Goal: Task Accomplishment & Management: Complete application form

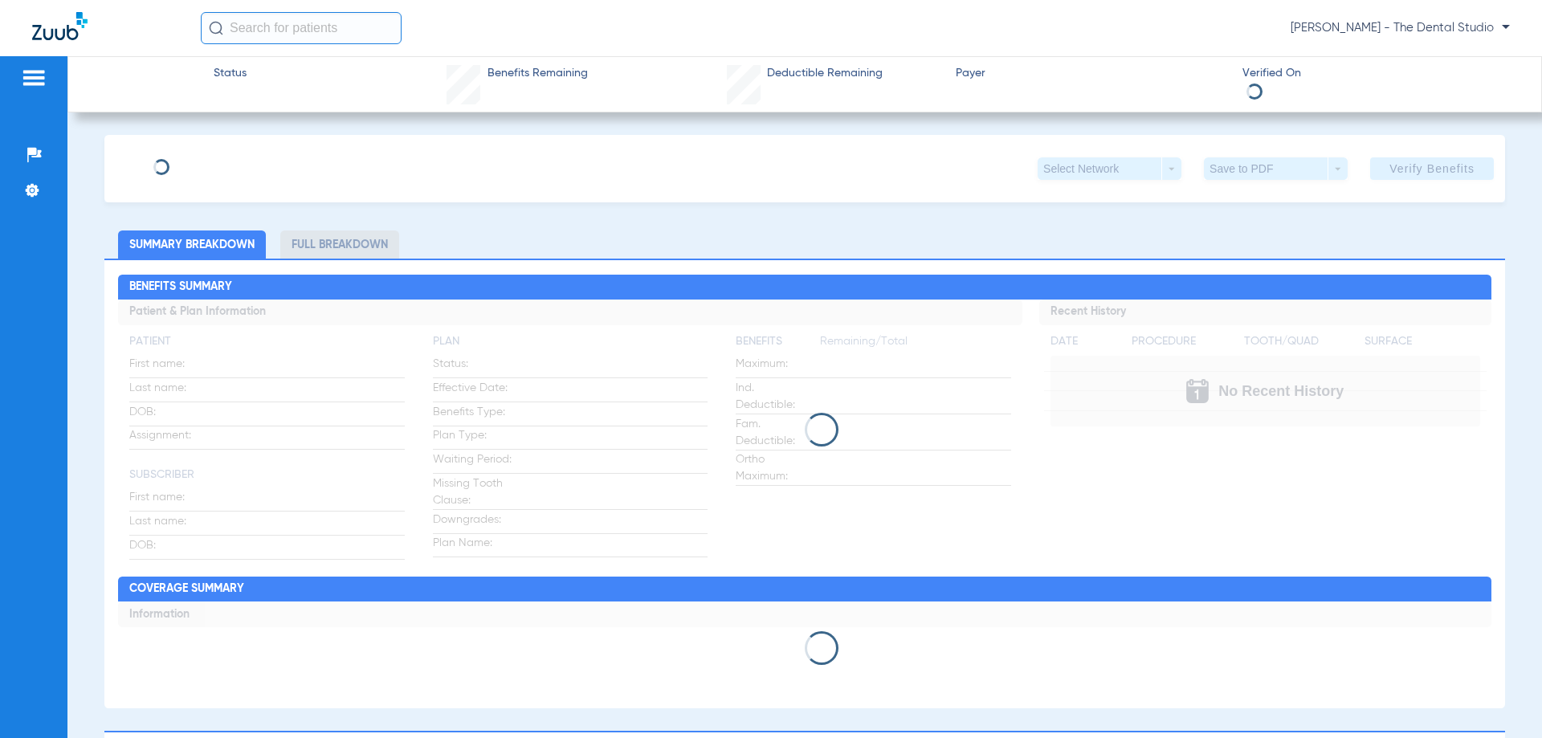
type input "[PERSON_NAME]"
type input "[DATE]"
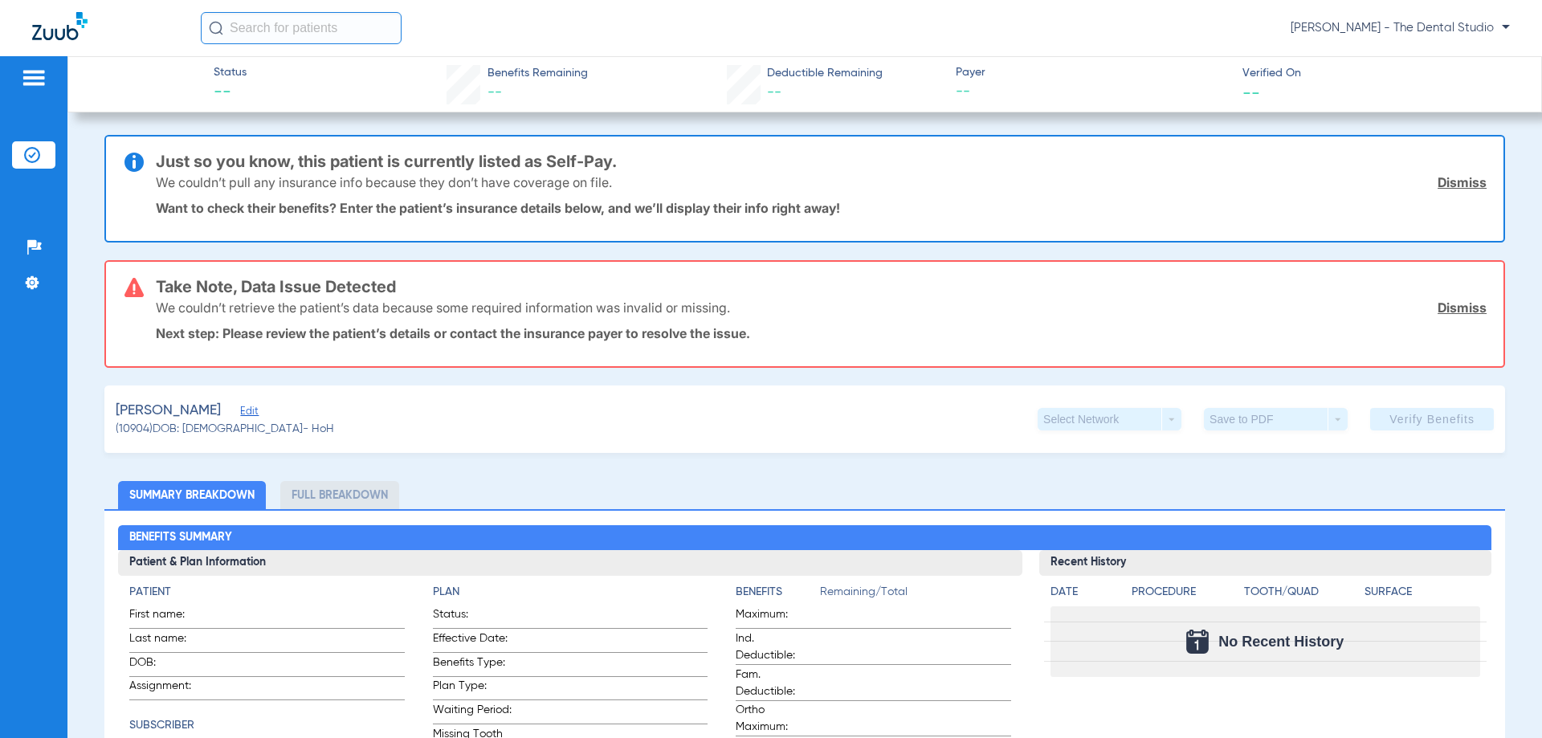
click at [259, 418] on div "[PERSON_NAME]" at bounding box center [225, 411] width 218 height 20
click at [255, 416] on span "Edit" at bounding box center [247, 413] width 14 height 15
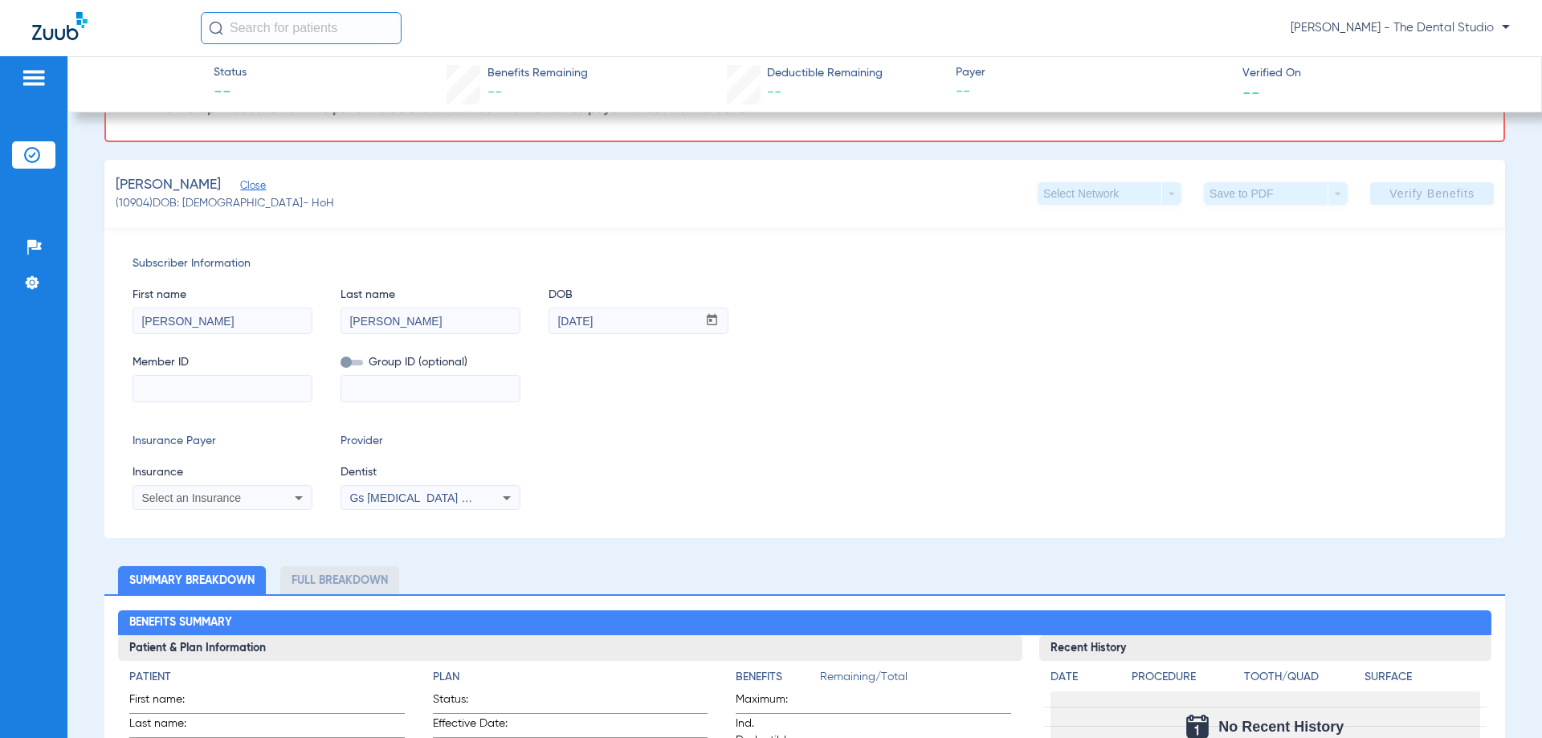
scroll to position [241, 0]
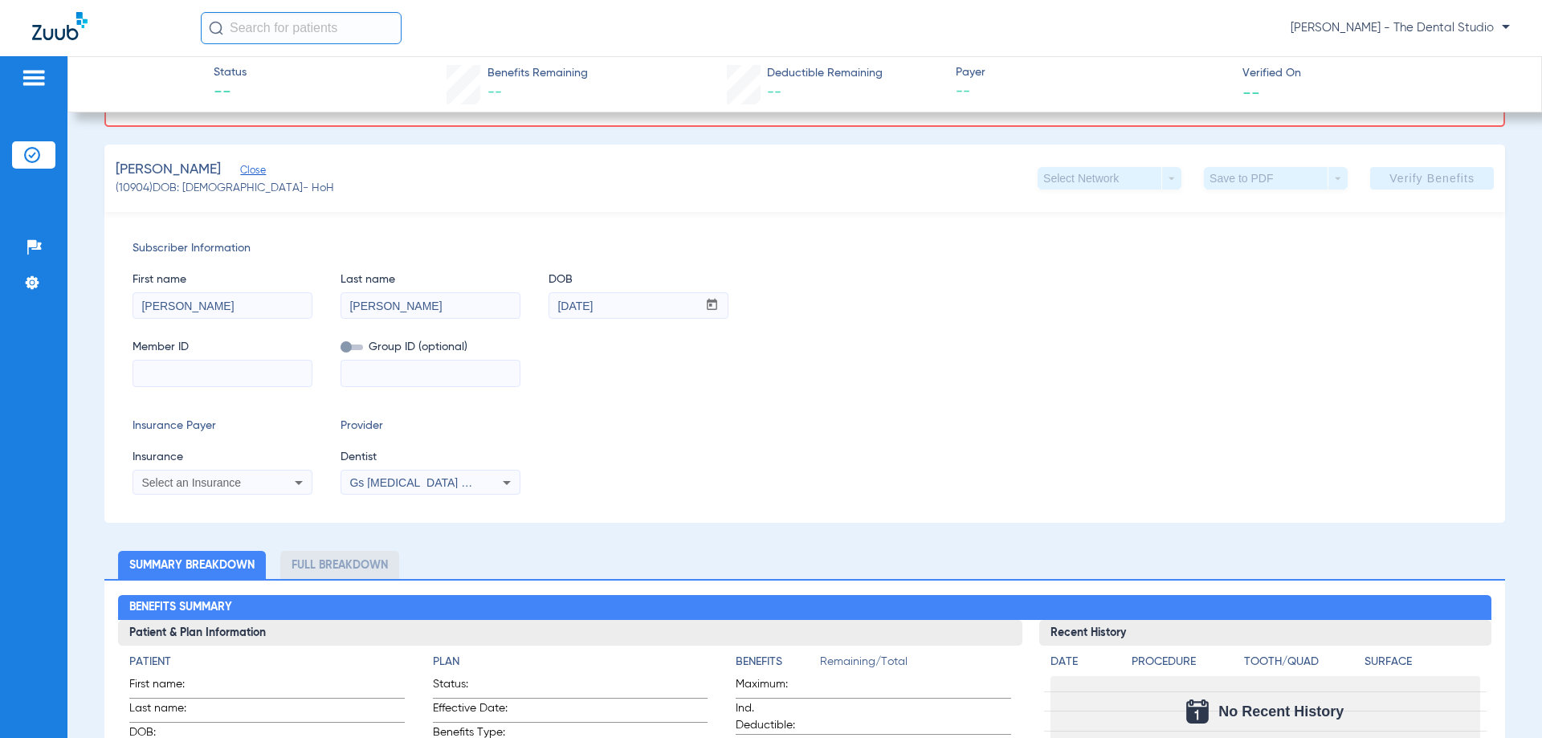
drag, startPoint x: 230, startPoint y: 361, endPoint x: 241, endPoint y: 367, distance: 12.9
click at [241, 367] on input at bounding box center [222, 374] width 178 height 26
paste input "931695222"
type input "931695222"
click at [282, 482] on div "Select an Insurance" at bounding box center [222, 482] width 178 height 19
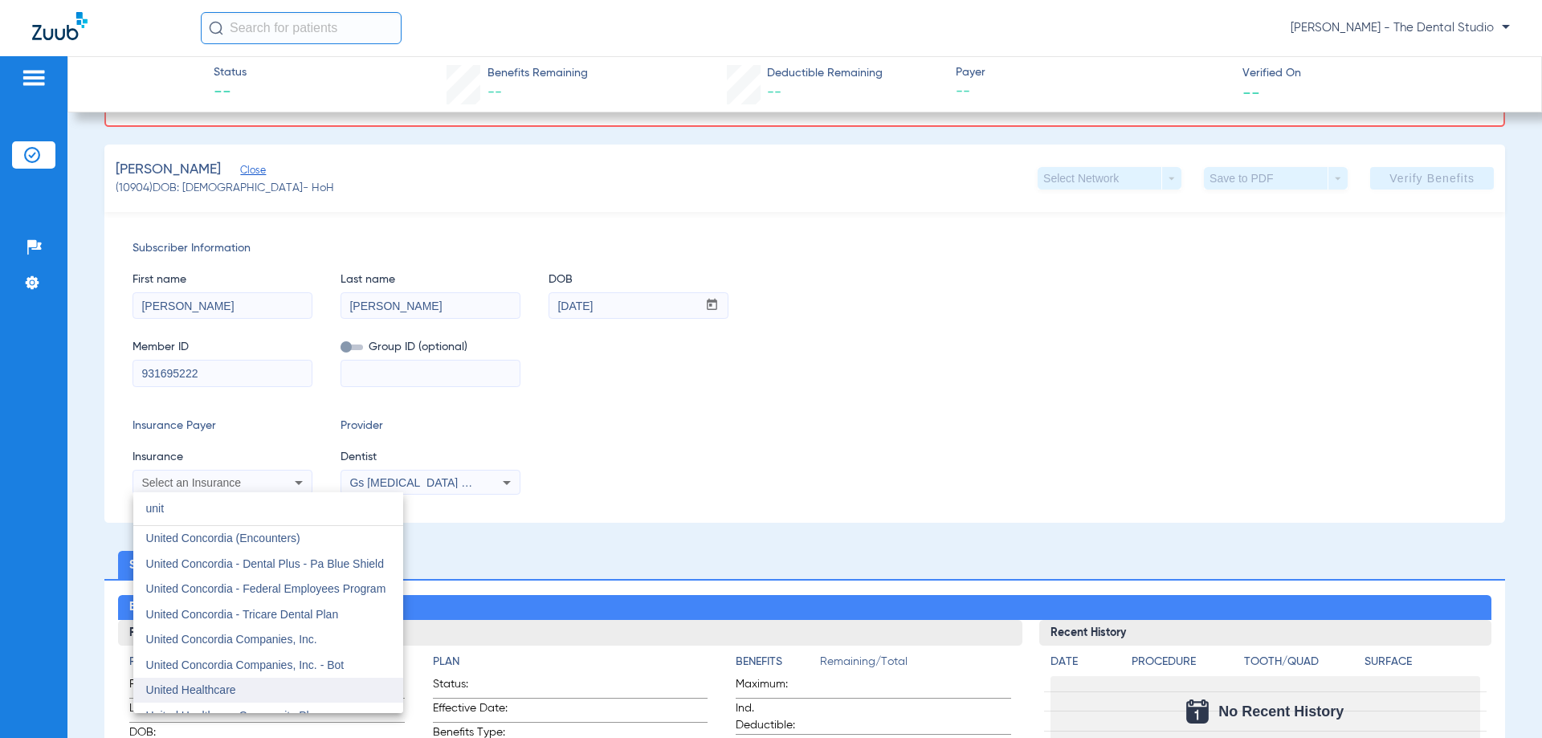
type input "unit"
click at [225, 695] on span "United Healthcare" at bounding box center [191, 689] width 90 height 13
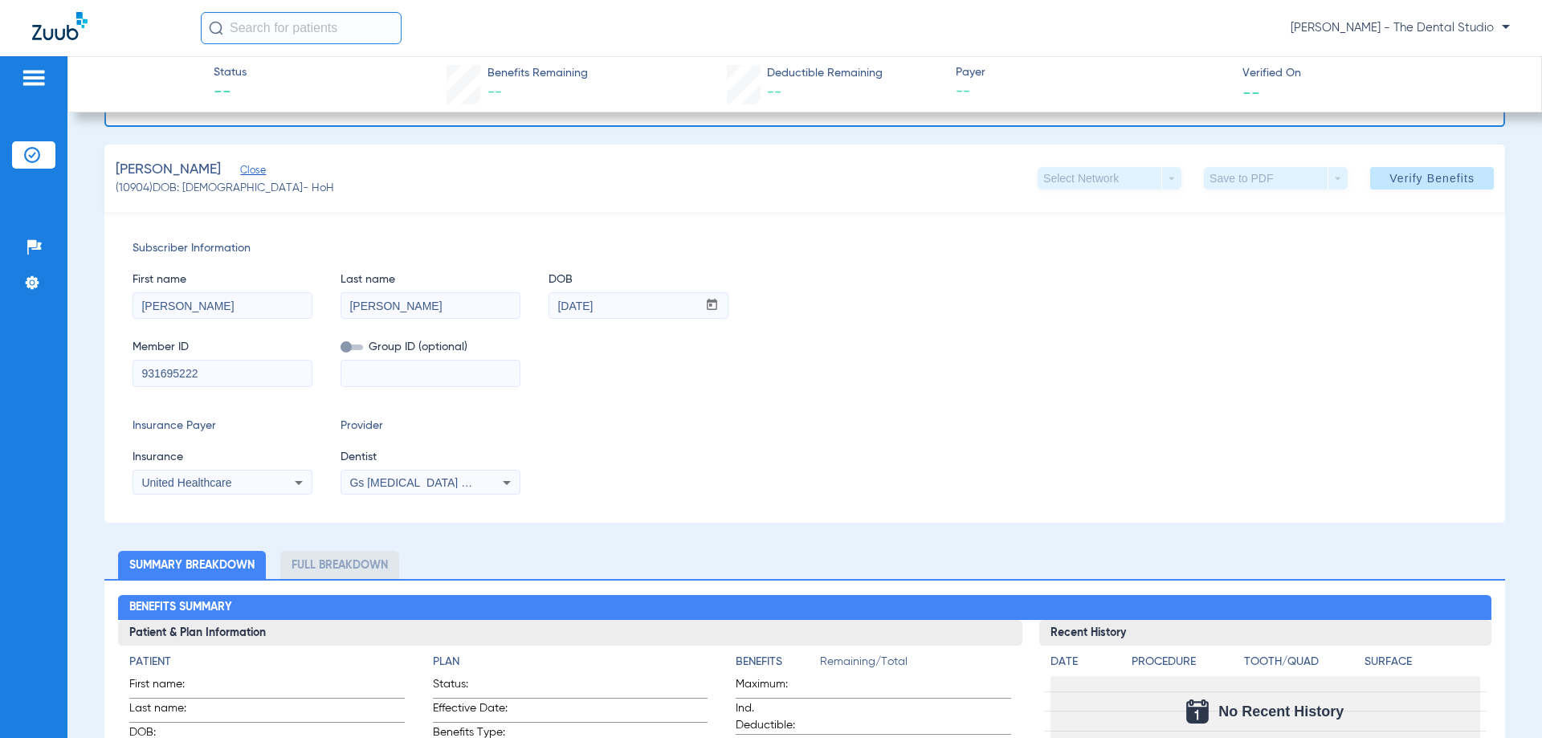
click at [447, 483] on span "Gs [MEDICAL_DATA] Pllc 1972170603" at bounding box center [446, 482] width 195 height 13
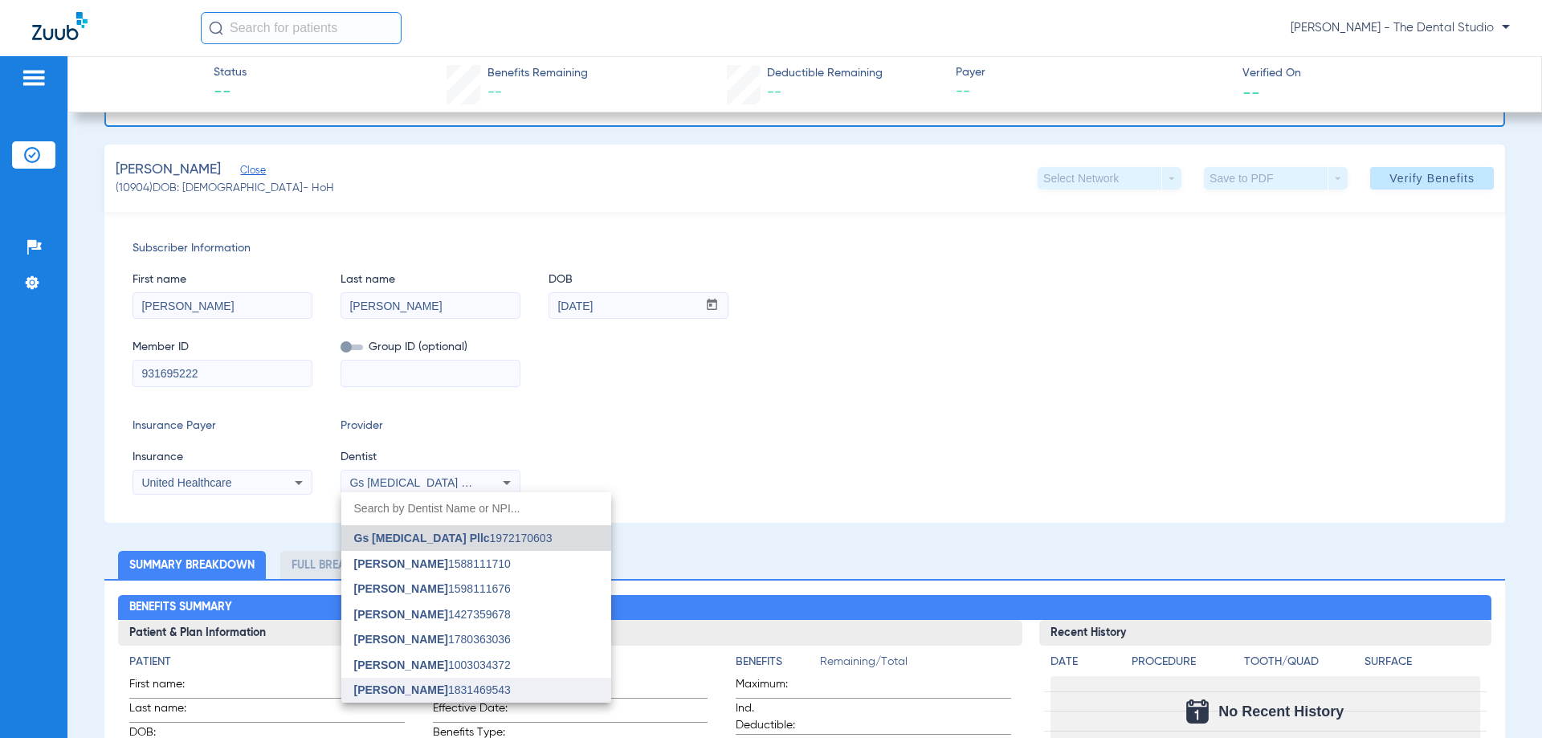
click at [413, 682] on mat-option "Jennifer Naranjo 1831469543" at bounding box center [476, 691] width 270 height 26
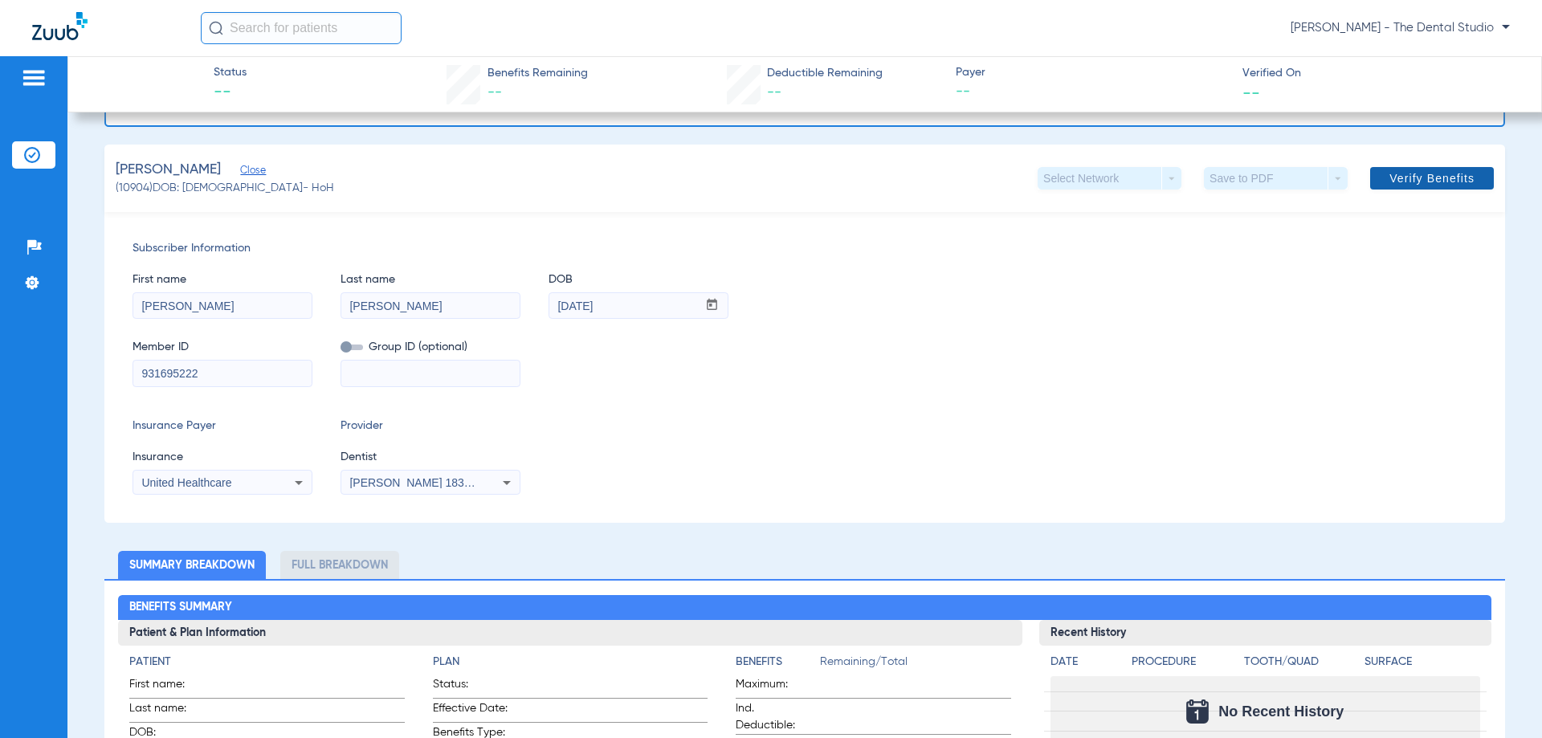
click at [1421, 185] on span "Verify Benefits" at bounding box center [1431, 178] width 85 height 13
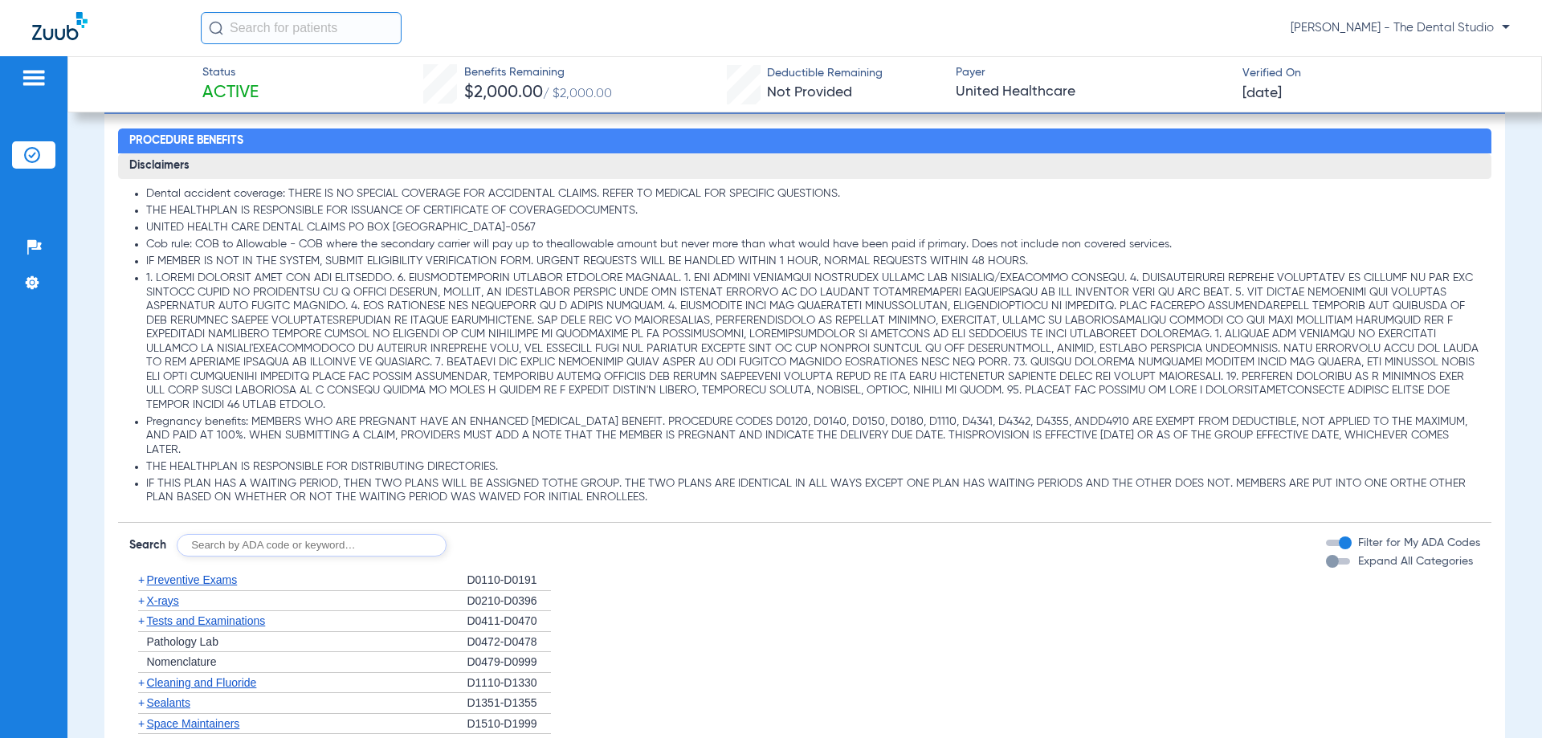
scroll to position [1285, 0]
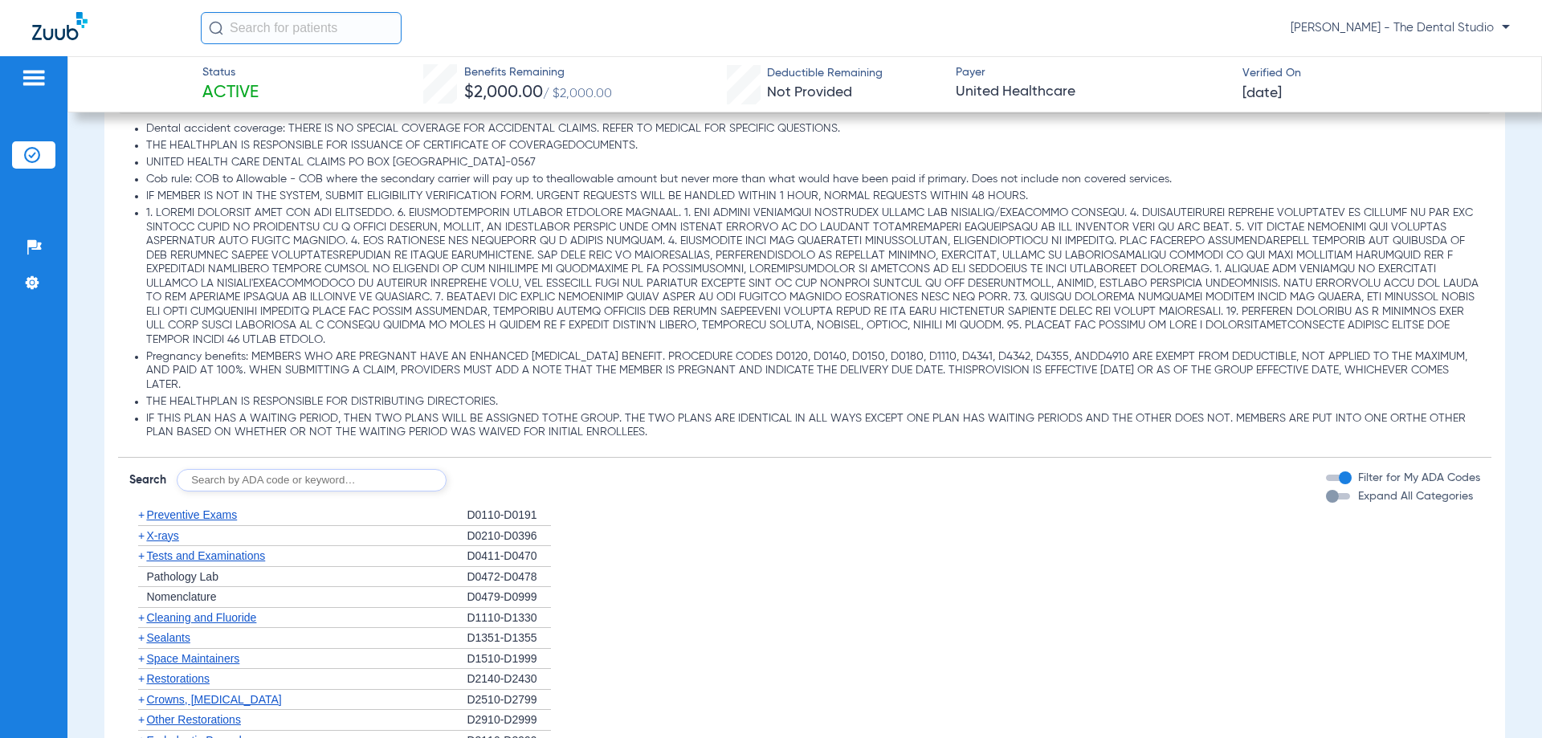
click at [365, 483] on input "text" at bounding box center [312, 480] width 270 height 22
type input "0120"
click button "Search" at bounding box center [506, 480] width 63 height 22
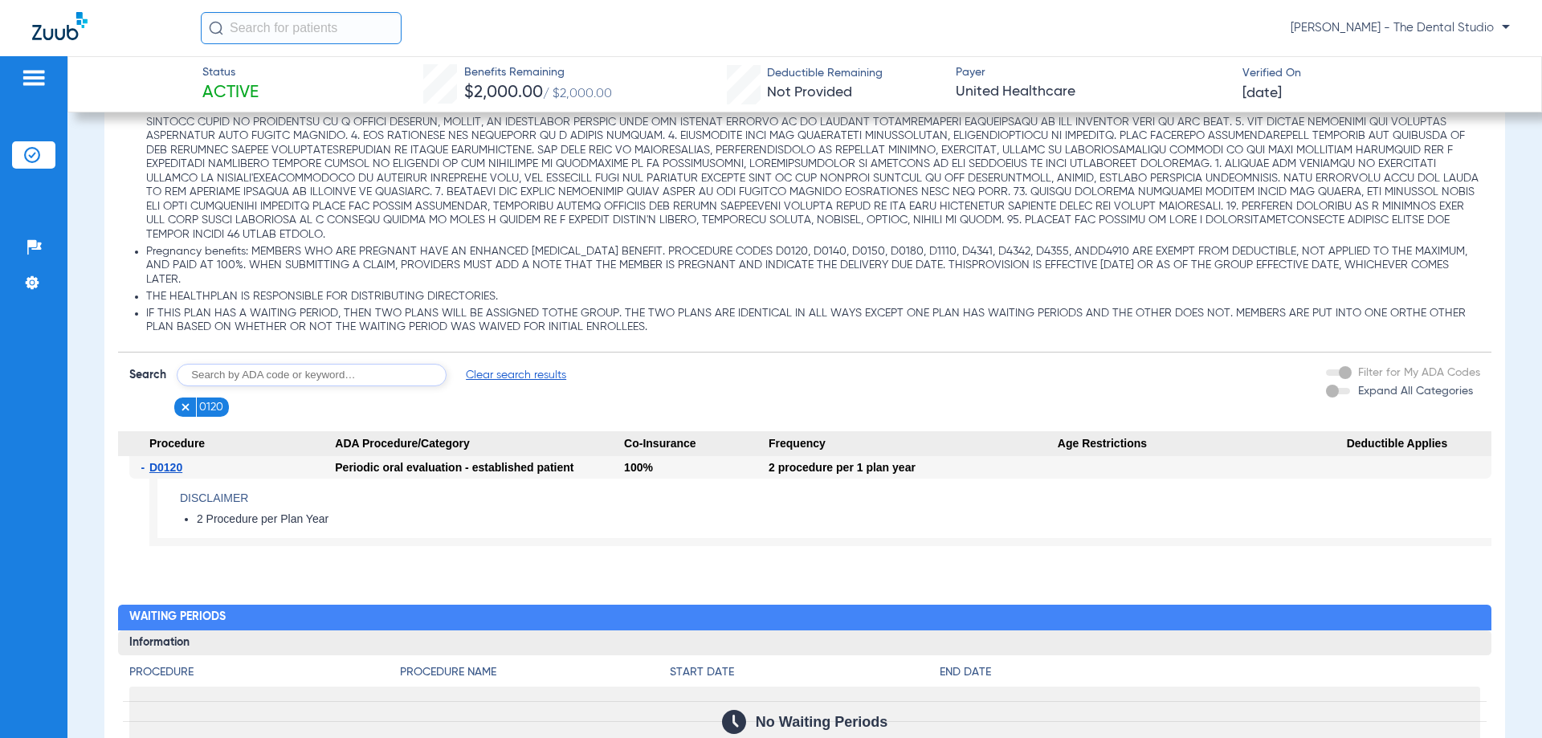
scroll to position [1365, 0]
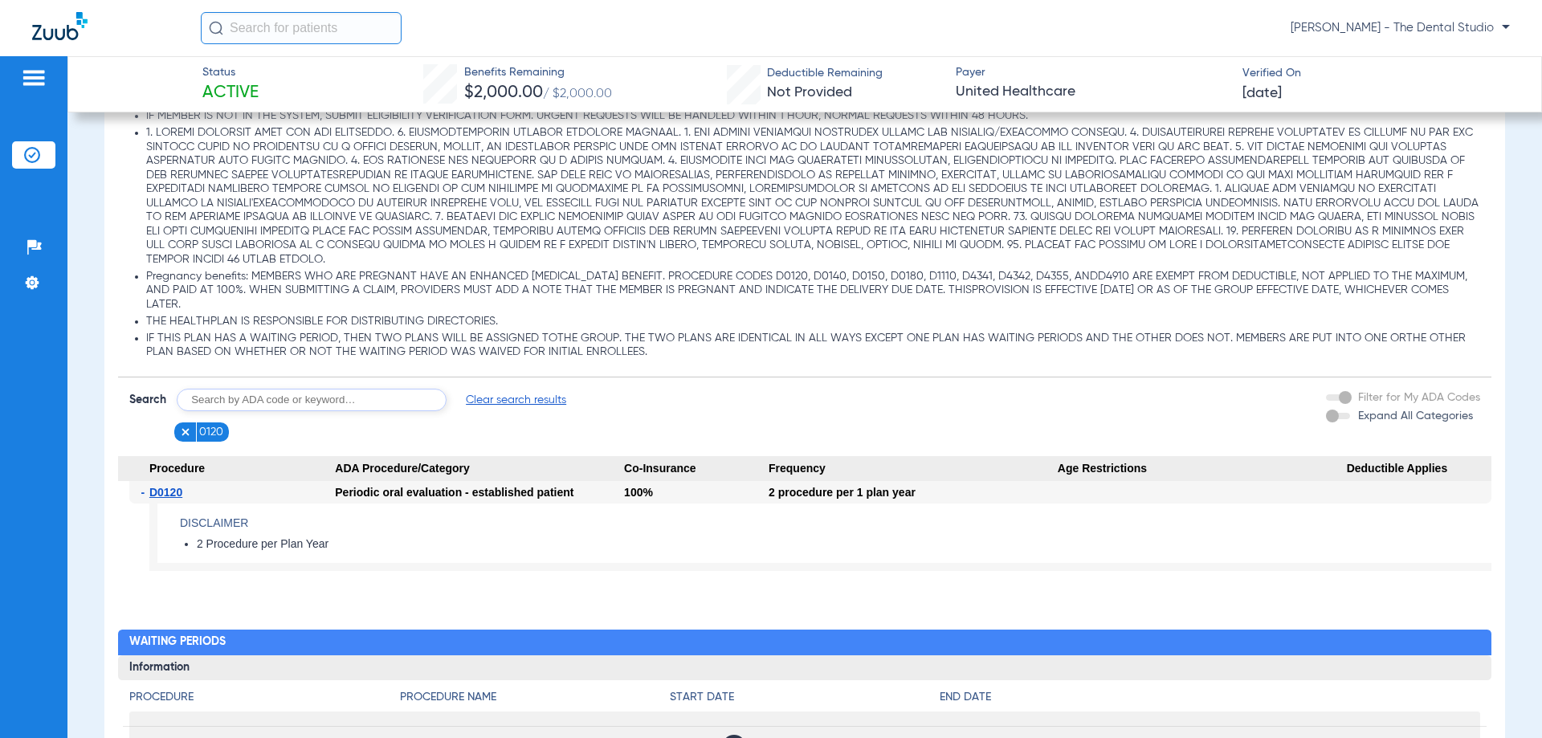
click at [251, 408] on input "text" at bounding box center [312, 400] width 270 height 22
type input "0210"
click button "Search" at bounding box center [506, 400] width 63 height 22
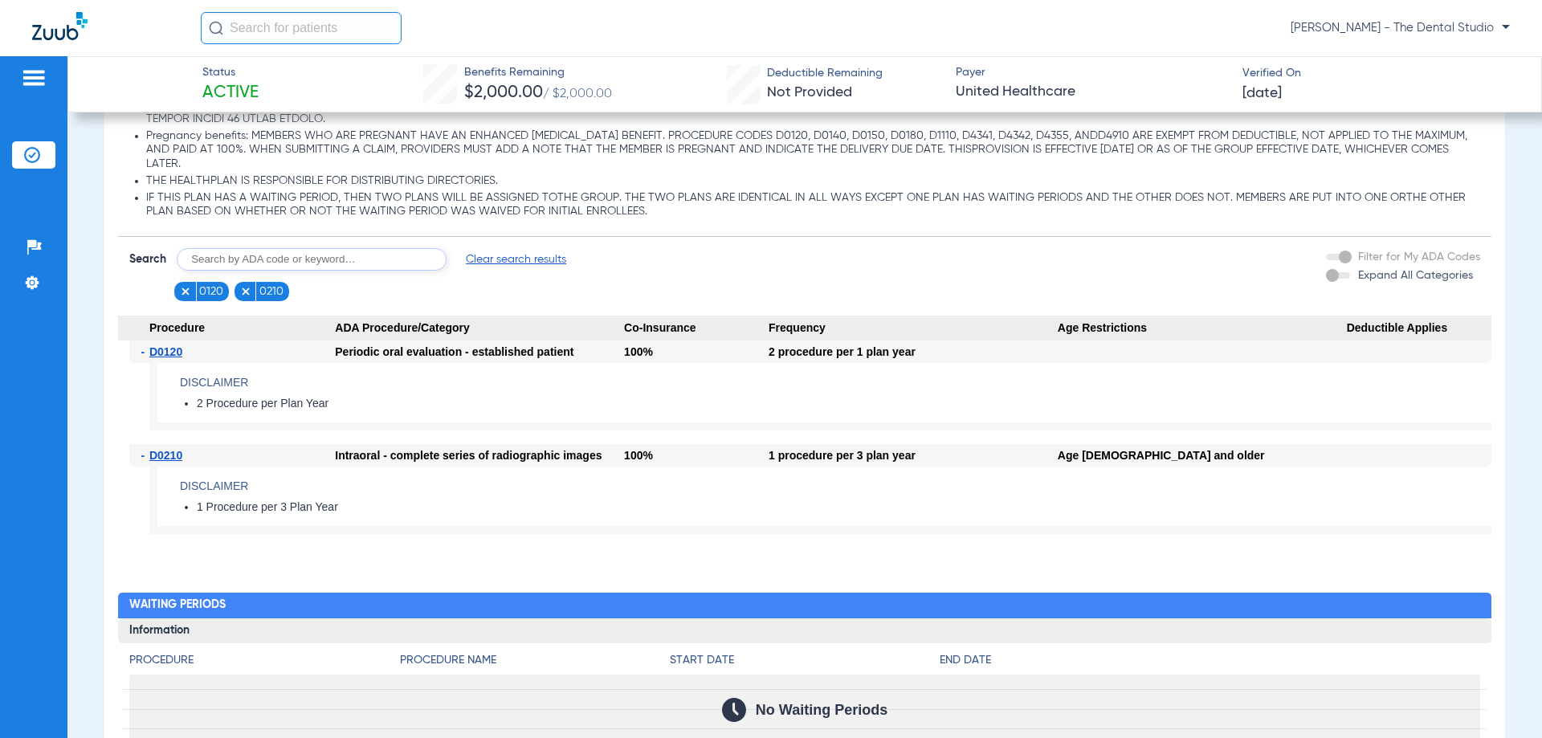
scroll to position [1606, 0]
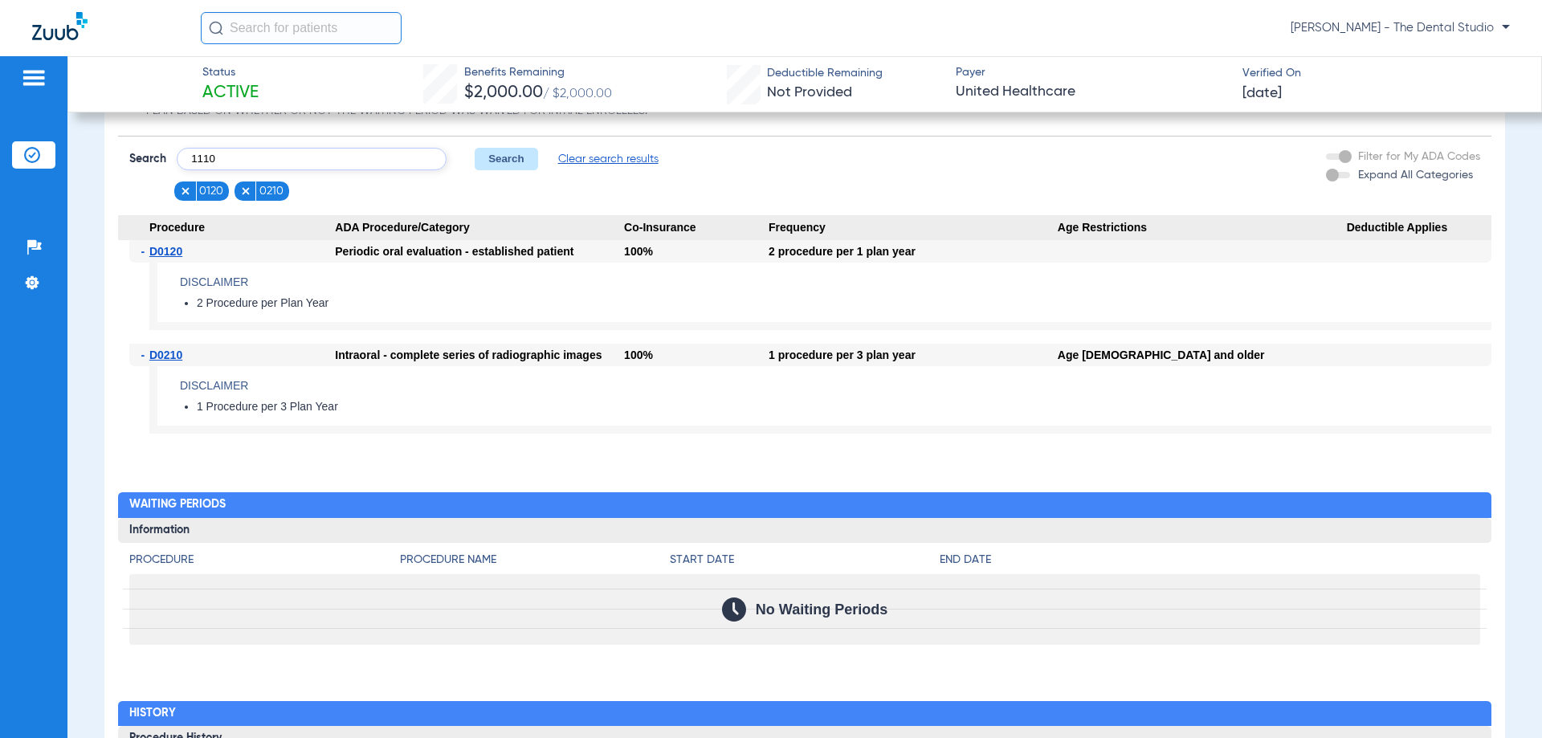
type input "1110"
click button "Search" at bounding box center [506, 159] width 63 height 22
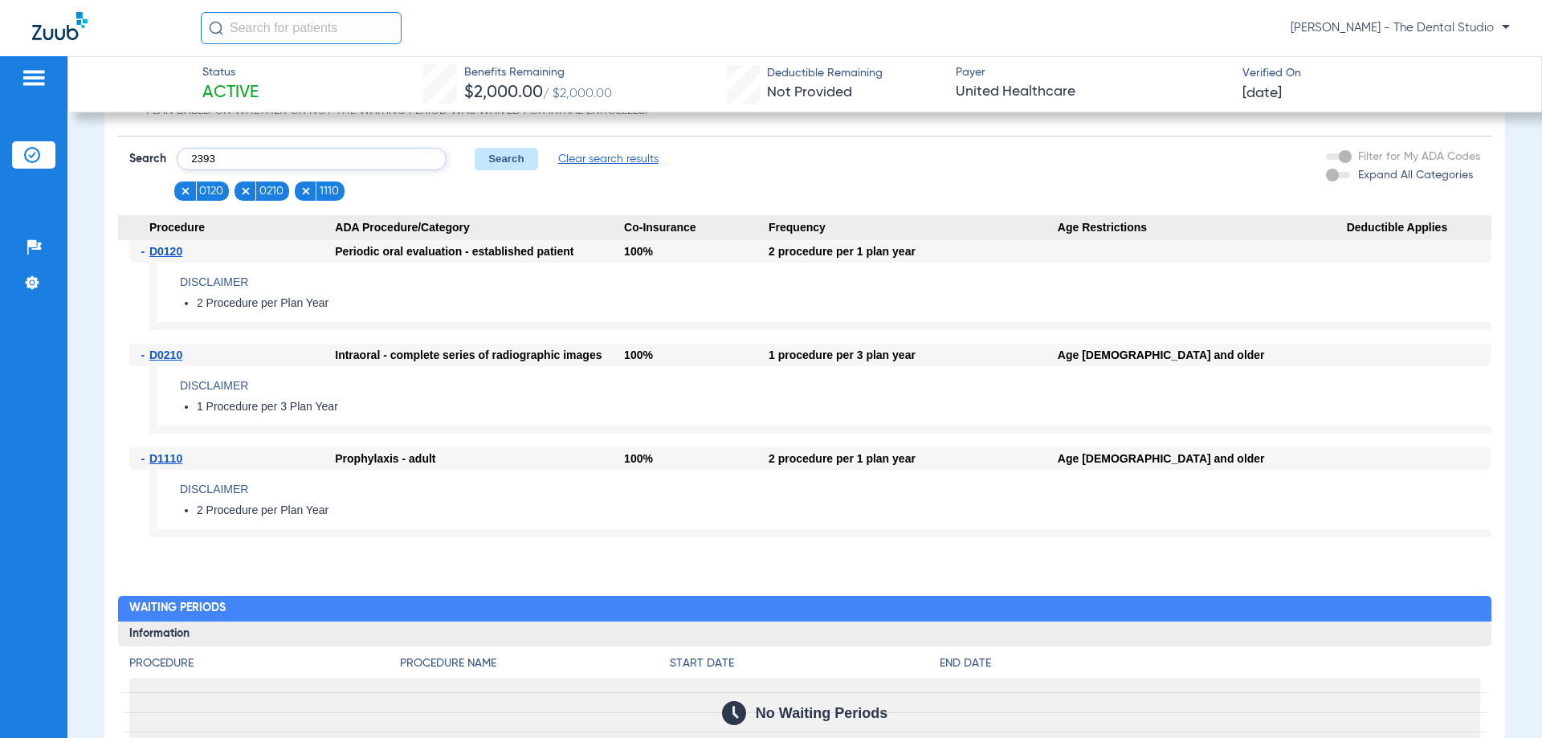
type input "2393"
click button "Search" at bounding box center [506, 159] width 63 height 22
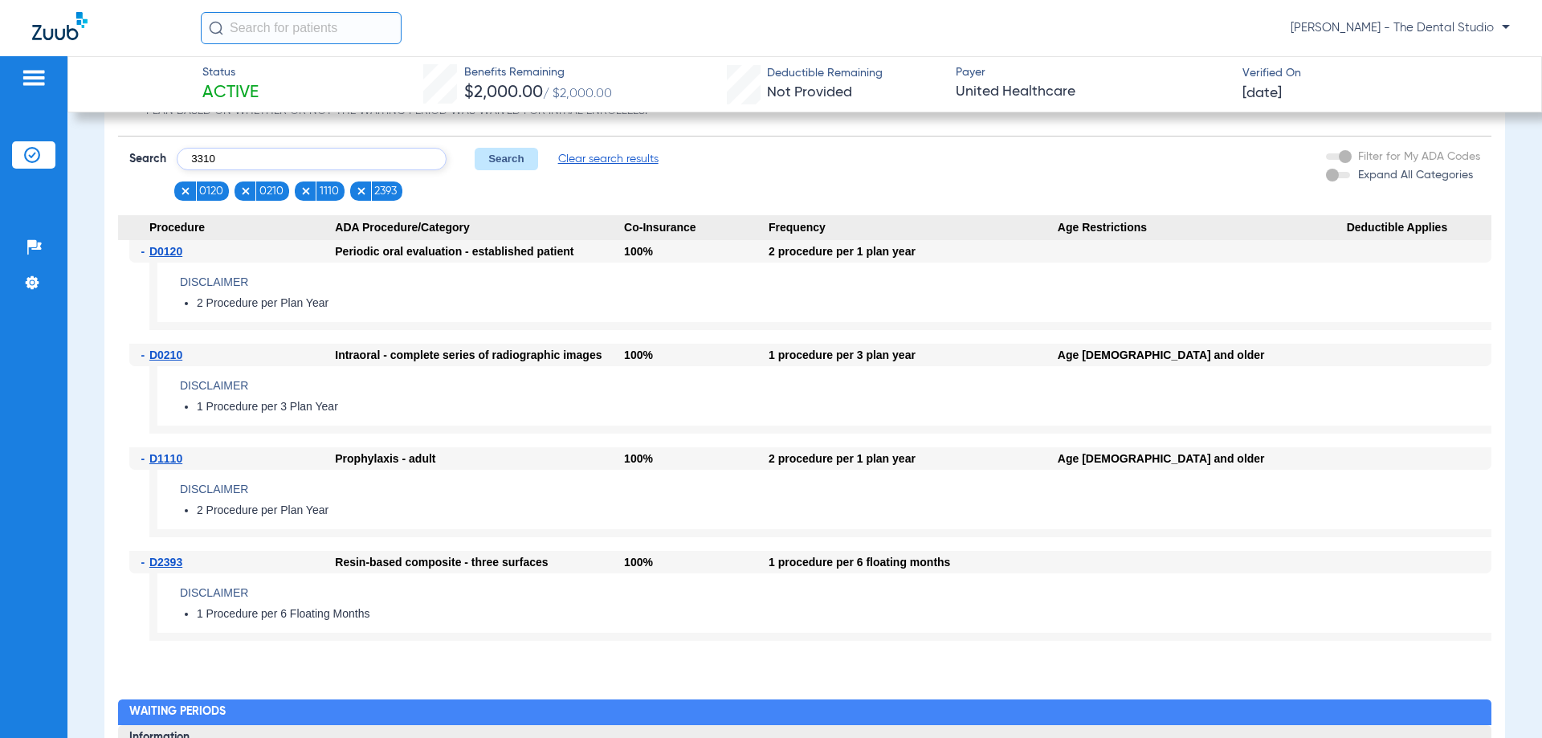
type input "3310"
click button "Search" at bounding box center [506, 159] width 63 height 22
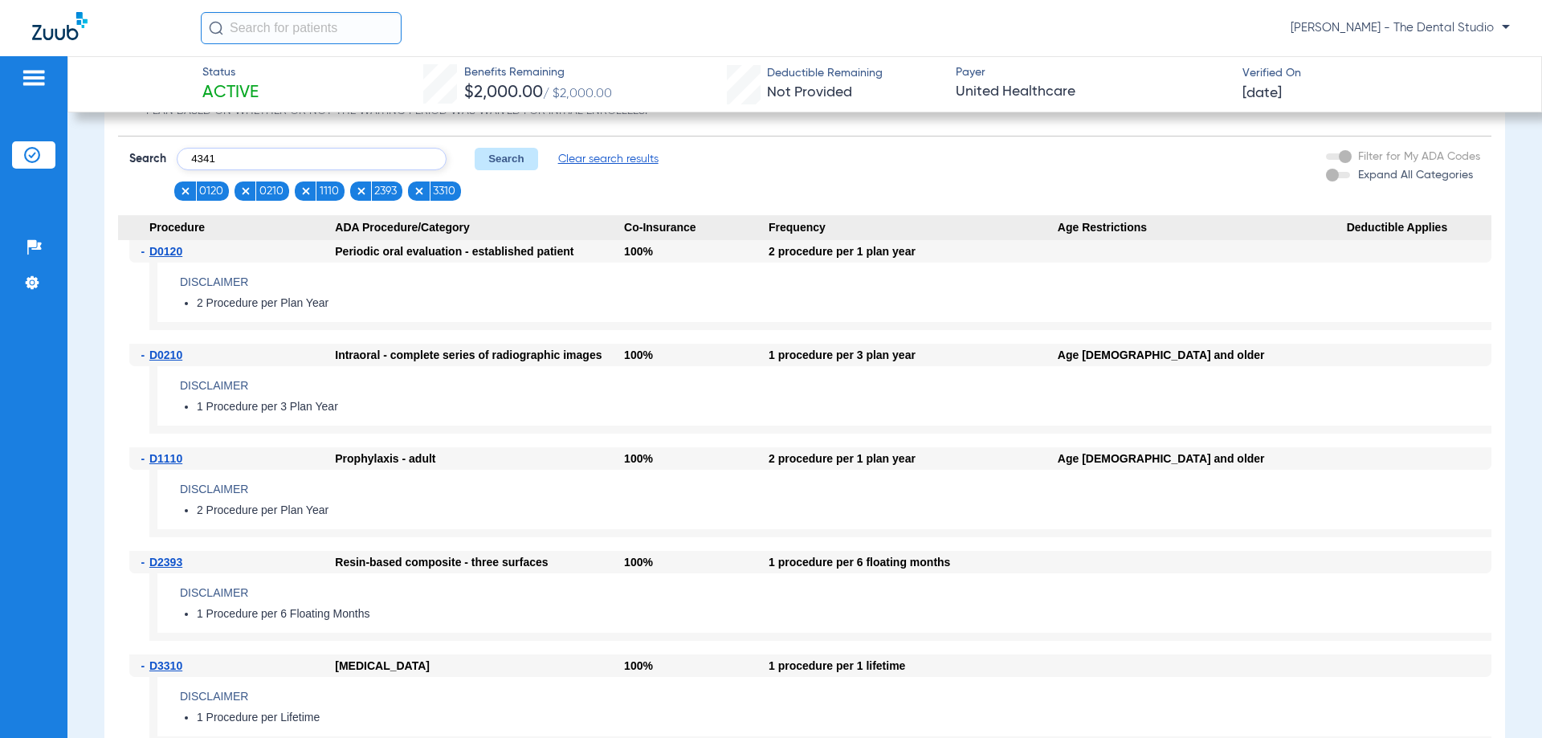
type input "4341"
click button "Search" at bounding box center [506, 159] width 63 height 22
click at [296, 153] on input "text" at bounding box center [312, 159] width 270 height 22
type input "7210"
click button "Search" at bounding box center [506, 159] width 63 height 22
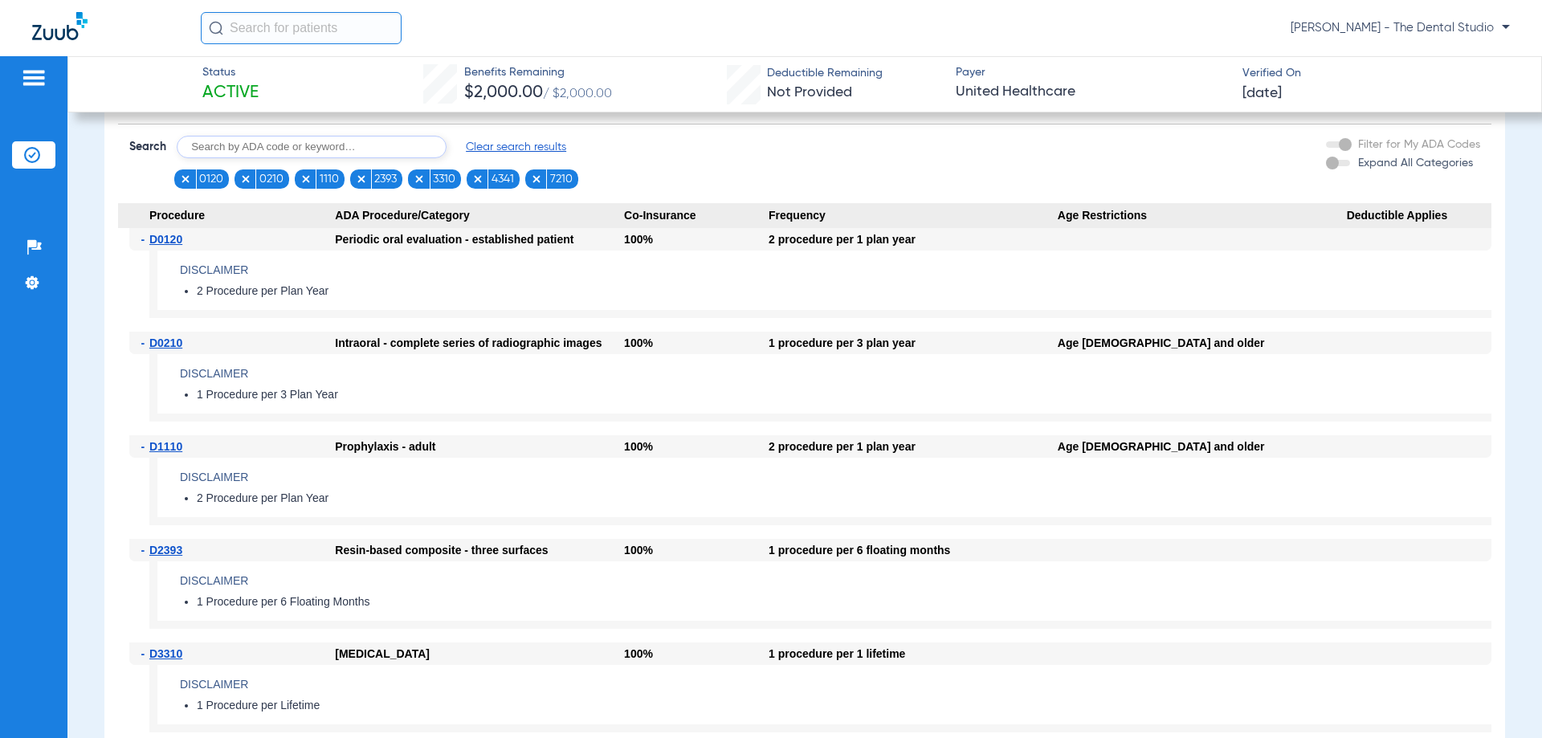
scroll to position [1526, 0]
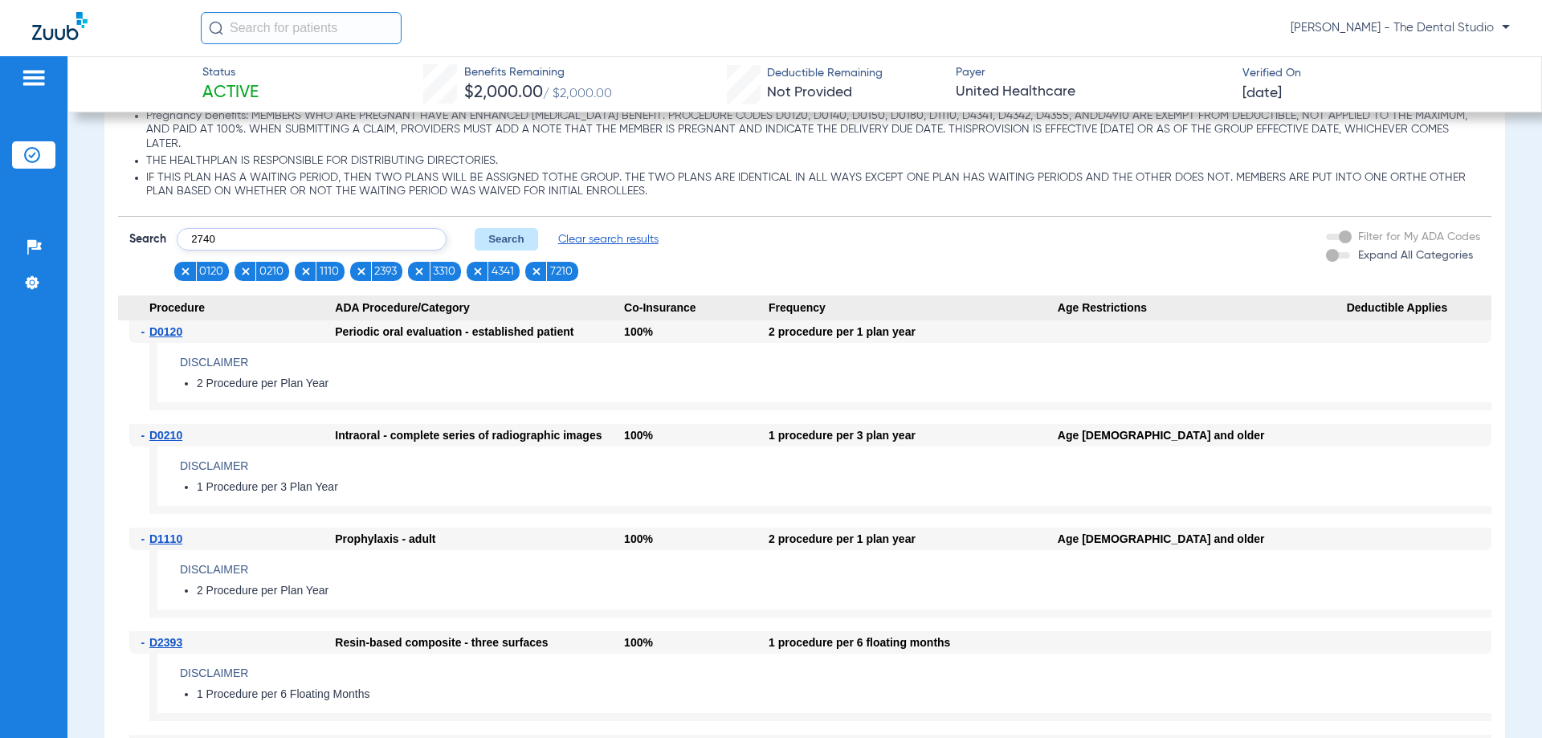
type input "2740"
click button "Search" at bounding box center [506, 239] width 63 height 22
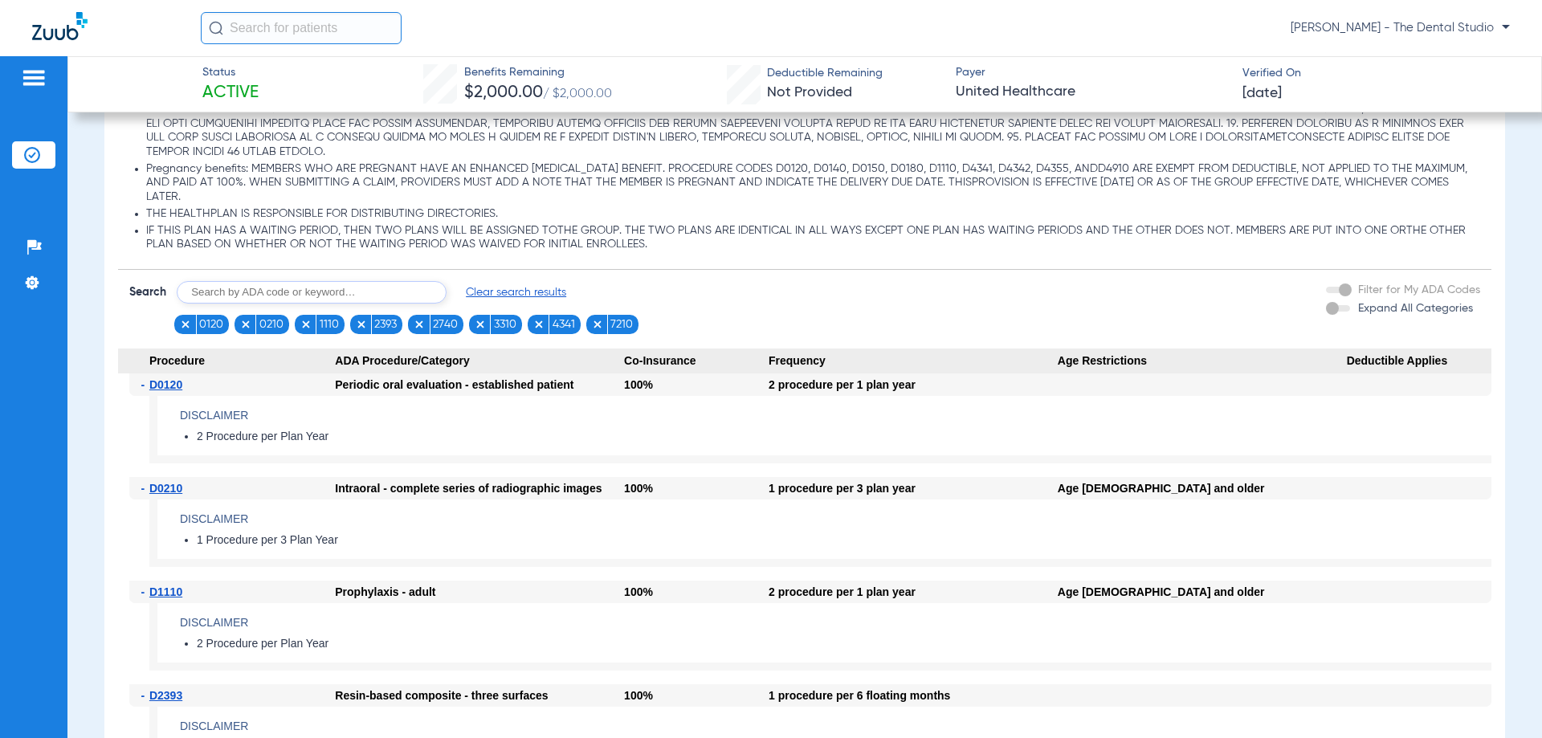
scroll to position [1446, 0]
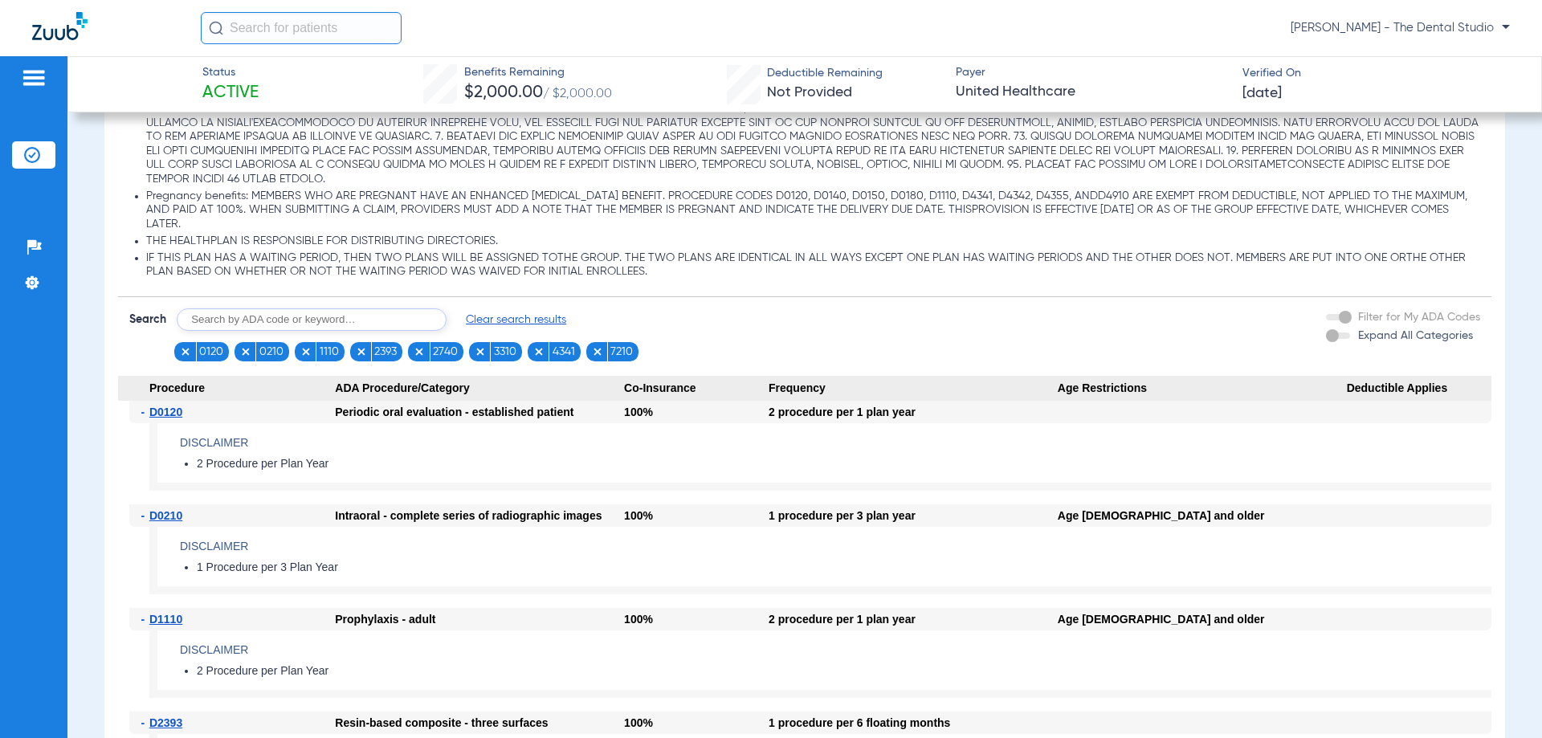
click at [276, 320] on input "text" at bounding box center [312, 319] width 270 height 22
type input "5110"
click button "Search" at bounding box center [506, 319] width 63 height 22
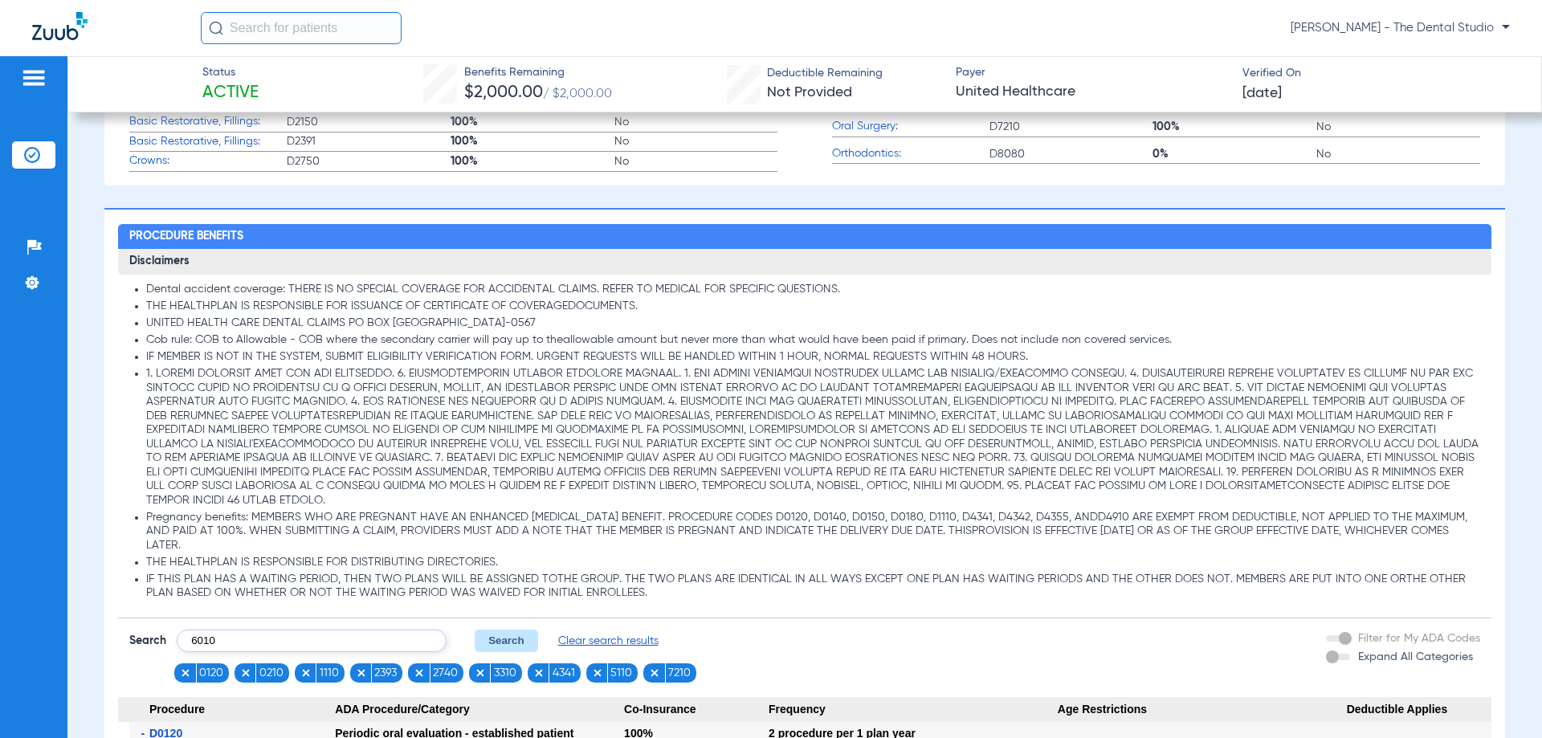
type input "6010"
click button "Search" at bounding box center [506, 641] width 63 height 22
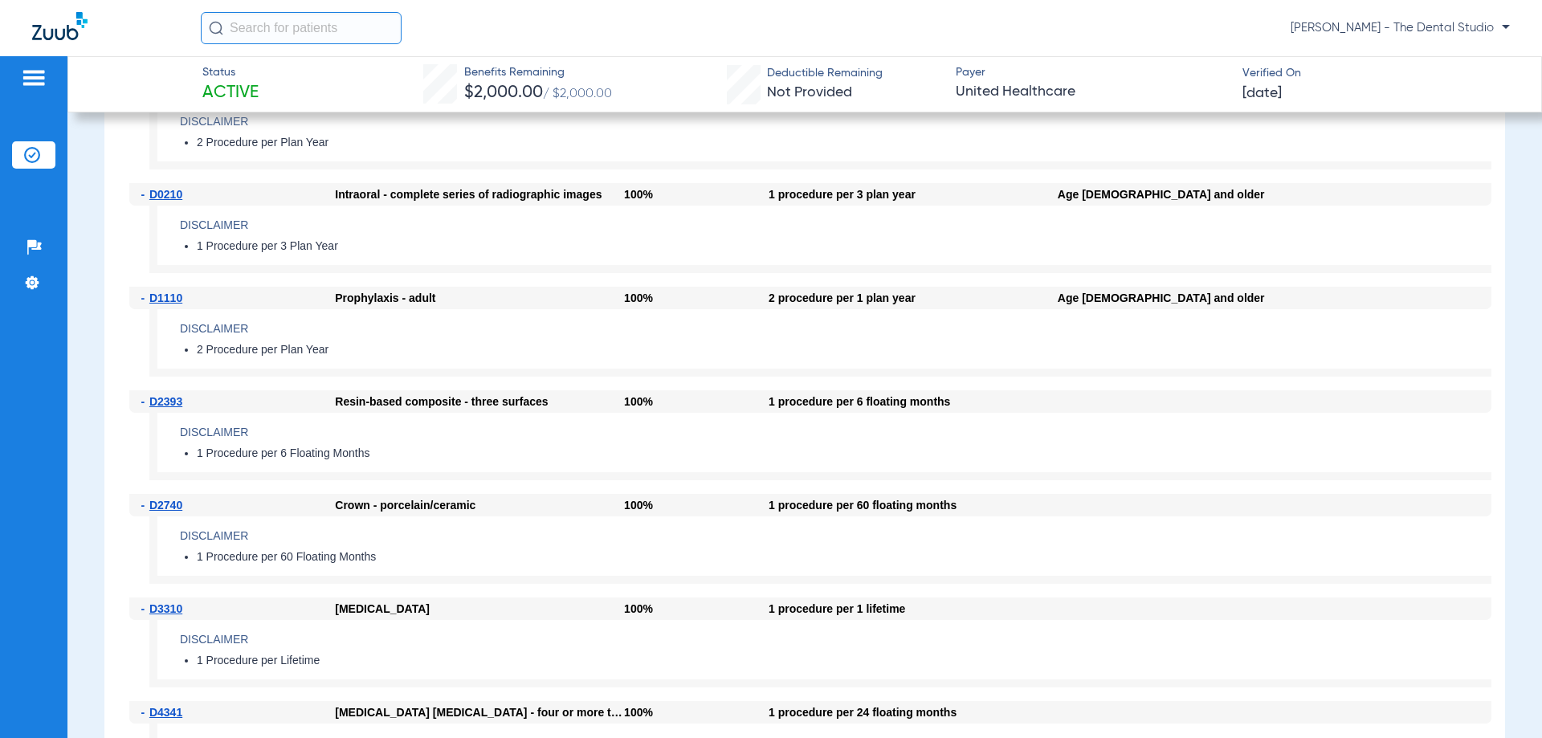
scroll to position [1526, 0]
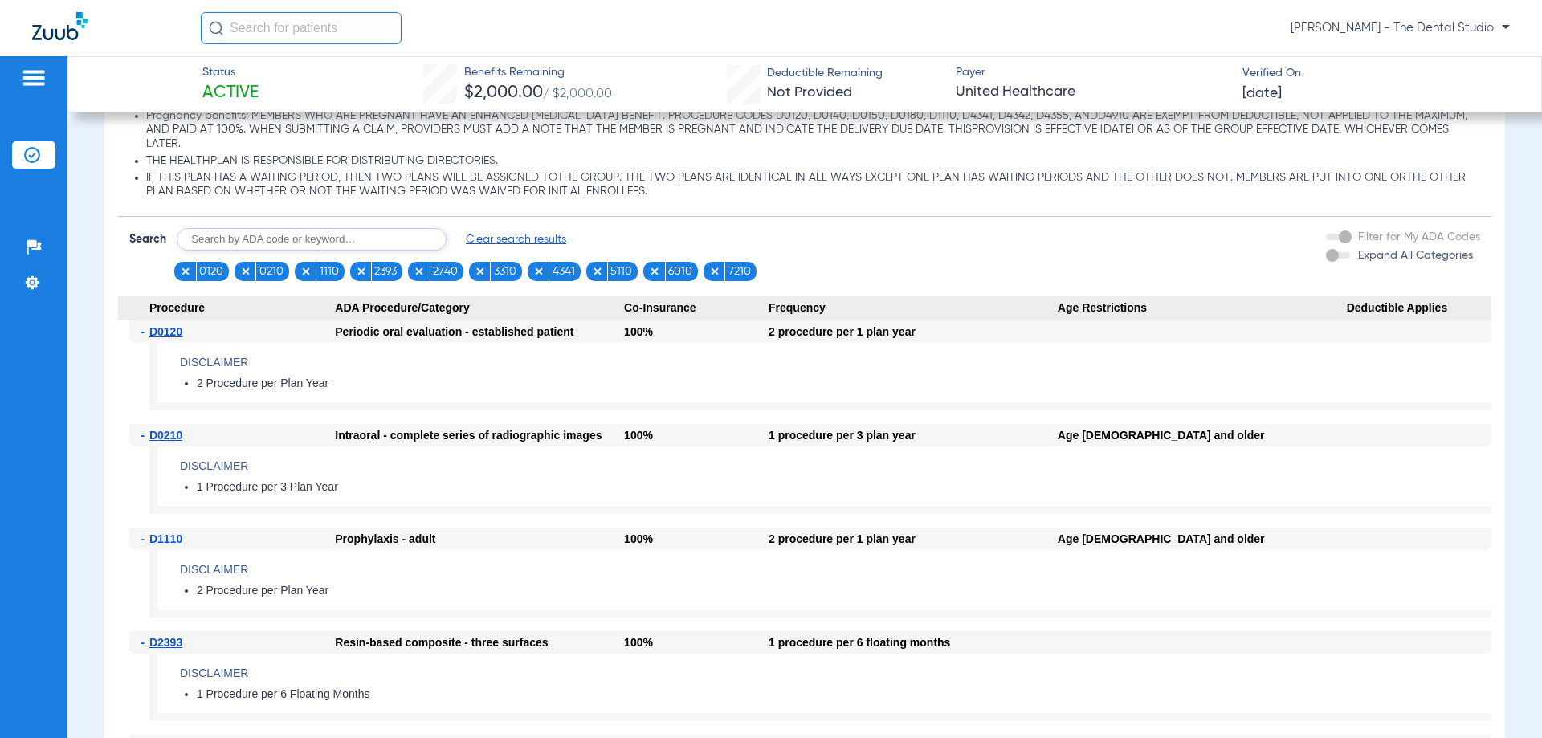
click at [296, 232] on input "text" at bounding box center [312, 239] width 270 height 22
type input "0274"
click button "Search" at bounding box center [506, 239] width 63 height 22
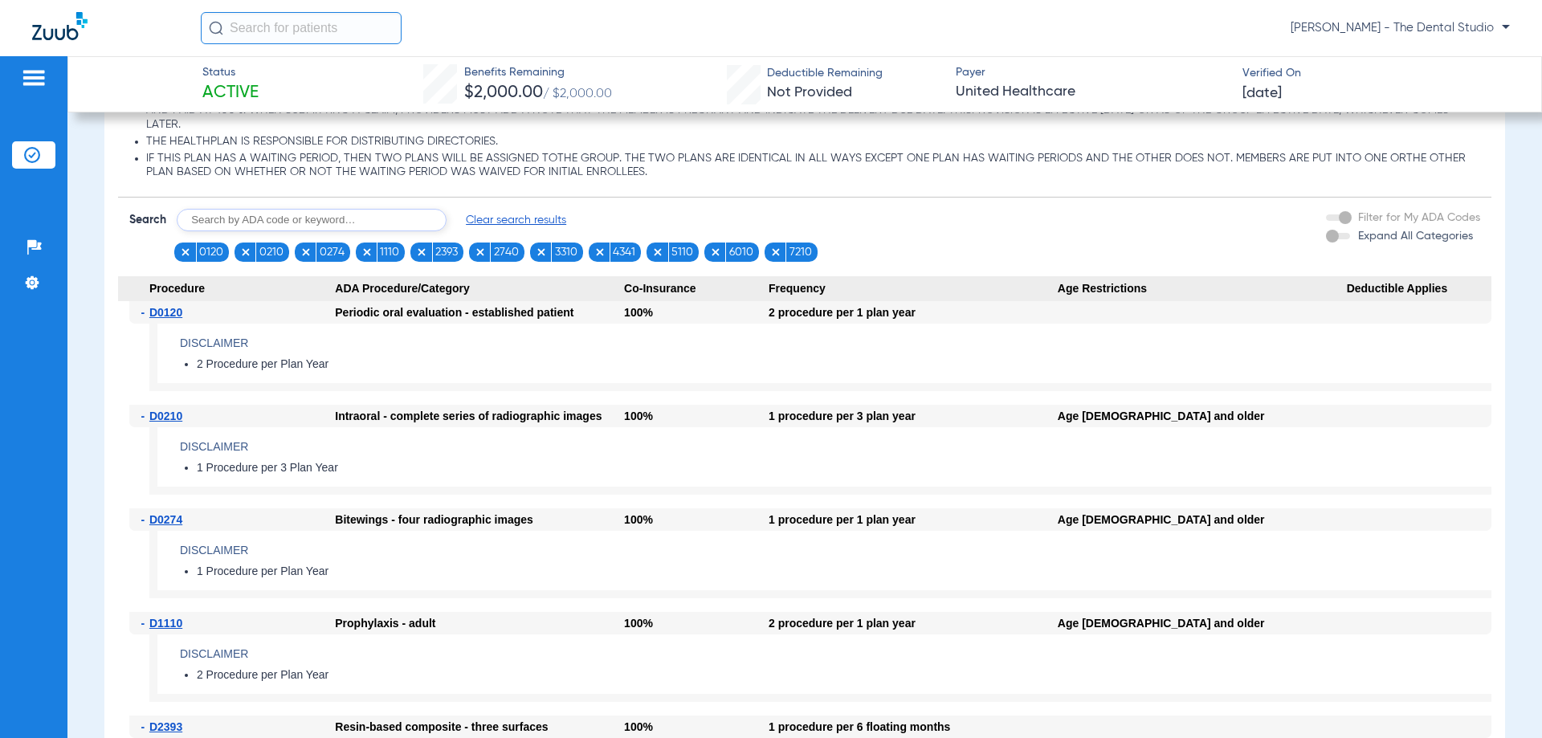
scroll to position [1446, 0]
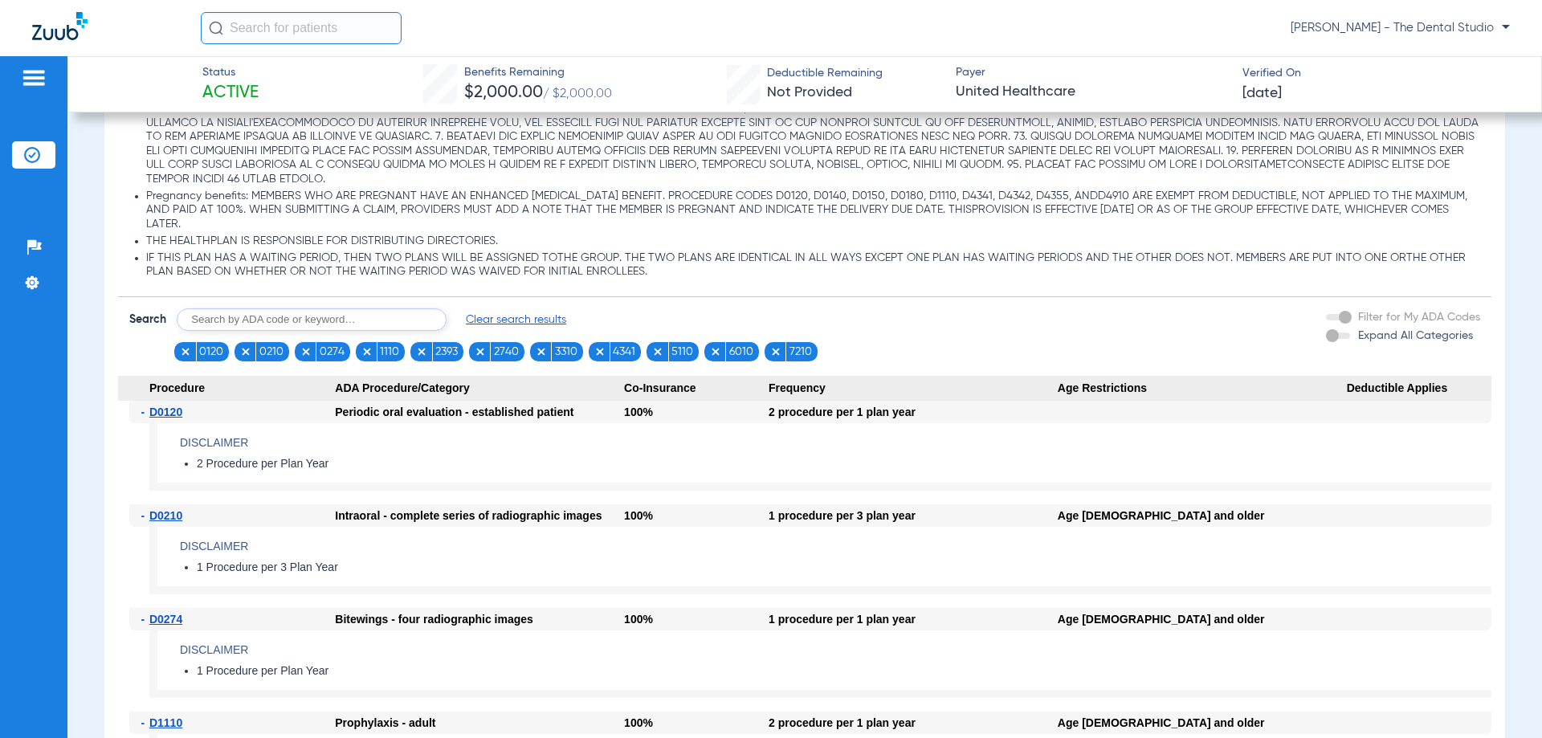
click at [291, 313] on input "text" at bounding box center [312, 319] width 270 height 22
type input "1206"
click button "Search" at bounding box center [506, 319] width 63 height 22
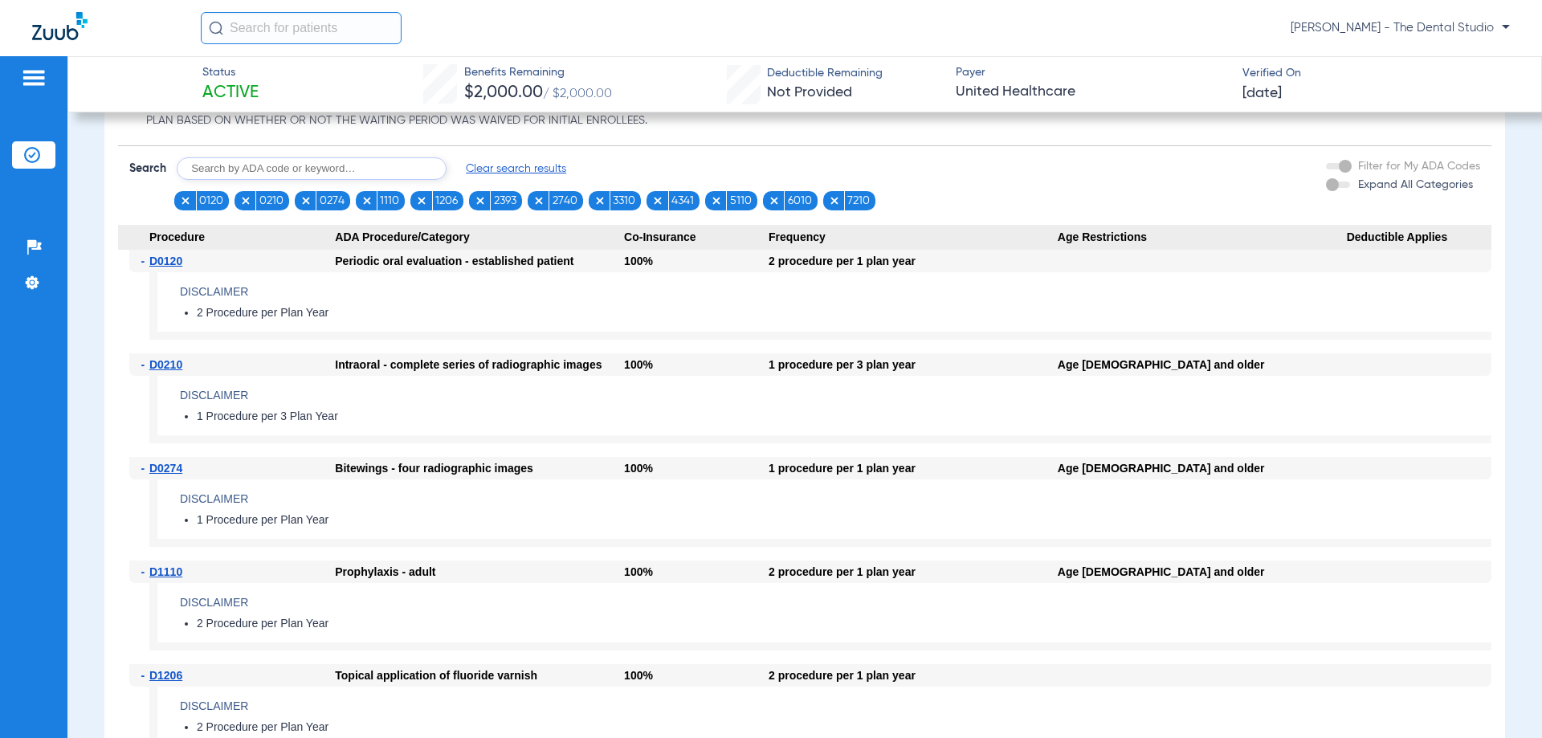
scroll to position [1365, 0]
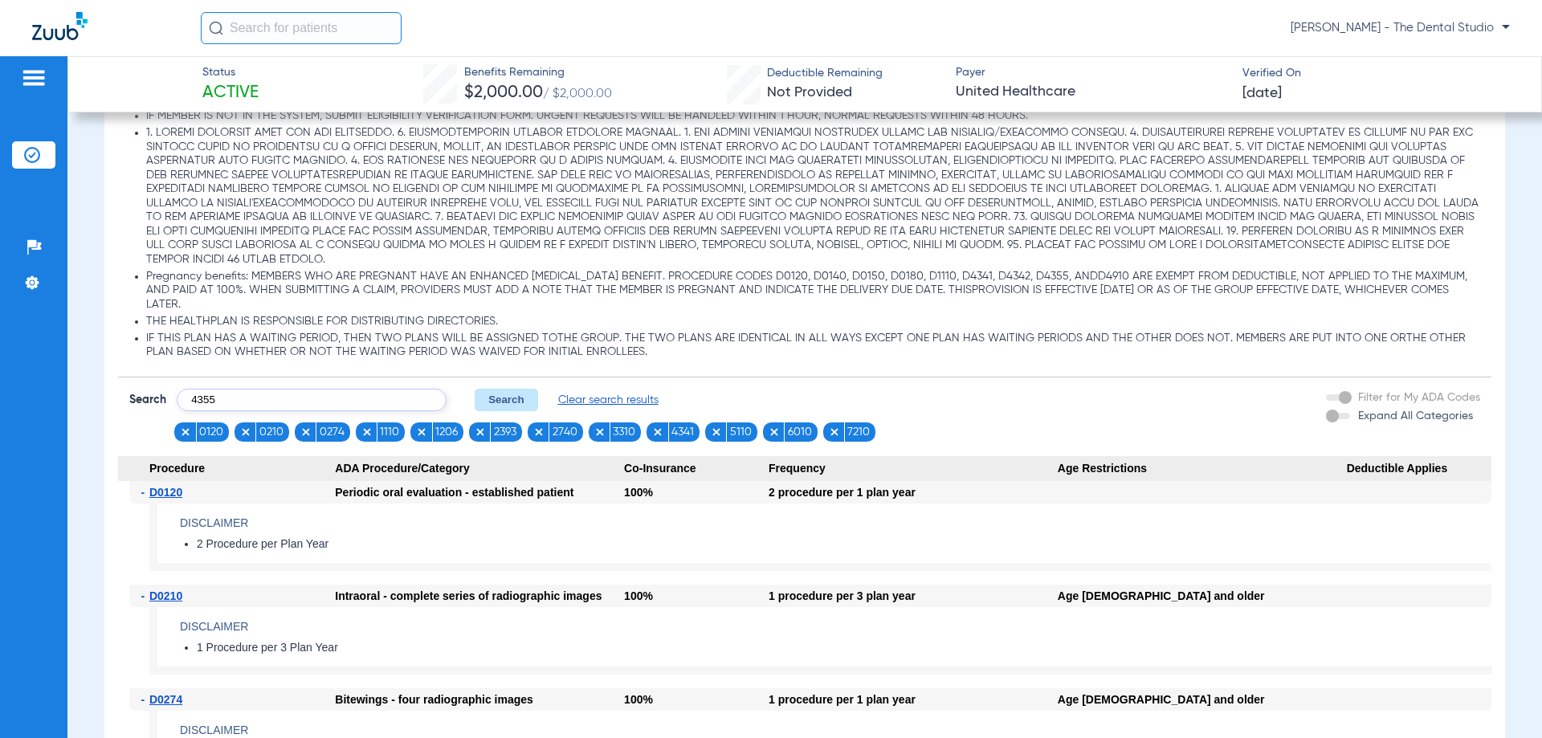
type input "4355"
click button "Search" at bounding box center [506, 400] width 63 height 22
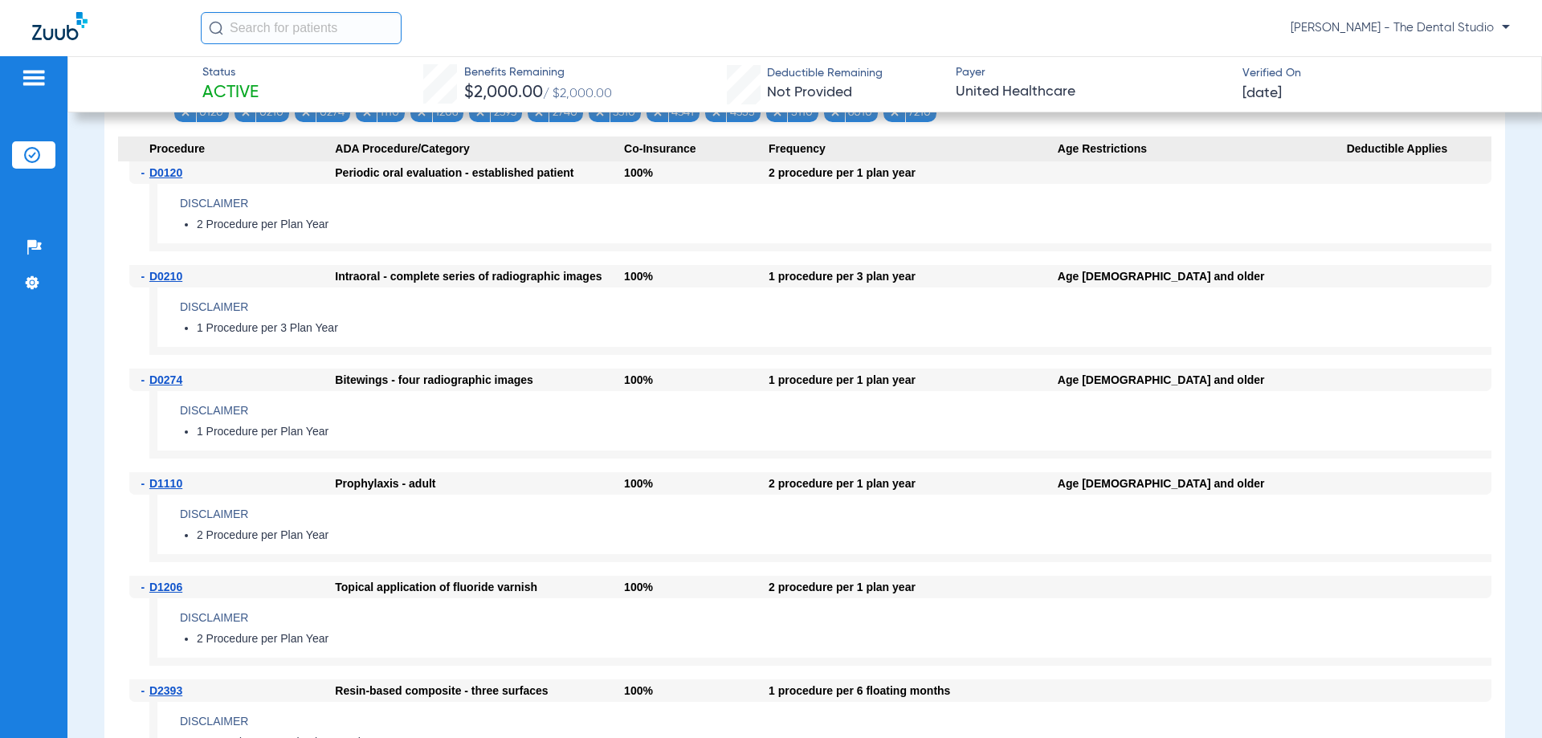
scroll to position [1606, 0]
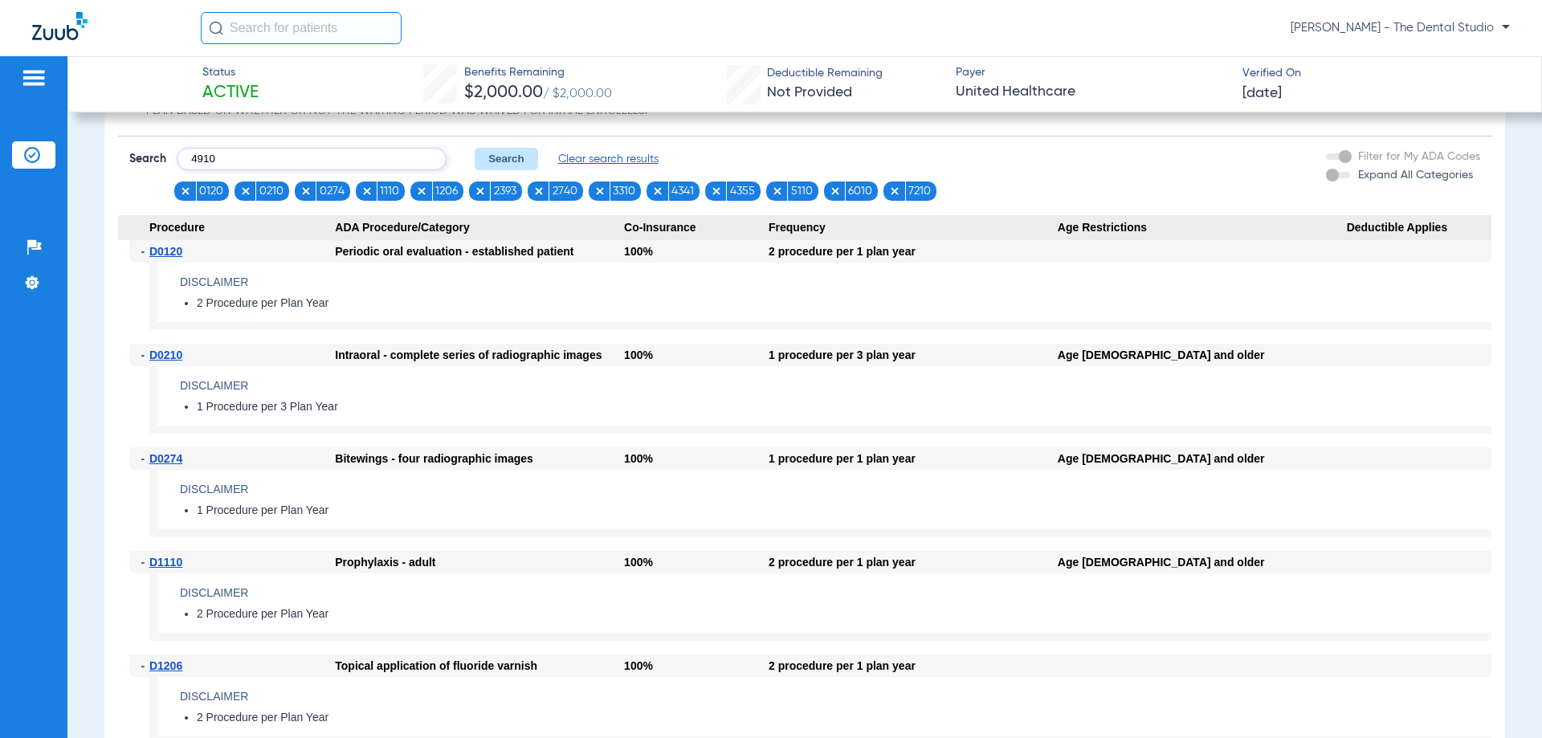
type input "4910"
click button "Search" at bounding box center [506, 159] width 63 height 22
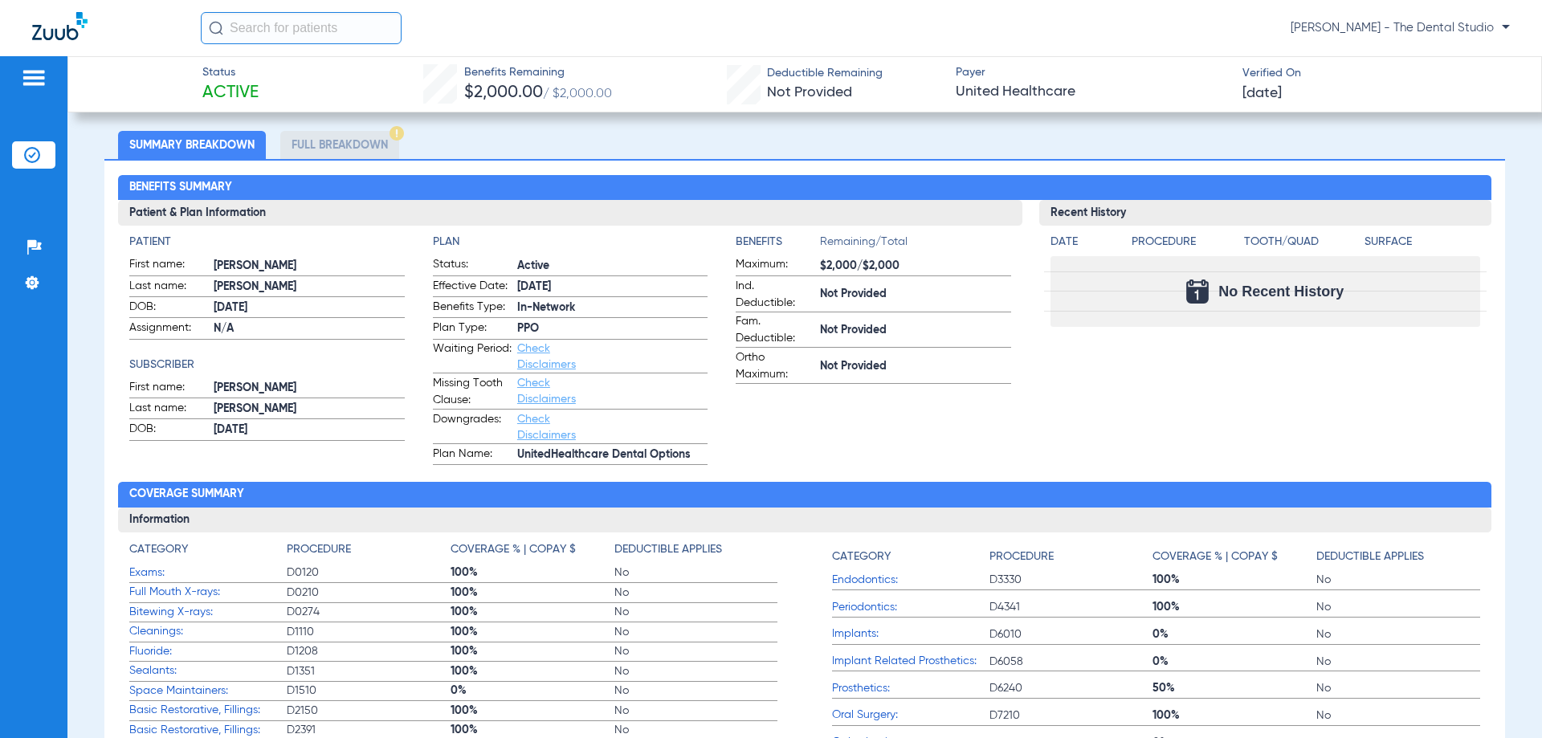
scroll to position [402, 0]
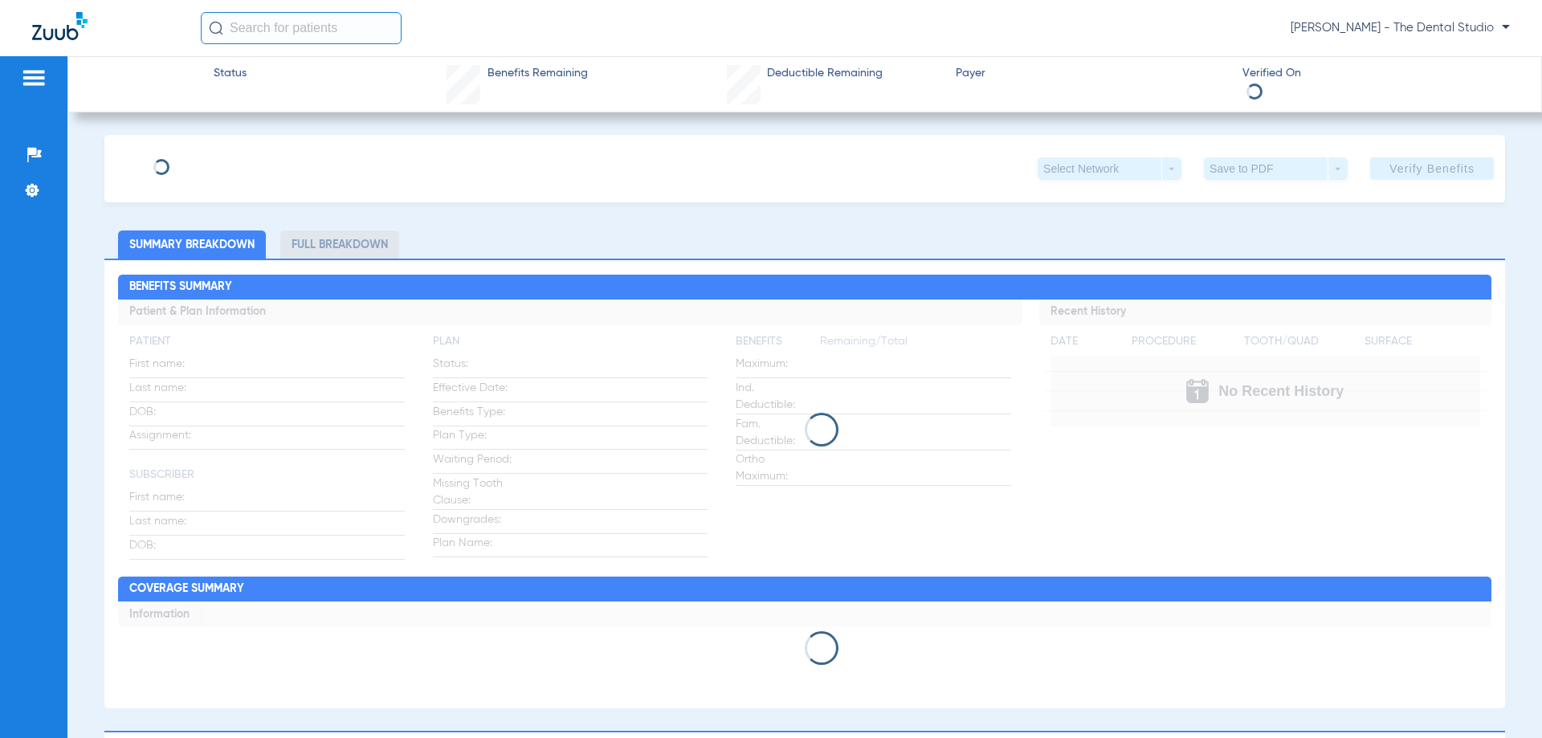
type input "Samuel"
type input "Hall"
type input "08/25/1993"
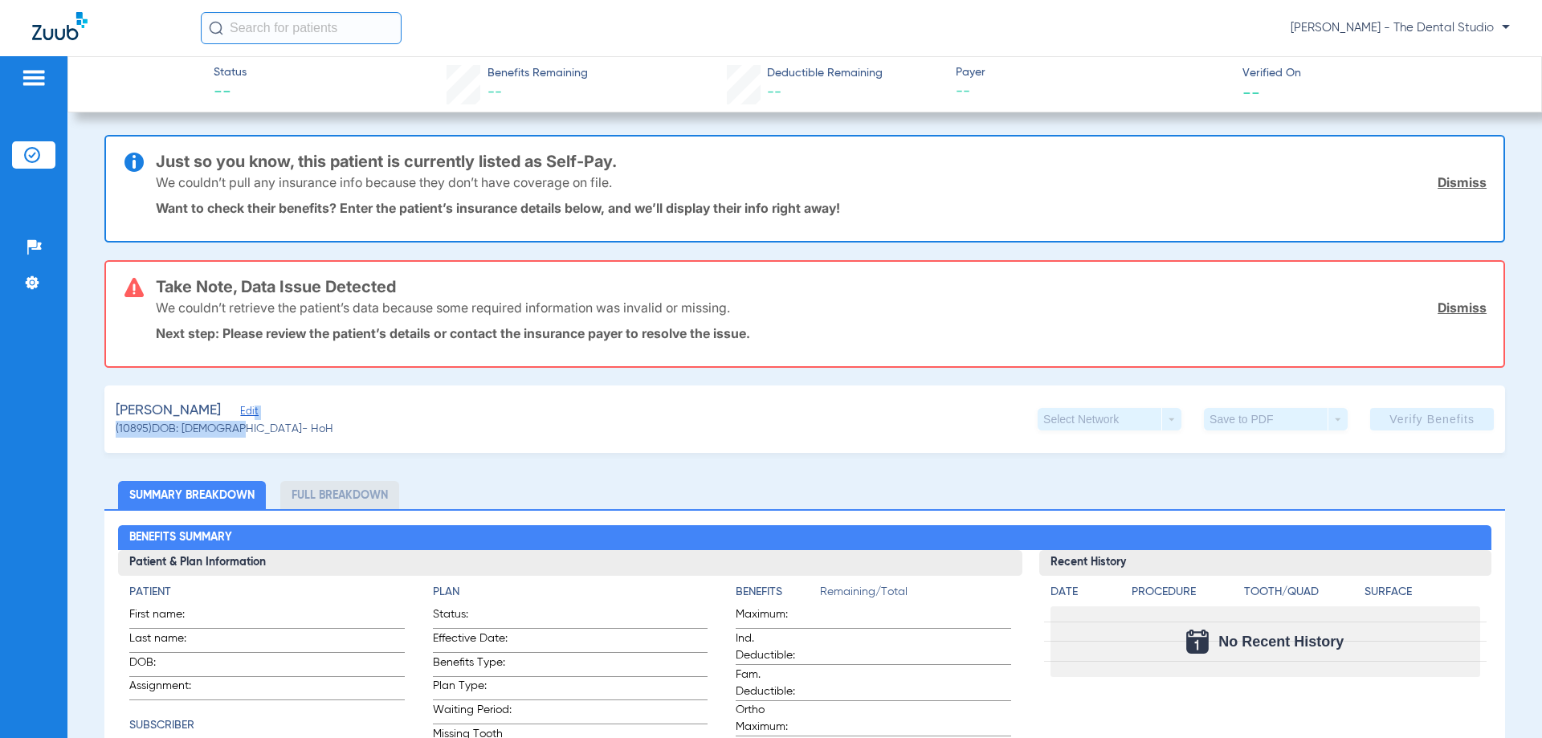
drag, startPoint x: 229, startPoint y: 422, endPoint x: 225, endPoint y: 414, distance: 9.0
click at [225, 414] on app-member-summary "Hall, Samuel Edit (10895) DOB: 08/25/1993 - HoH" at bounding box center [225, 419] width 218 height 37
click at [240, 414] on span "Edit" at bounding box center [247, 413] width 14 height 15
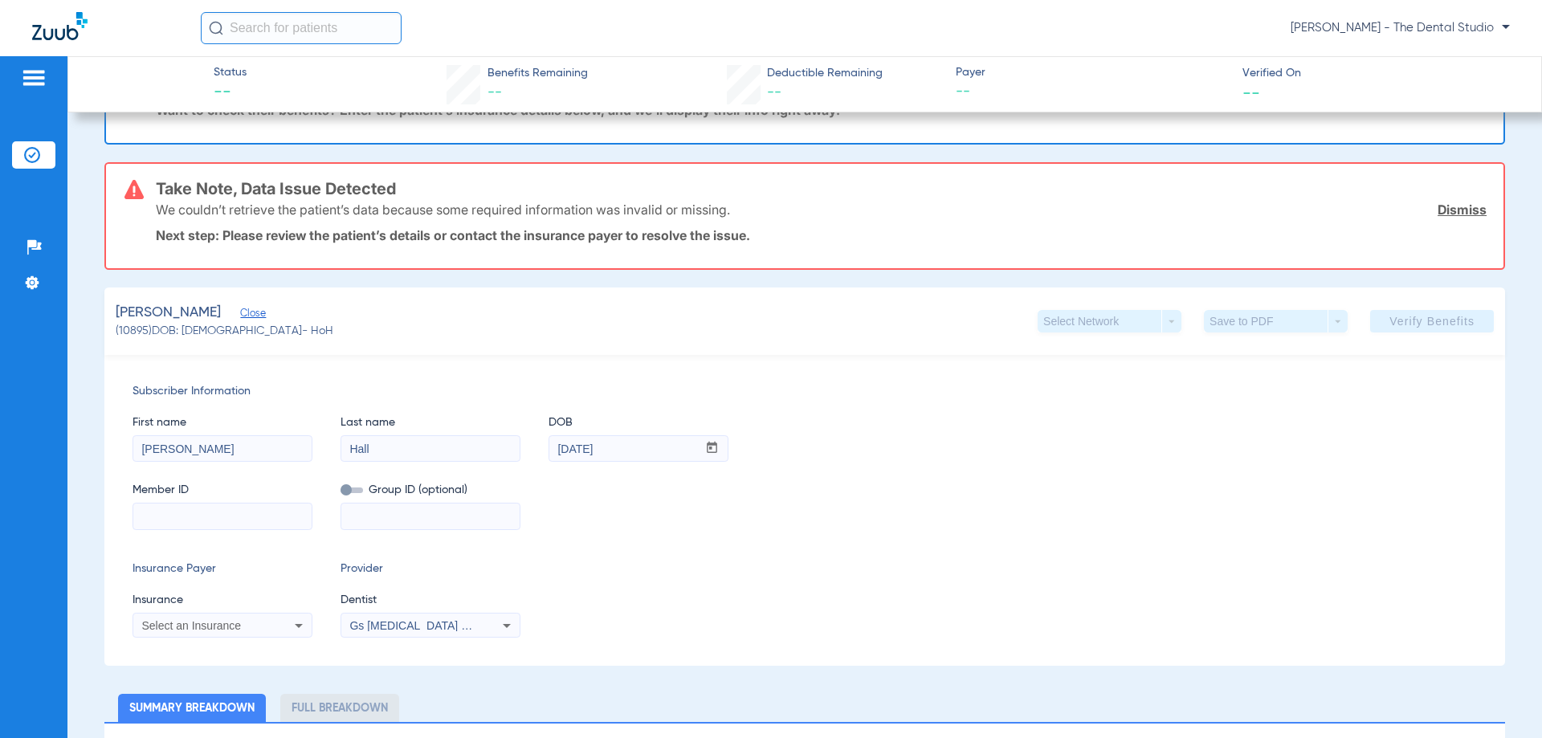
scroll to position [241, 0]
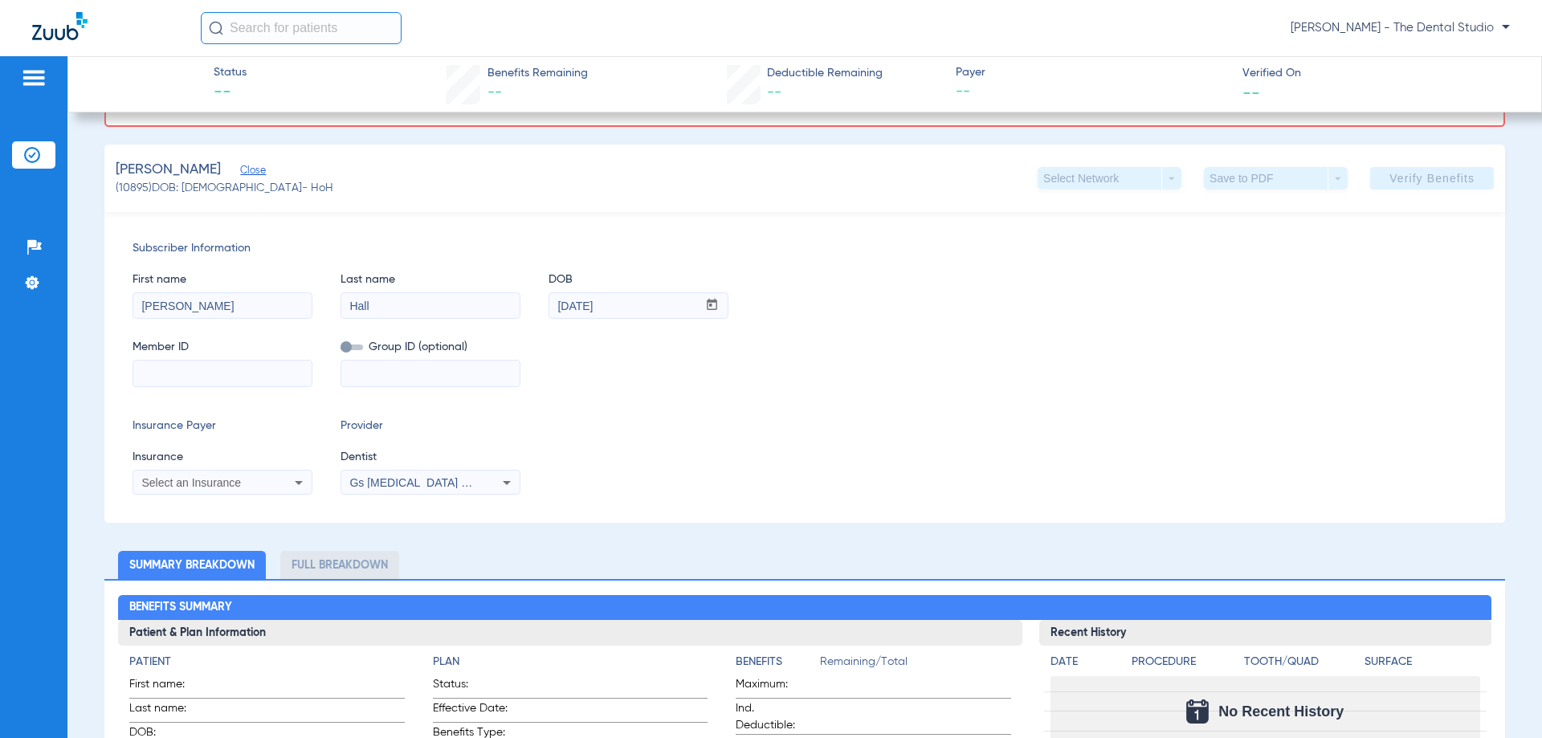
click at [210, 485] on span "Select an Insurance" at bounding box center [191, 482] width 100 height 13
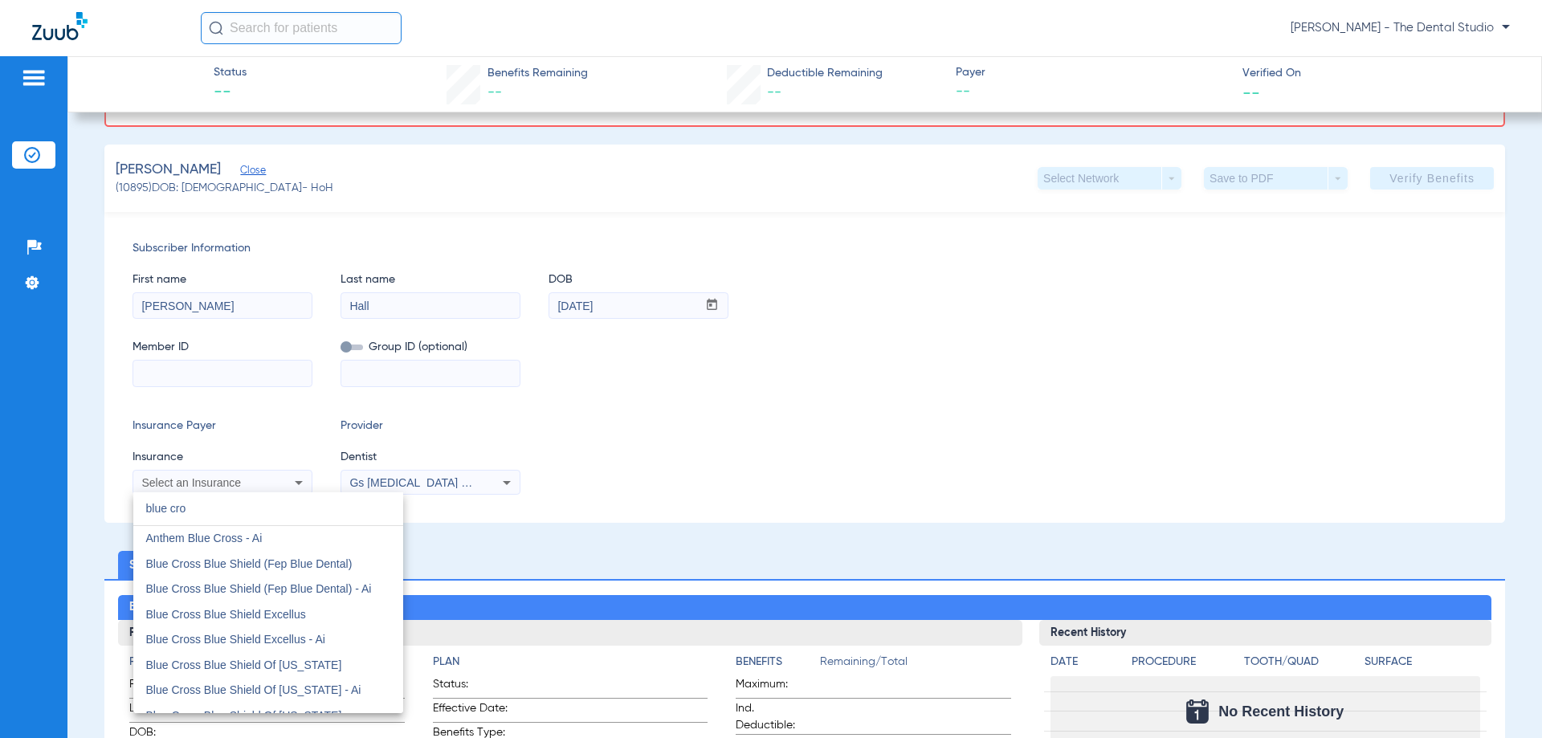
type input "blue cro"
drag, startPoint x: 256, startPoint y: 503, endPoint x: 0, endPoint y: 437, distance: 264.5
click at [0, 496] on div "blue cro close Anthem Blue Cross - Ai Blue Cross Blue Shield (Fep Blue Dental) …" at bounding box center [771, 369] width 1542 height 738
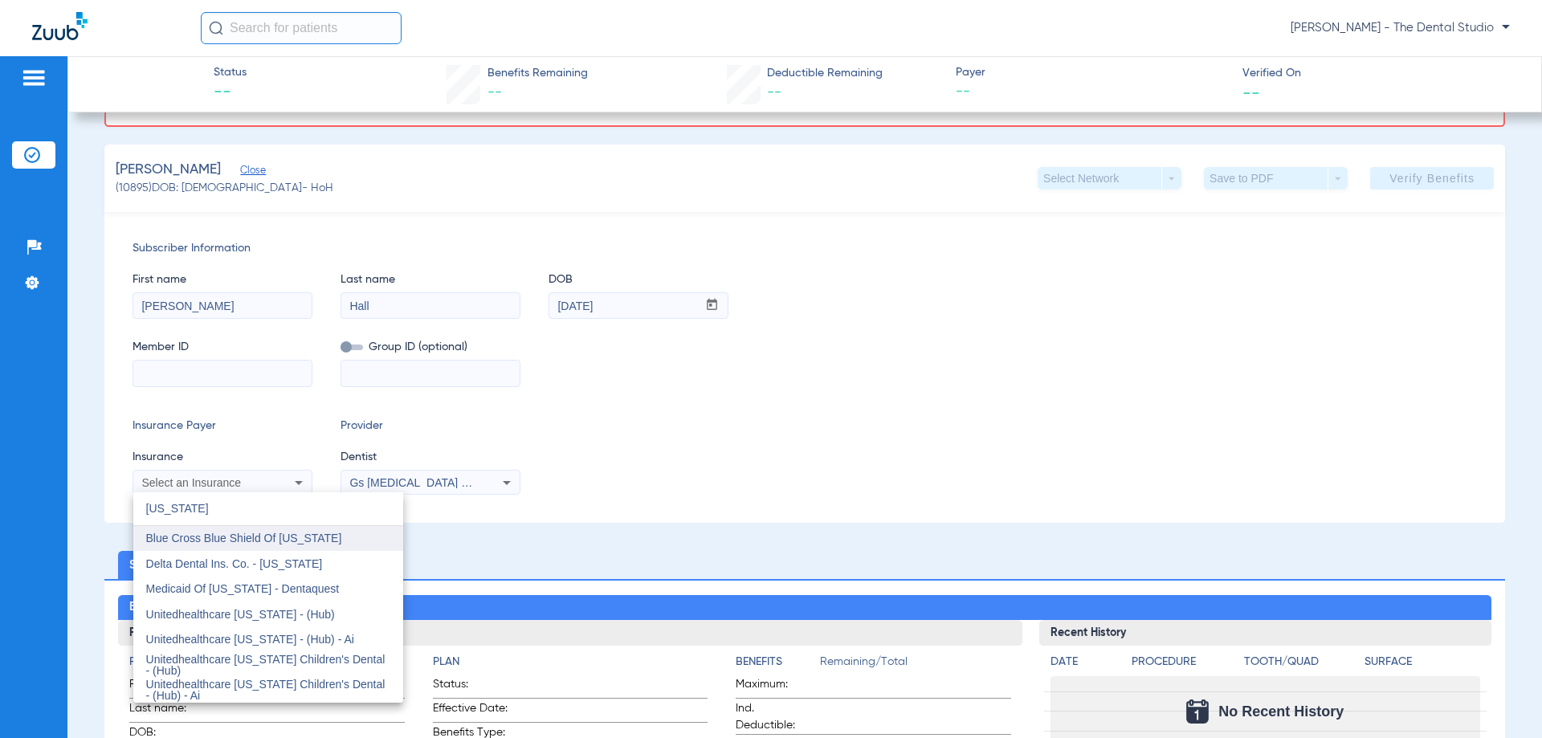
type input "texas"
click at [214, 534] on span "Blue Cross Blue Shield Of [US_STATE]" at bounding box center [244, 538] width 196 height 13
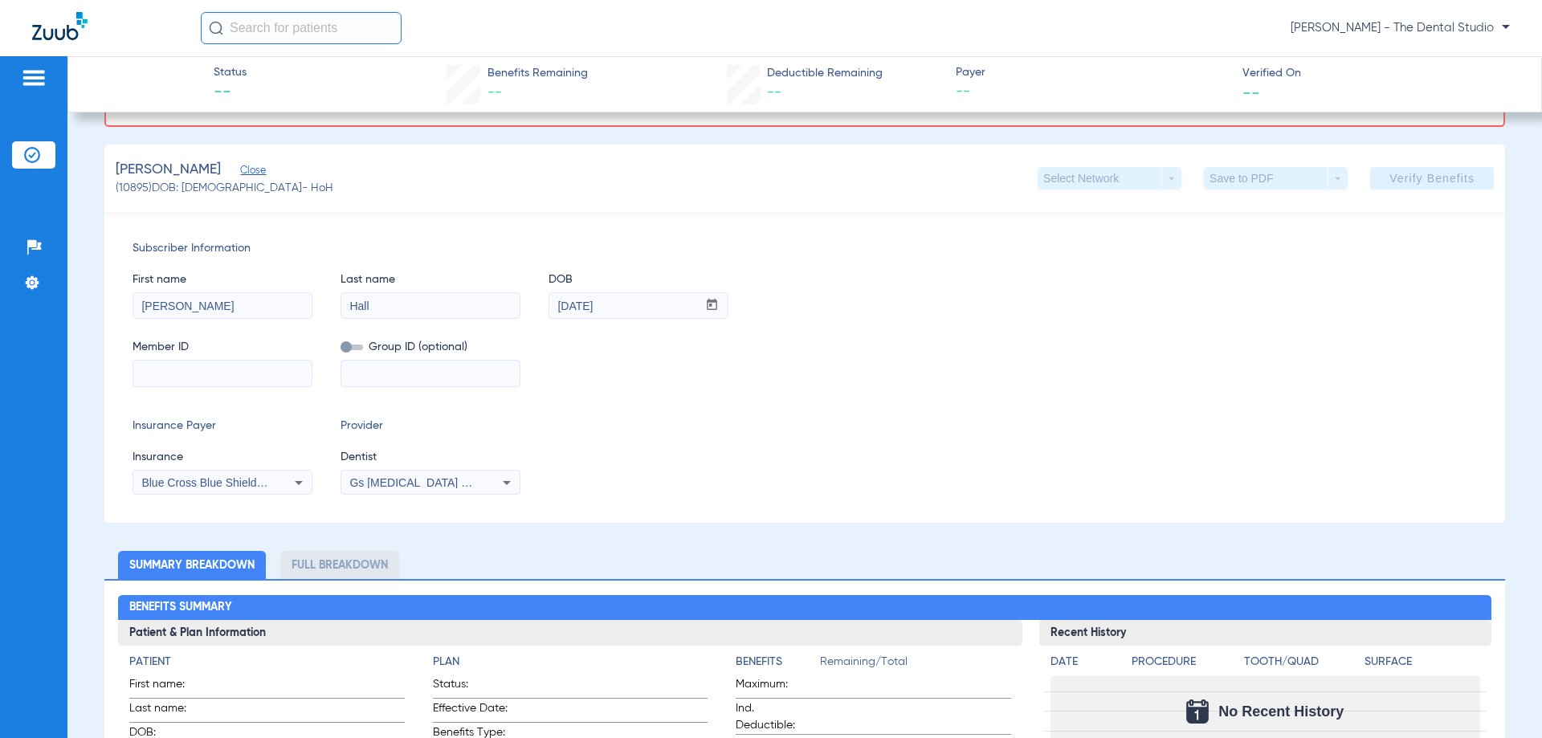
click at [419, 476] on div "Gs [MEDICAL_DATA] Pllc 1972170603" at bounding box center [430, 482] width 178 height 19
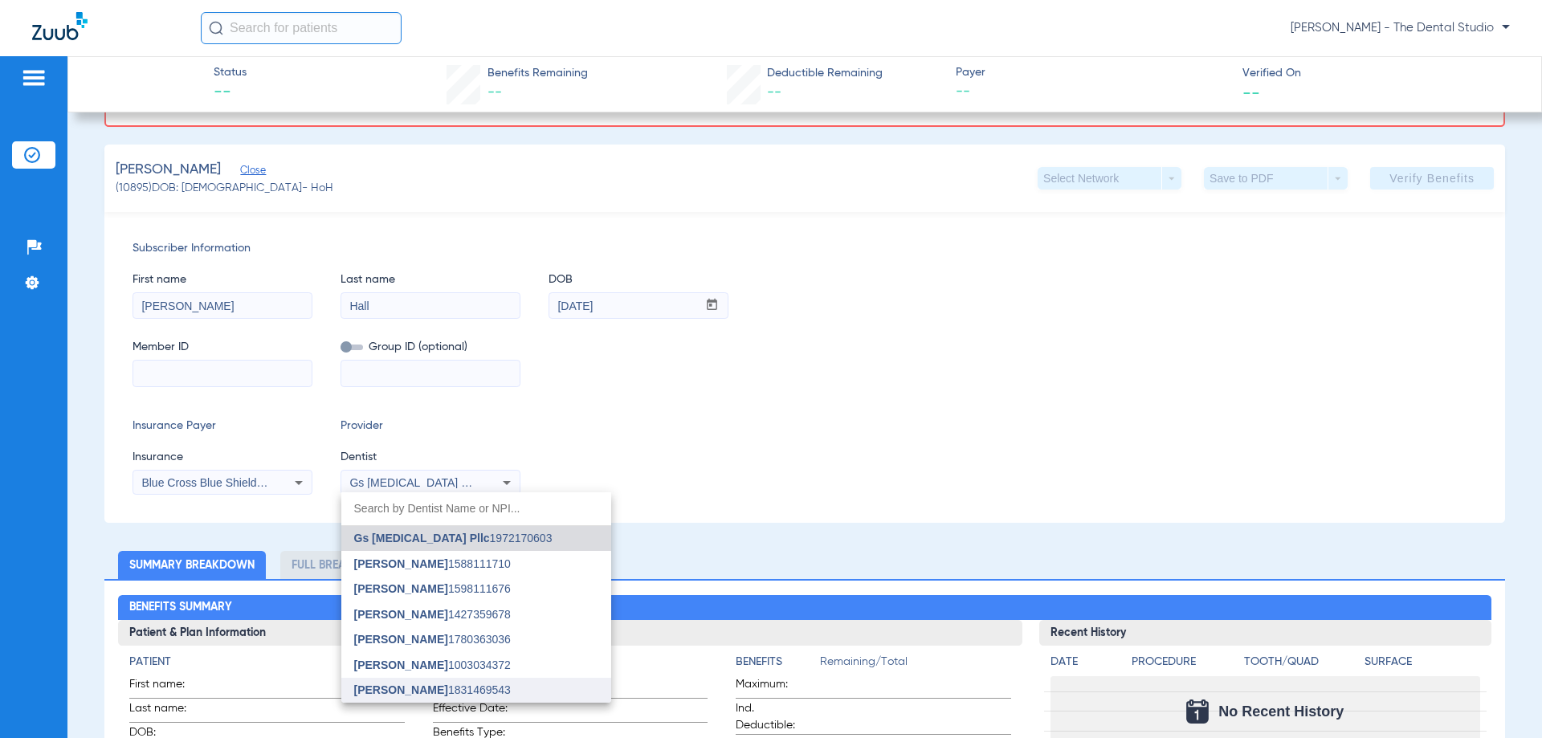
click at [397, 692] on span "Jennifer Naranjo" at bounding box center [401, 689] width 94 height 13
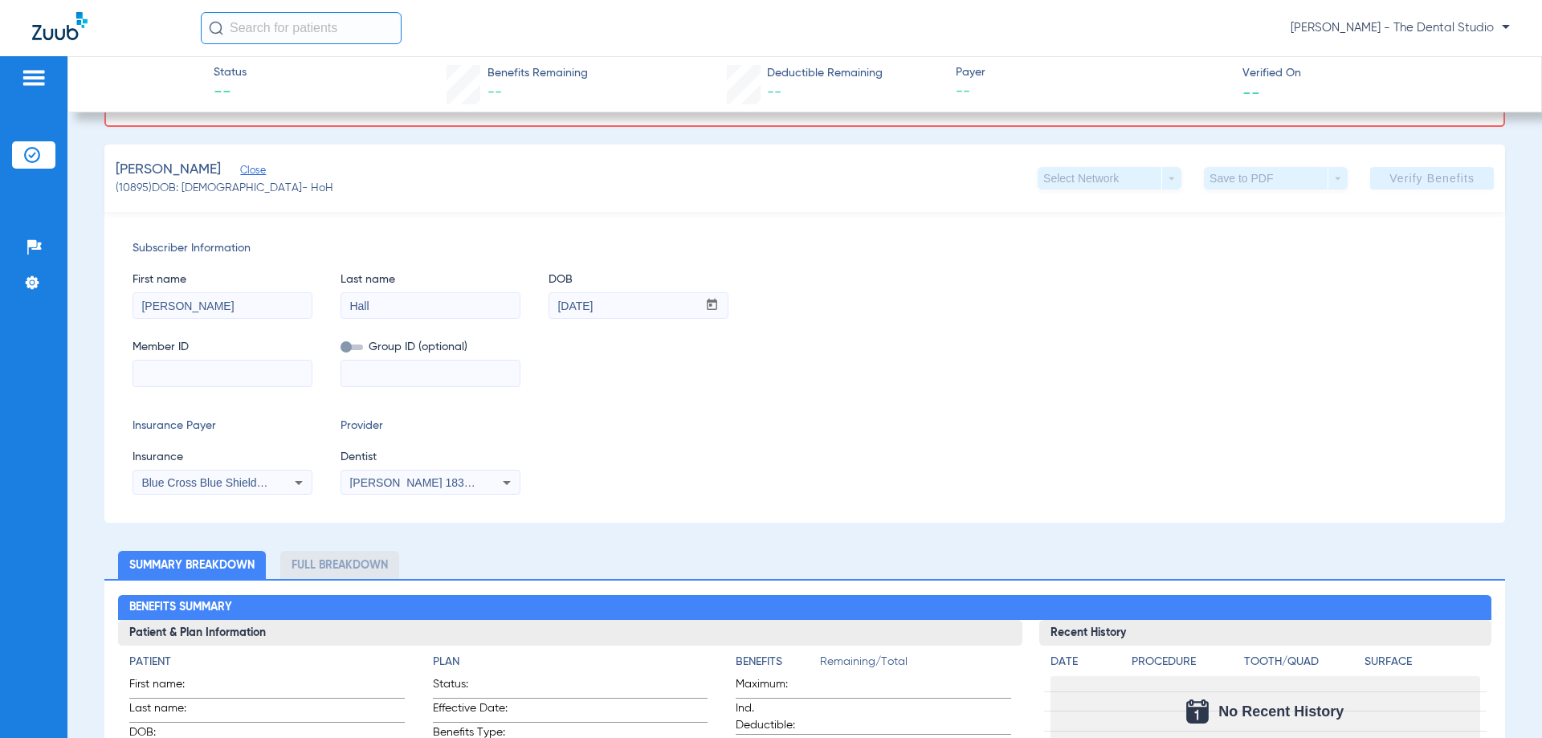
click at [187, 382] on div "Subscriber Information First name Samuel Last name Hall DOB mm / dd / yyyy 08/2…" at bounding box center [804, 367] width 1401 height 311
click at [188, 375] on input at bounding box center [222, 374] width 178 height 26
click at [222, 368] on input at bounding box center [222, 374] width 178 height 26
paste input "ZGA825188150"
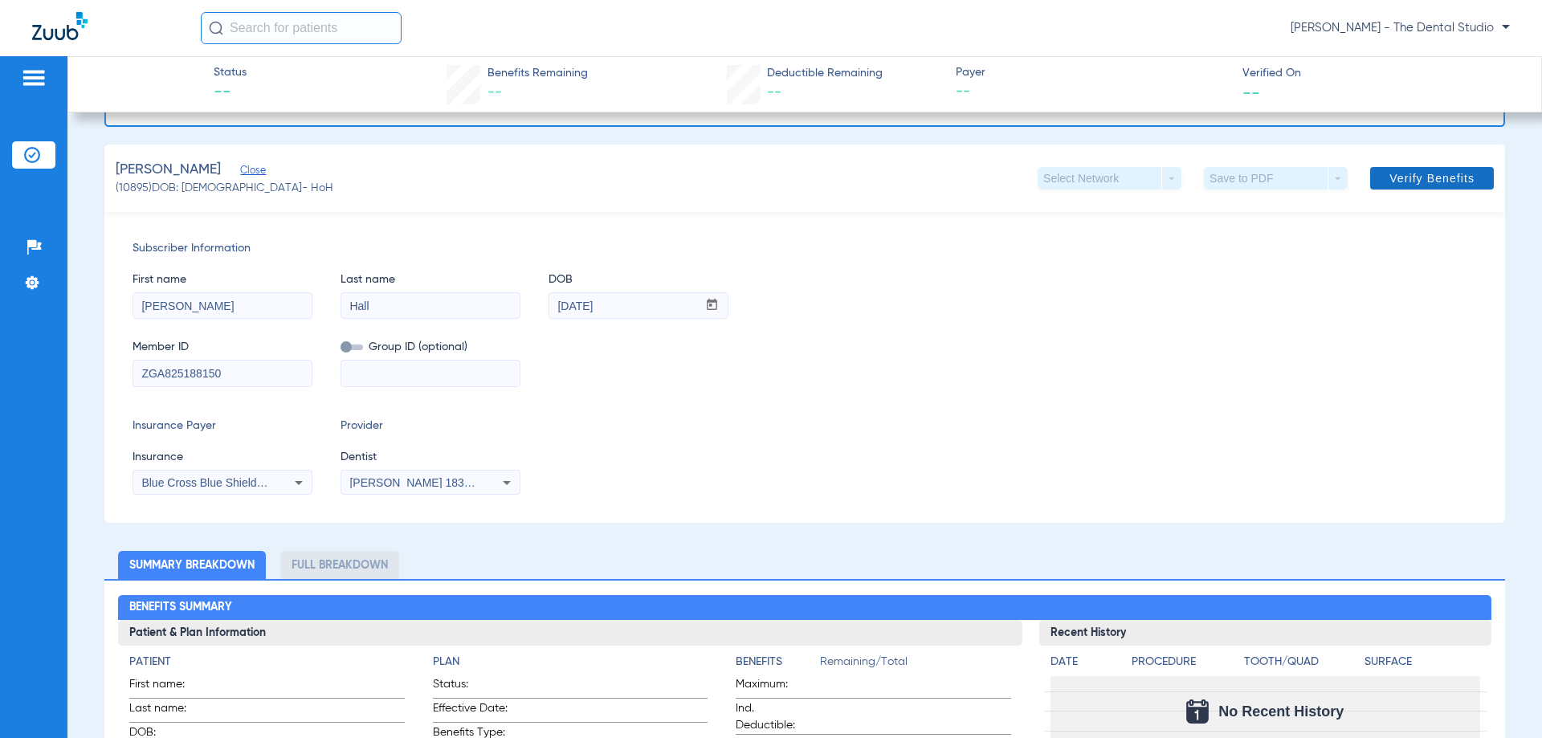
type input "ZGA825188150"
click at [1422, 186] on span at bounding box center [1432, 178] width 124 height 39
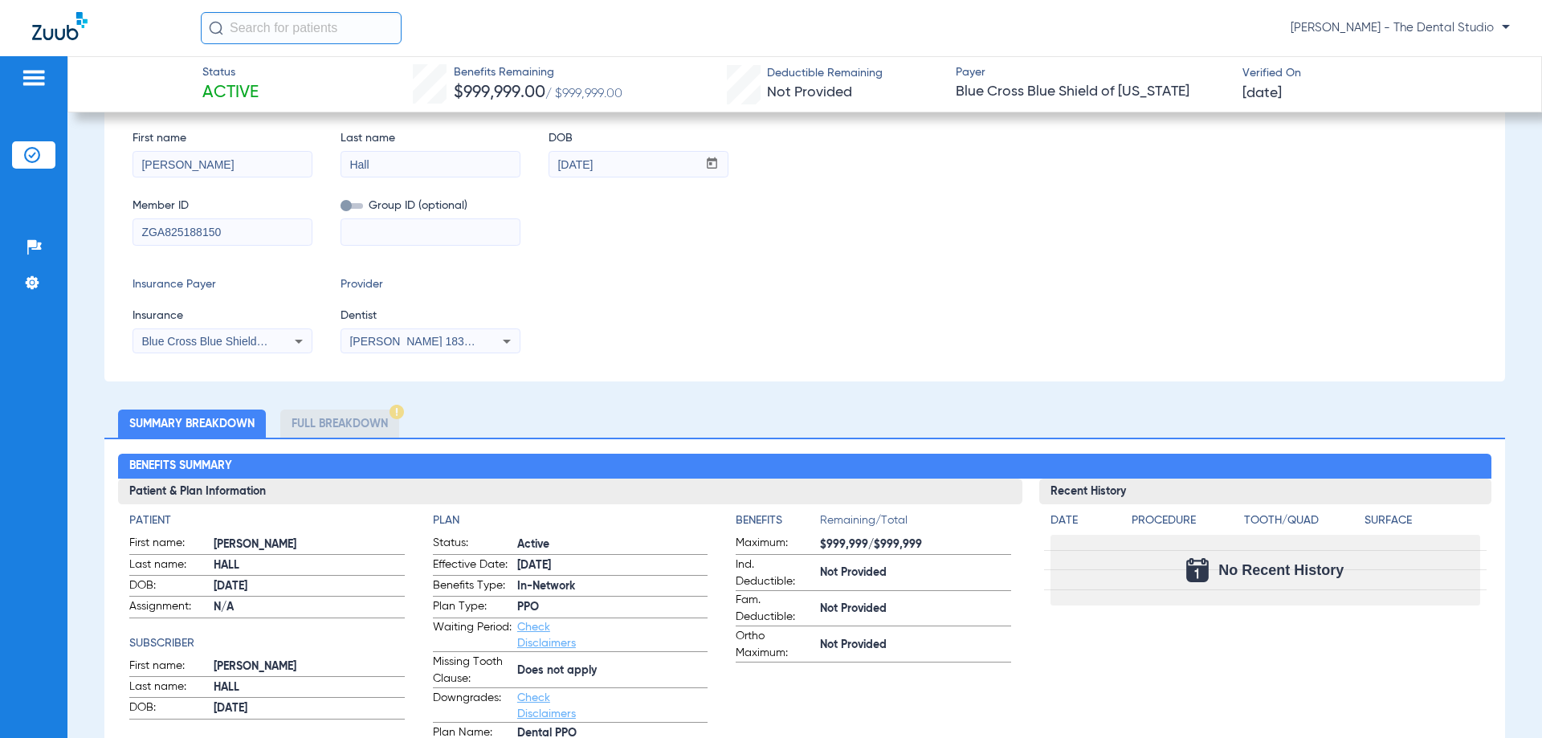
scroll to position [161, 0]
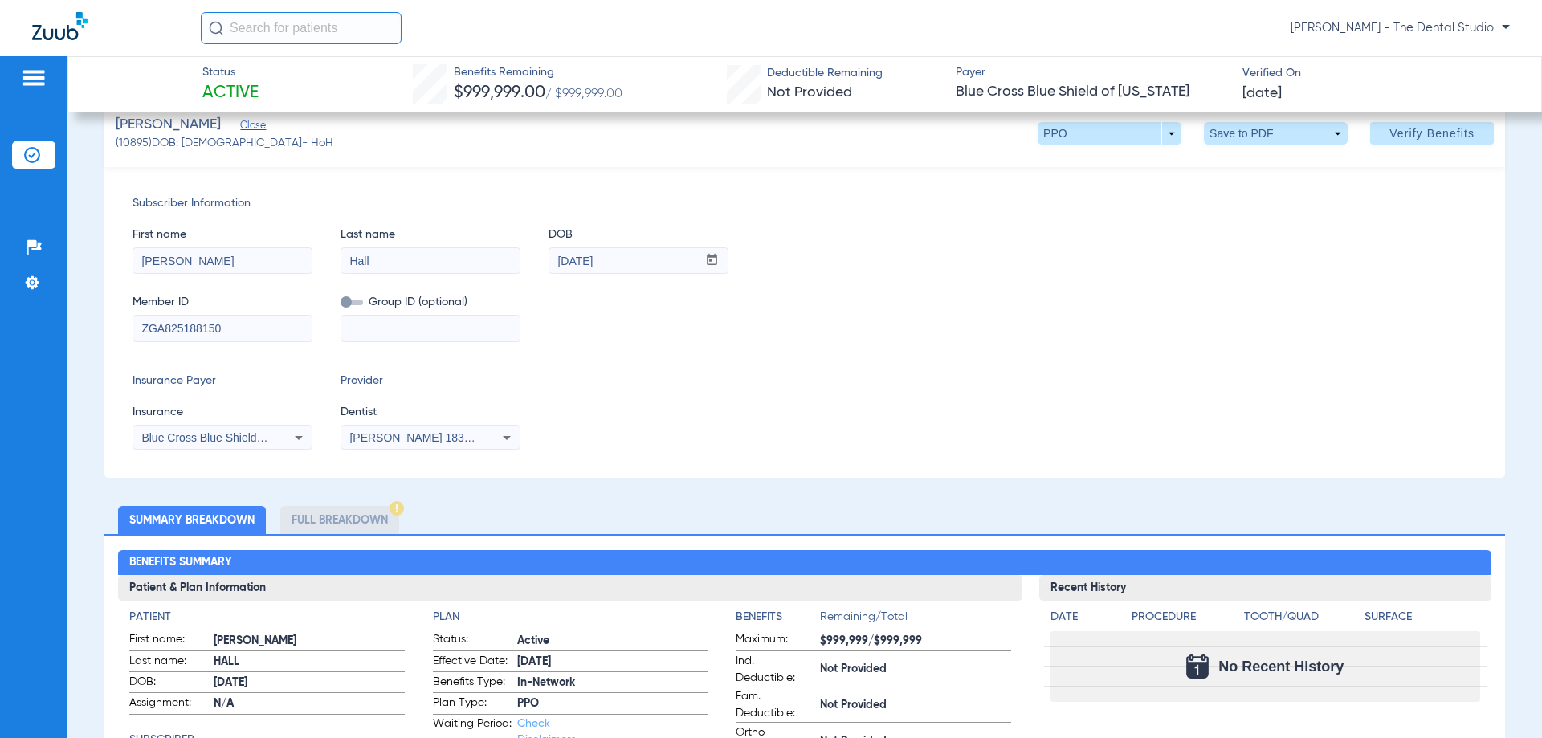
drag, startPoint x: 181, startPoint y: 324, endPoint x: 124, endPoint y: 320, distance: 56.4
click at [124, 320] on div "Subscriber Information First name Samuel Last name Hall DOB mm / dd / yyyy 08/2…" at bounding box center [804, 322] width 1401 height 311
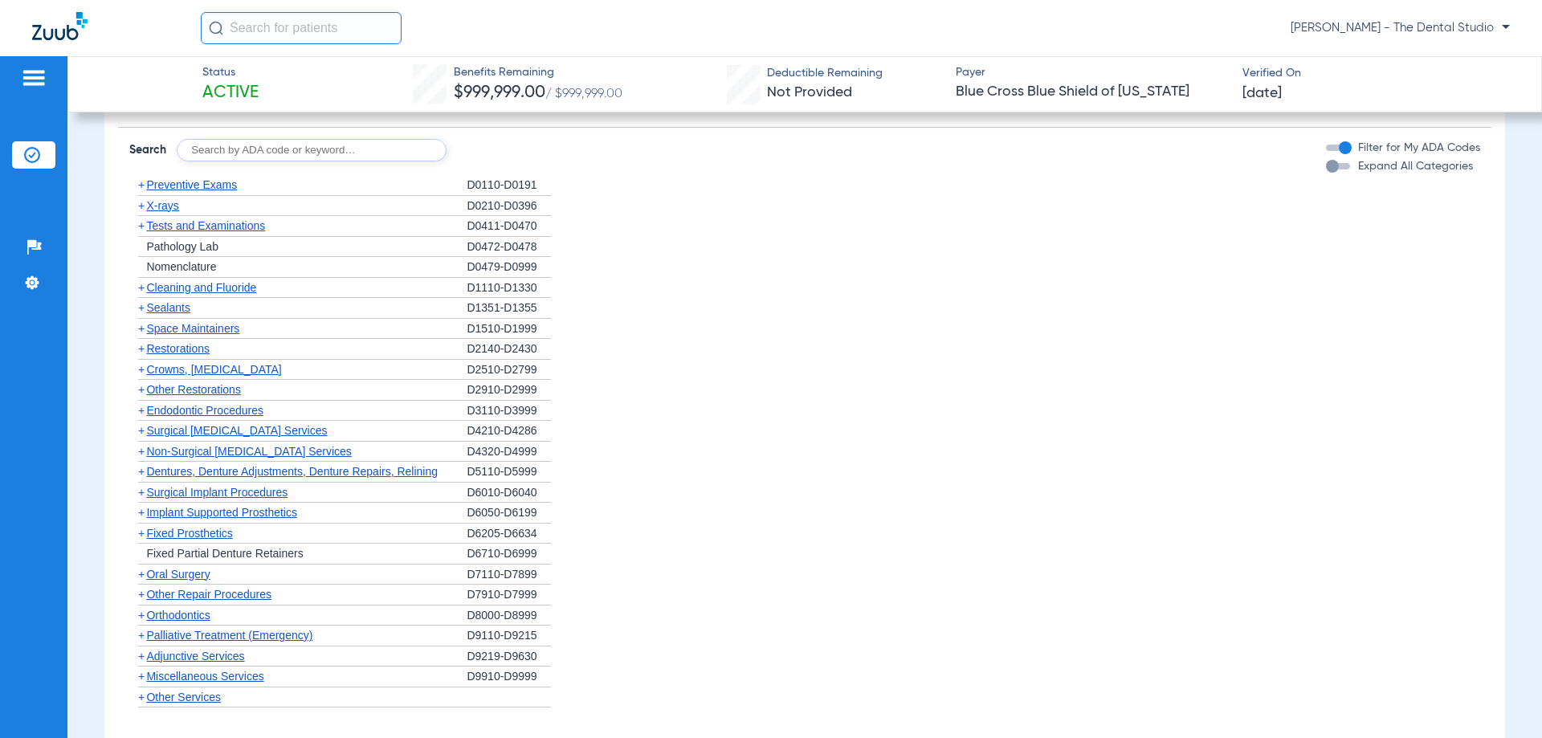
scroll to position [1124, 0]
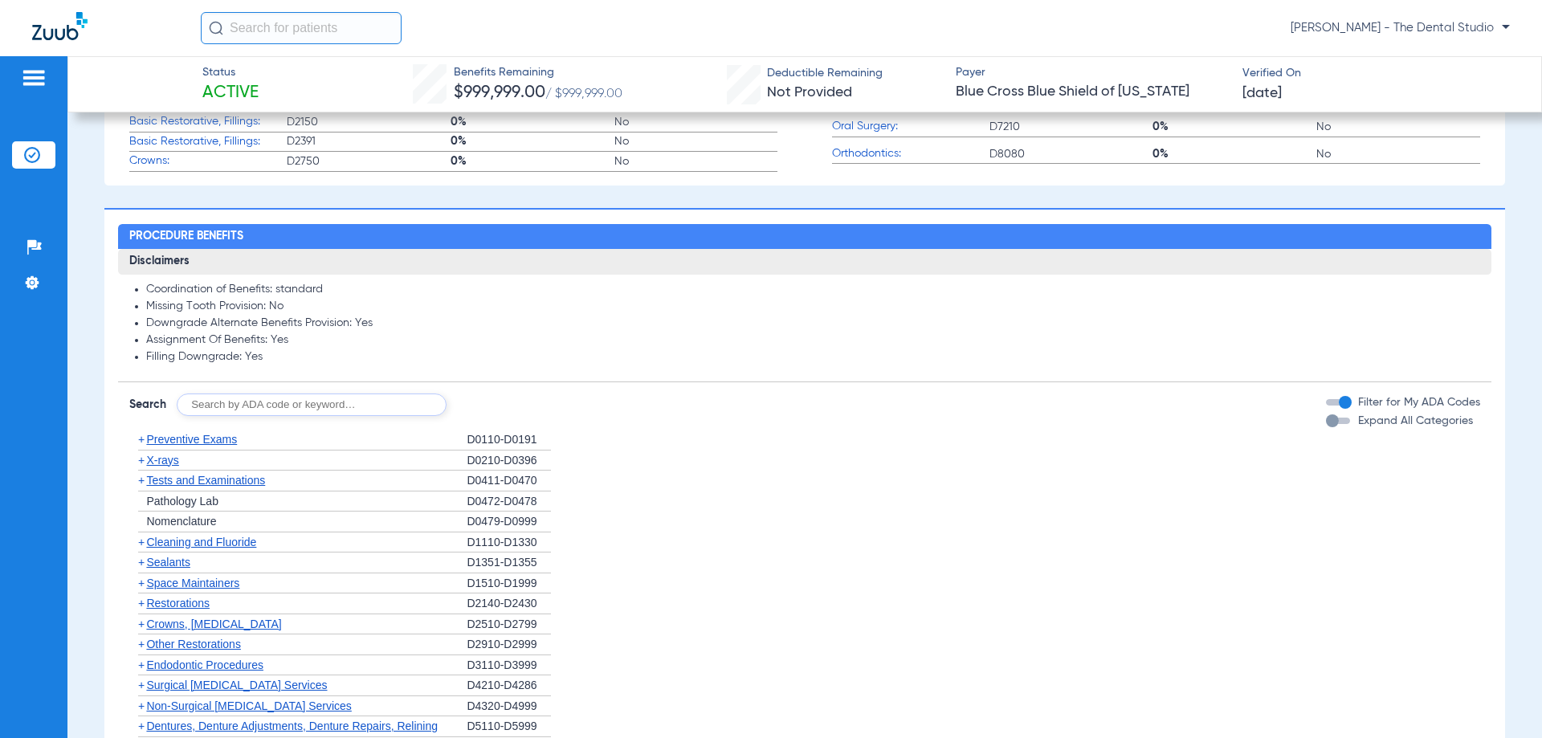
click at [279, 414] on input "text" at bounding box center [312, 405] width 270 height 22
type input "0120"
click button "Search" at bounding box center [506, 405] width 63 height 22
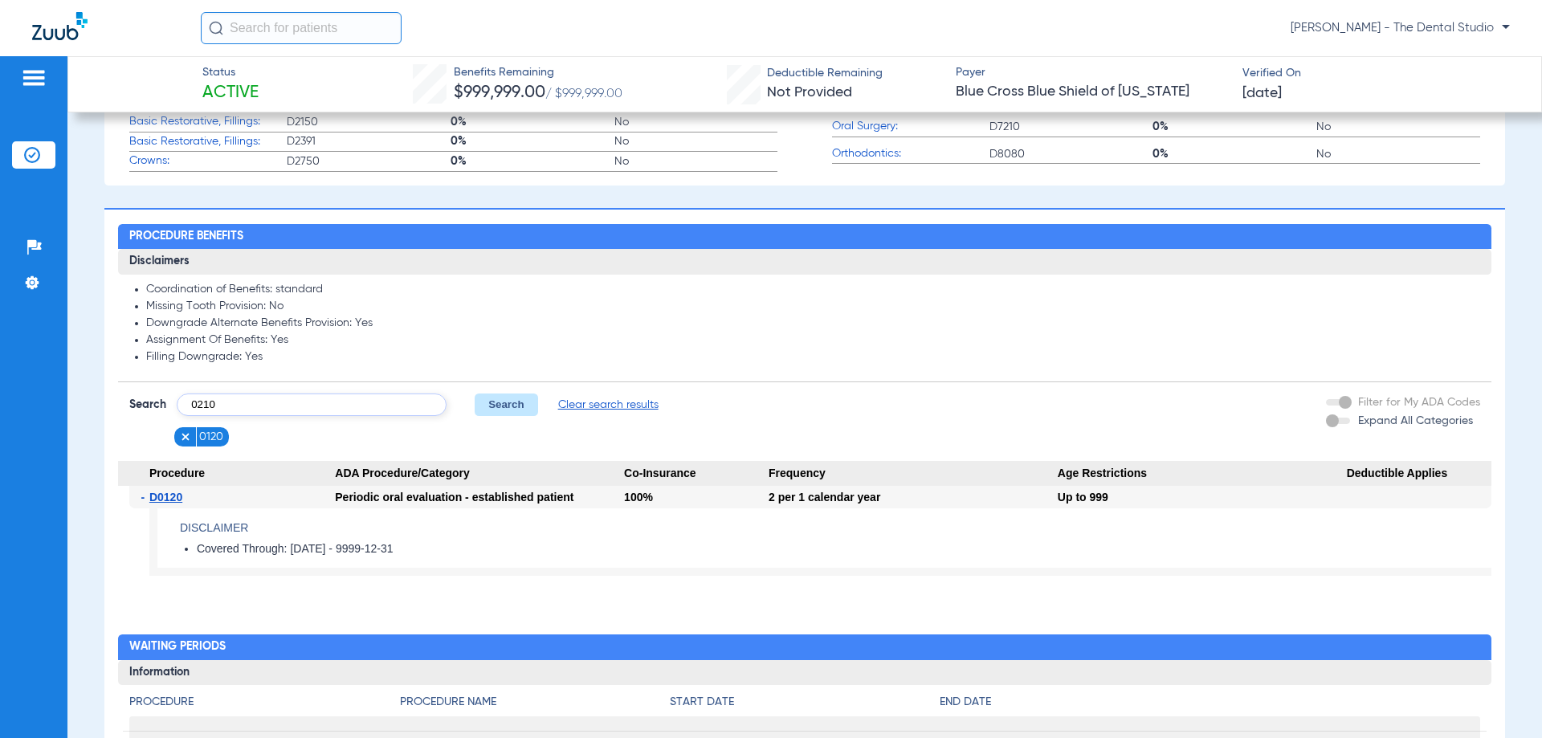
type input "0210"
click button "Search" at bounding box center [506, 405] width 63 height 22
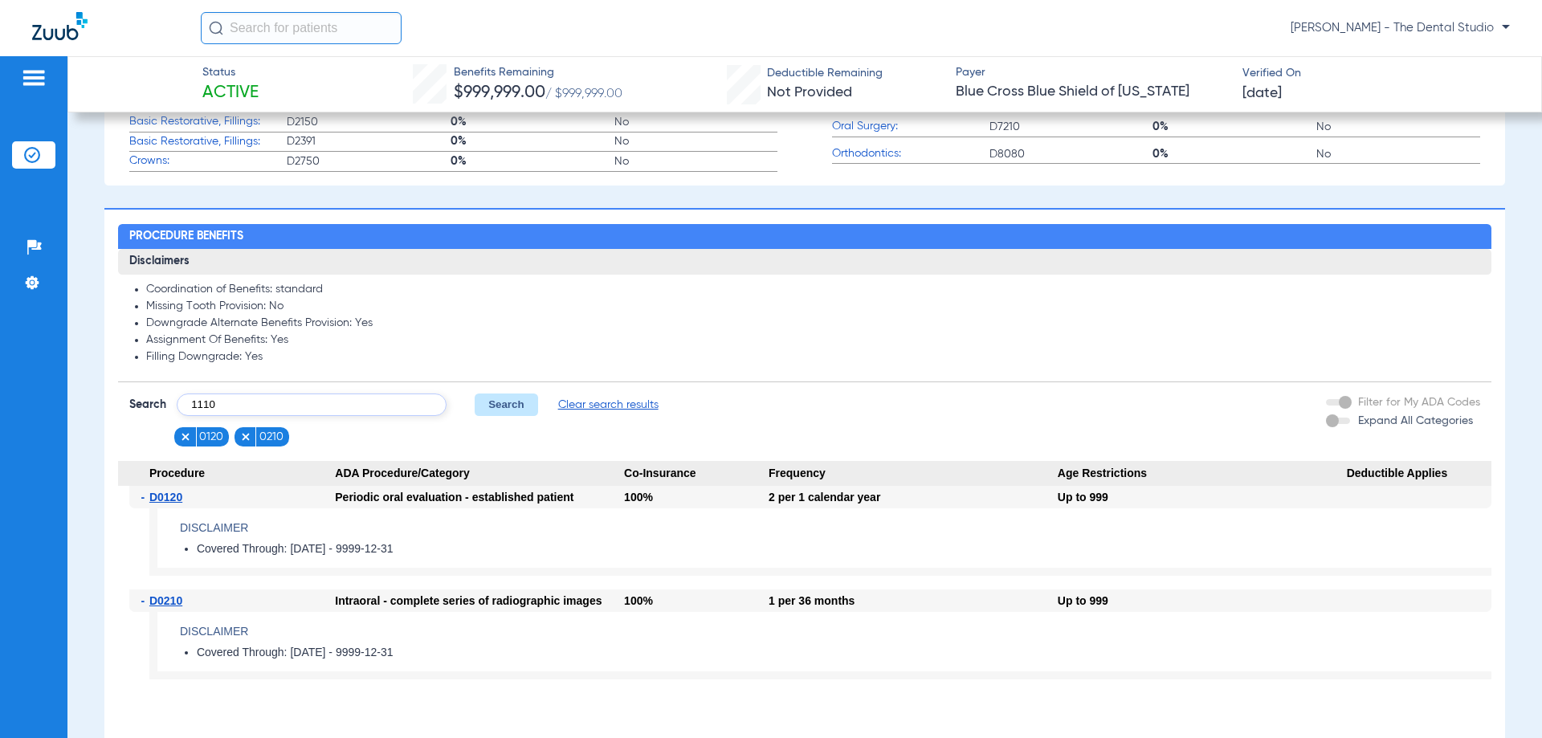
type input "1110"
click button "Search" at bounding box center [506, 405] width 63 height 22
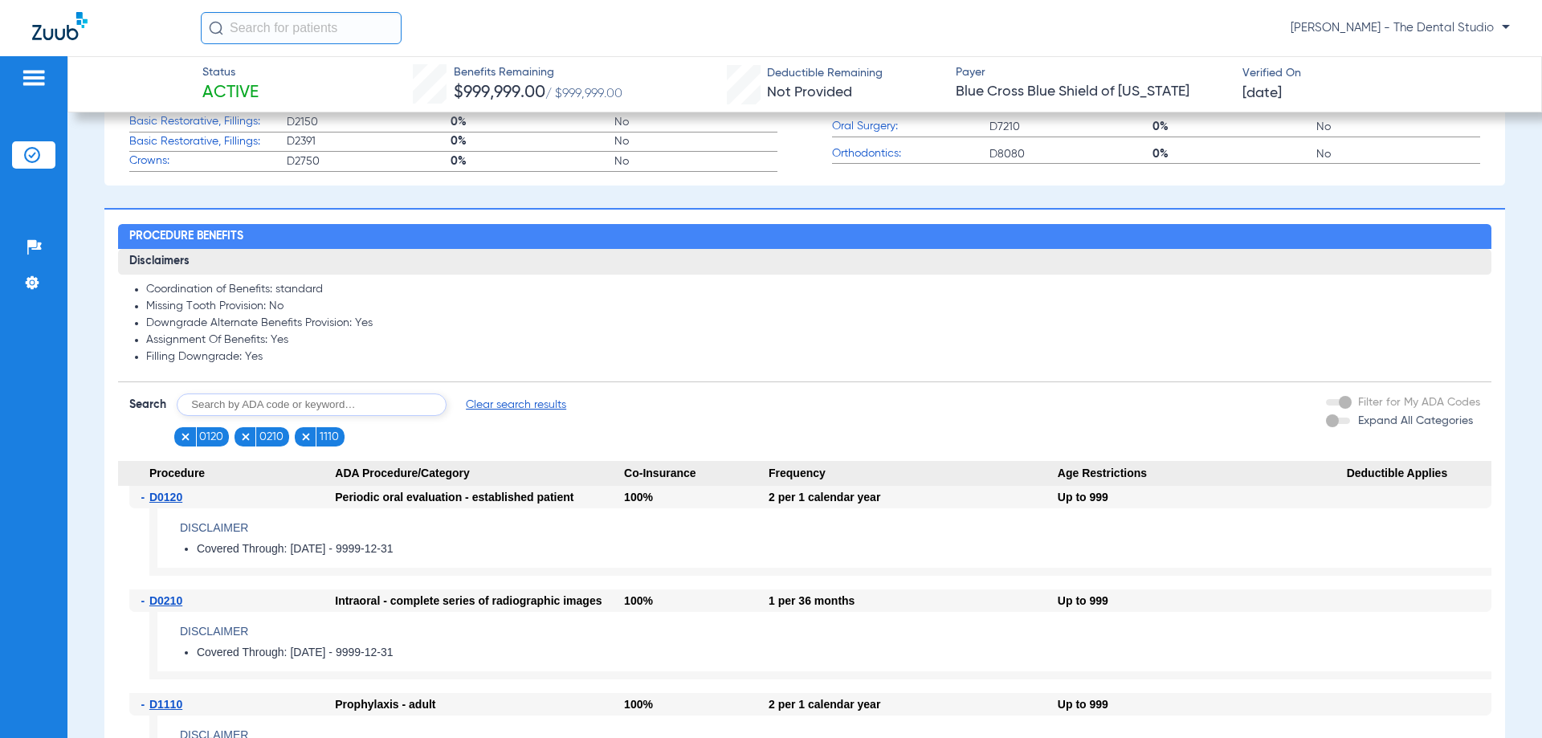
drag, startPoint x: 328, startPoint y: 435, endPoint x: 531, endPoint y: 722, distance: 351.4
click at [478, 632] on div "Disclaimers Coordination of Benefits: standard Missing Tooth Provision: No Down…" at bounding box center [804, 523] width 1372 height 548
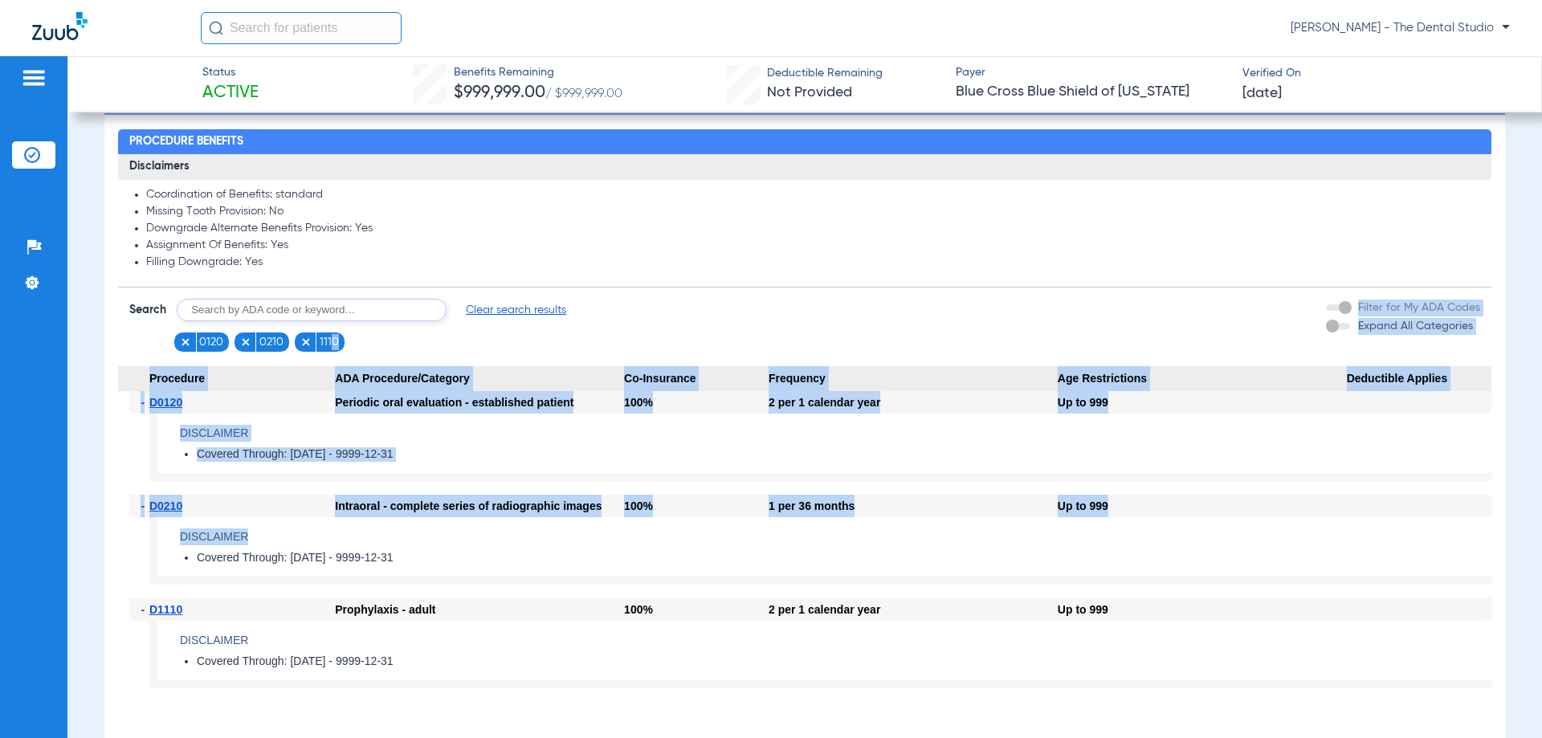
scroll to position [1365, 0]
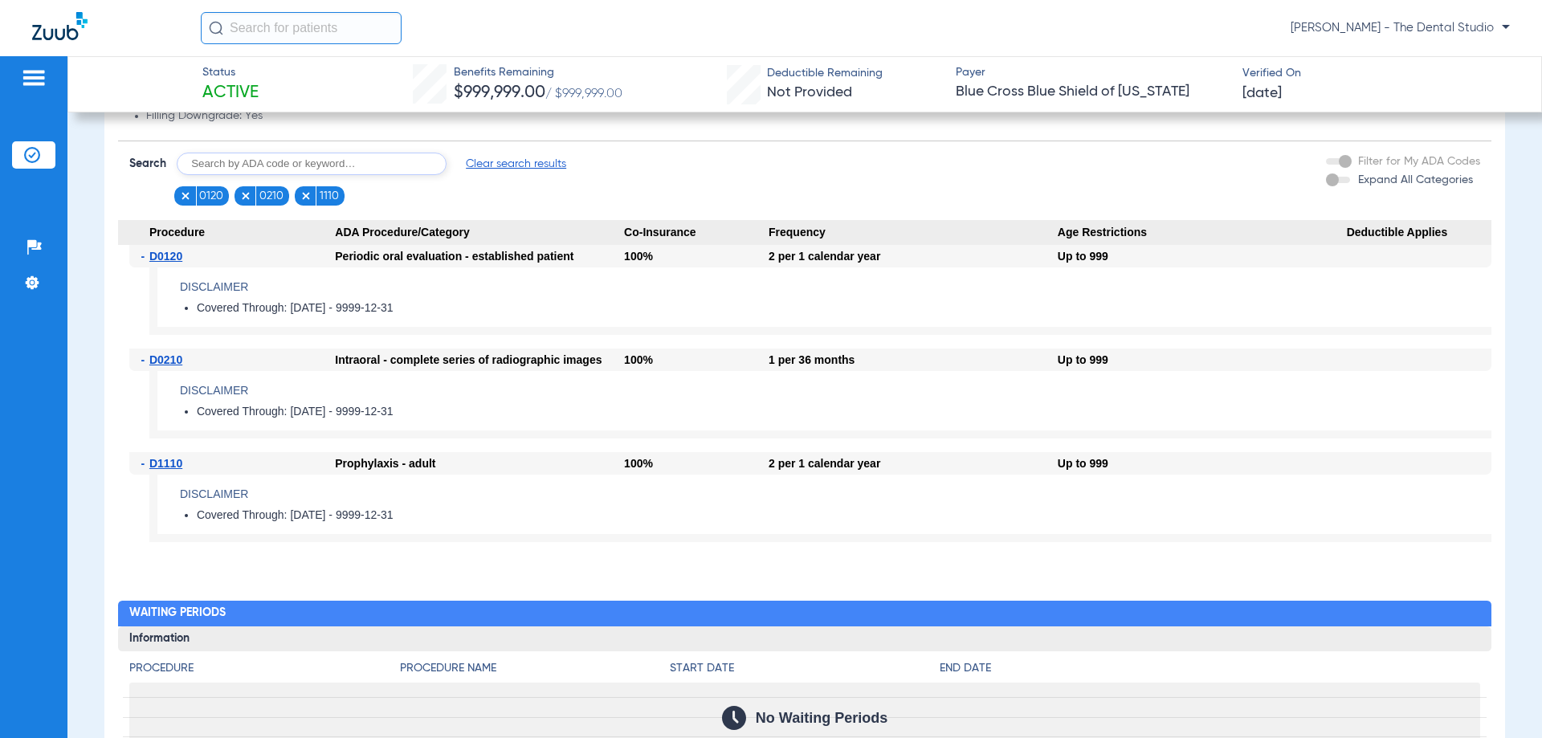
click at [910, 445] on div "- D0210 Intraoral - complete series of radiographic images 100% 1 per 36 months…" at bounding box center [804, 401] width 1372 height 104
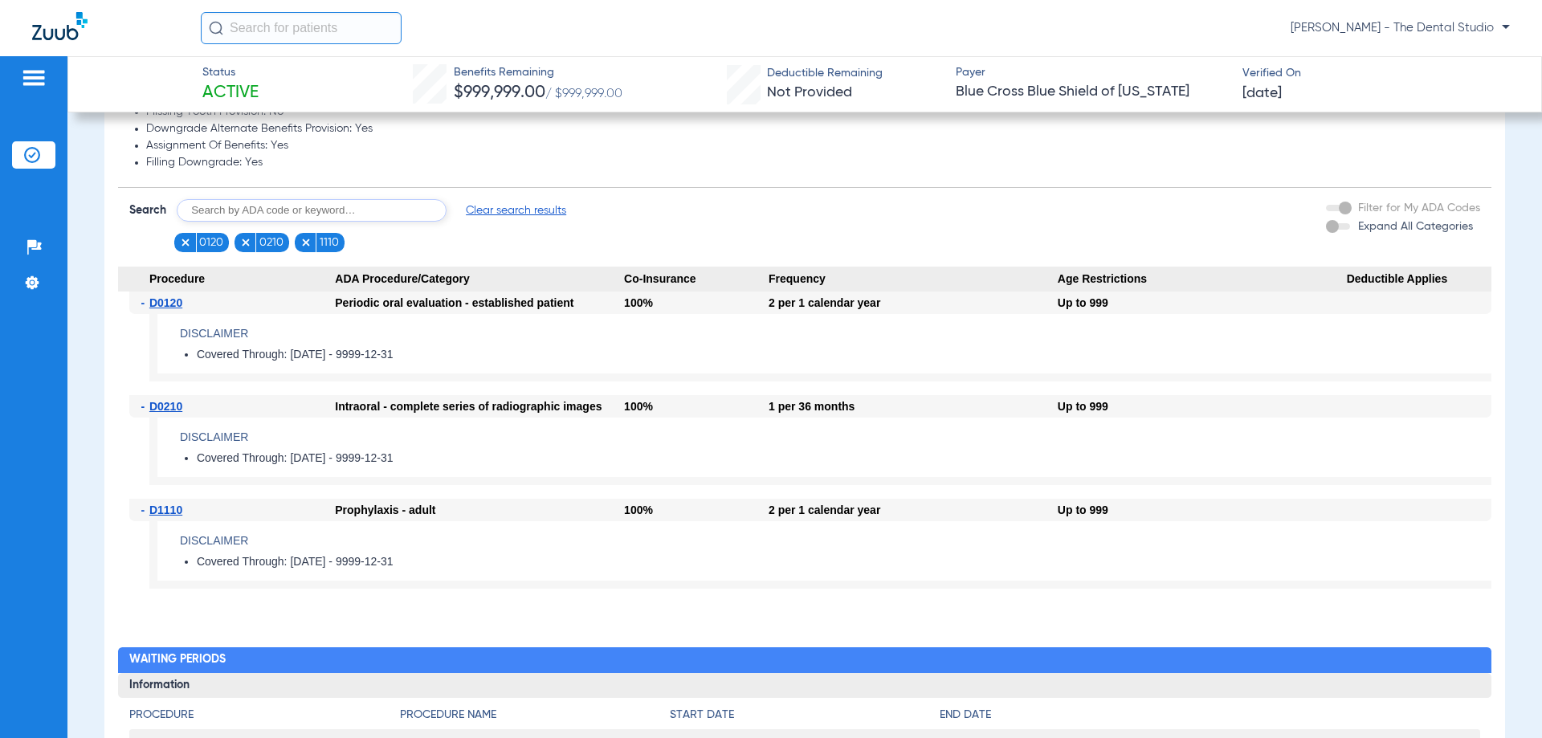
scroll to position [1124, 0]
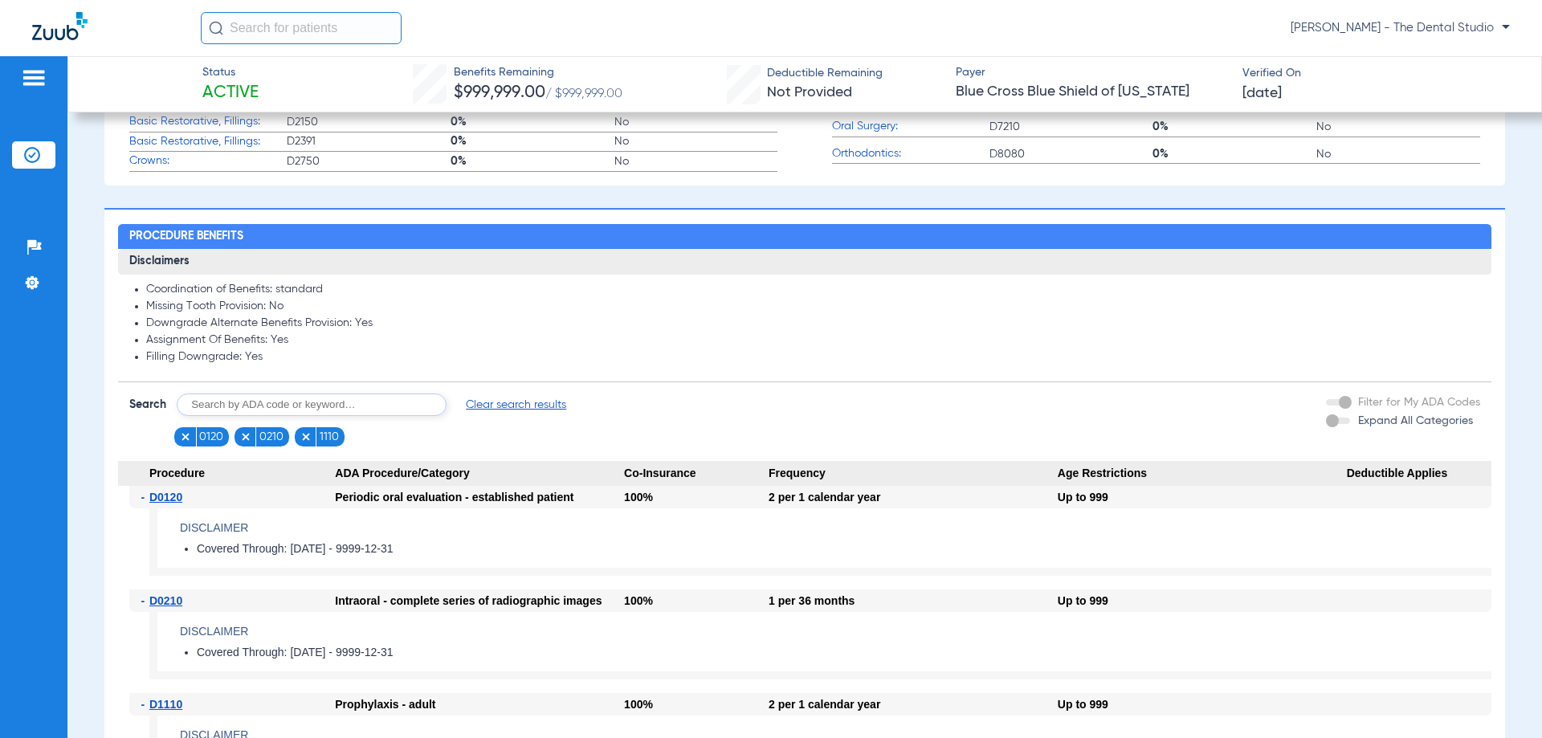
click at [339, 413] on input "text" at bounding box center [312, 405] width 270 height 22
type input "2393"
click button "Search" at bounding box center [506, 405] width 63 height 22
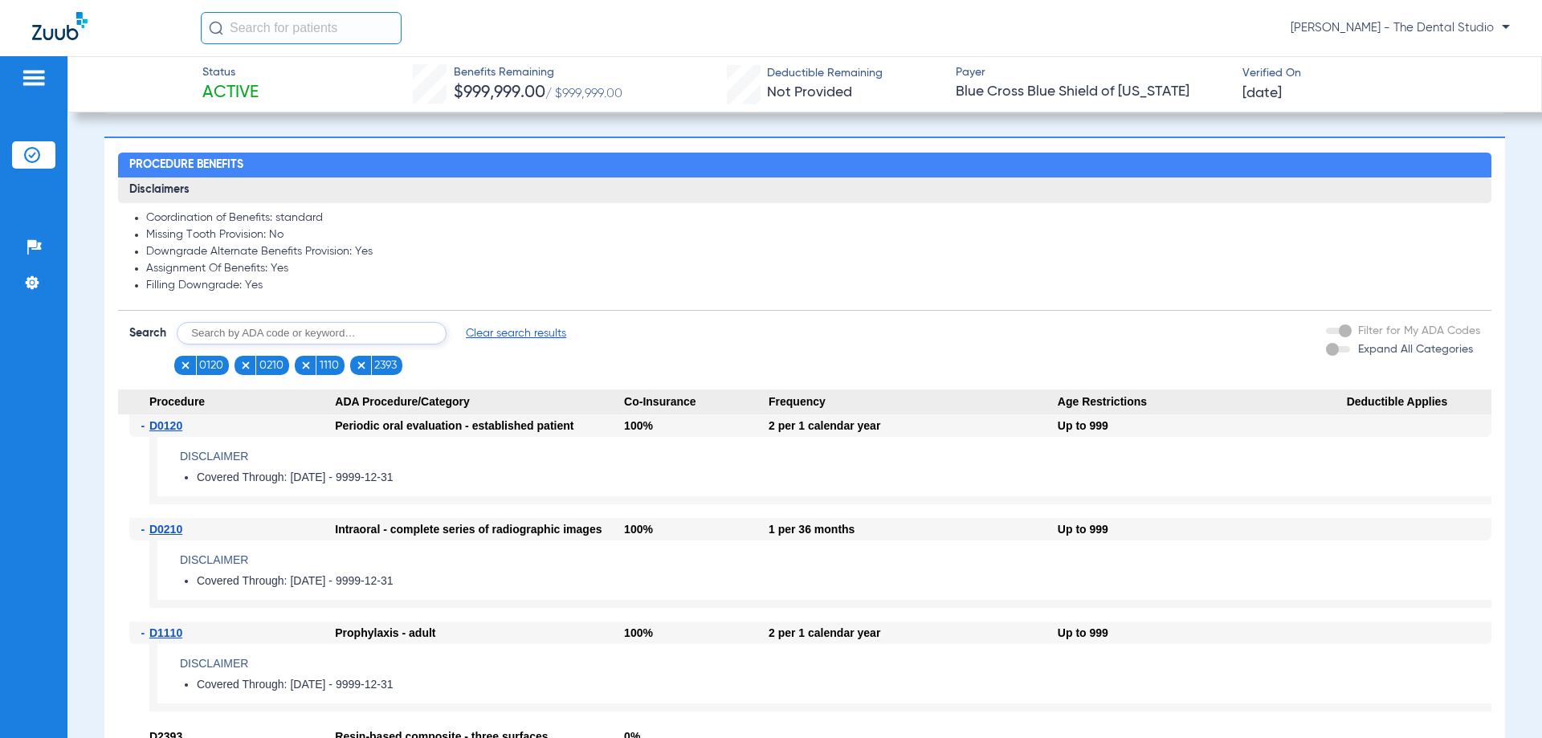
scroll to position [1189, 0]
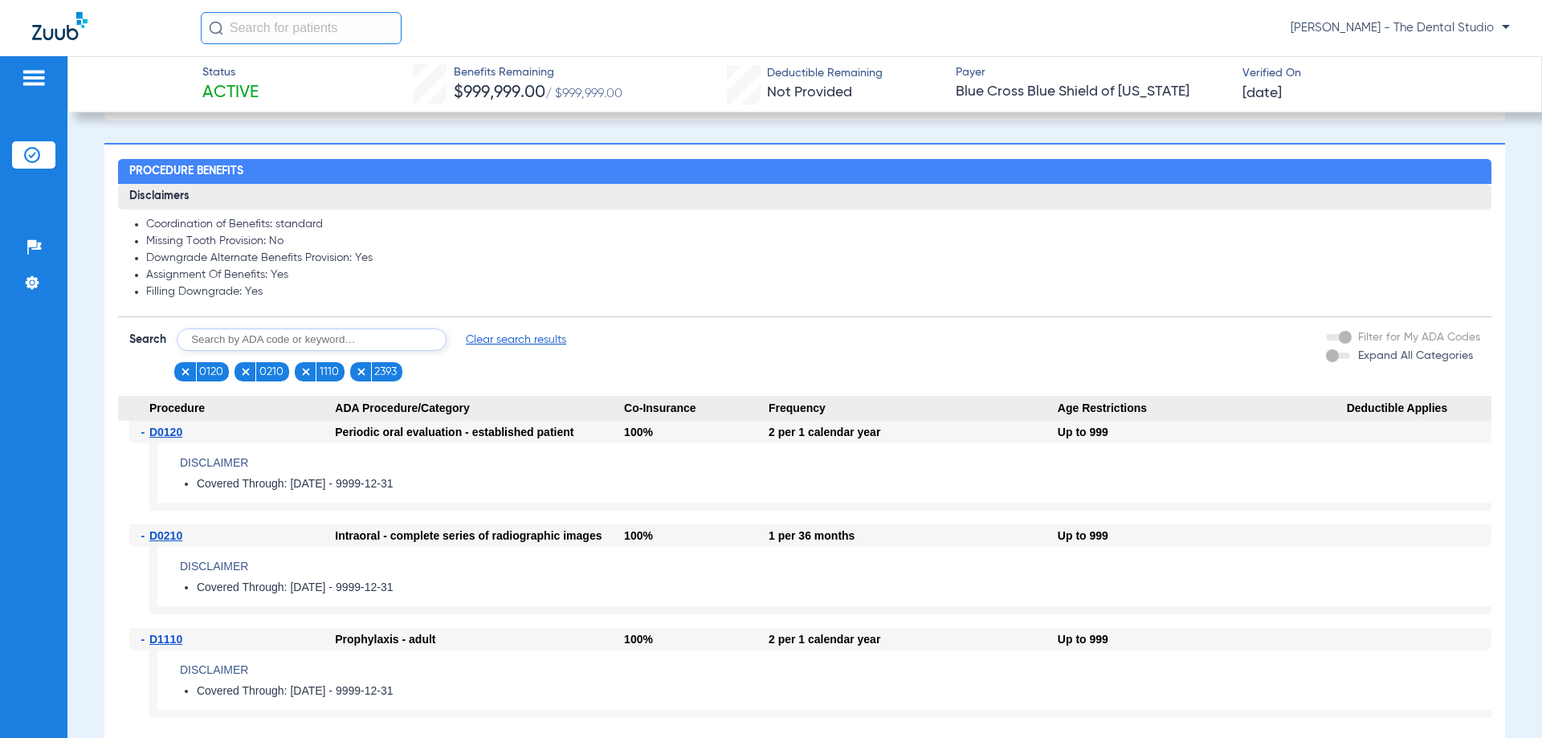
click at [251, 350] on input "text" at bounding box center [312, 339] width 270 height 22
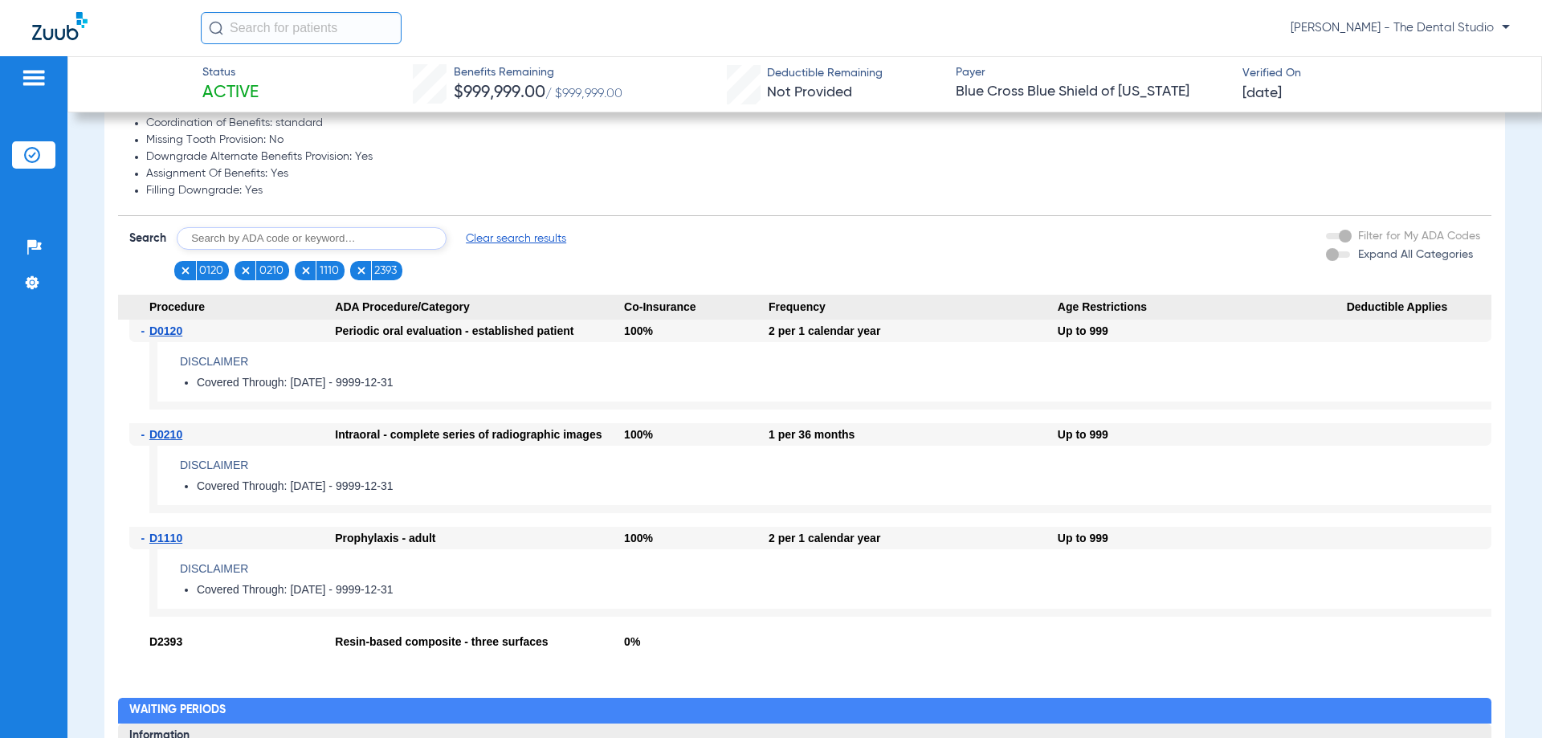
scroll to position [1270, 0]
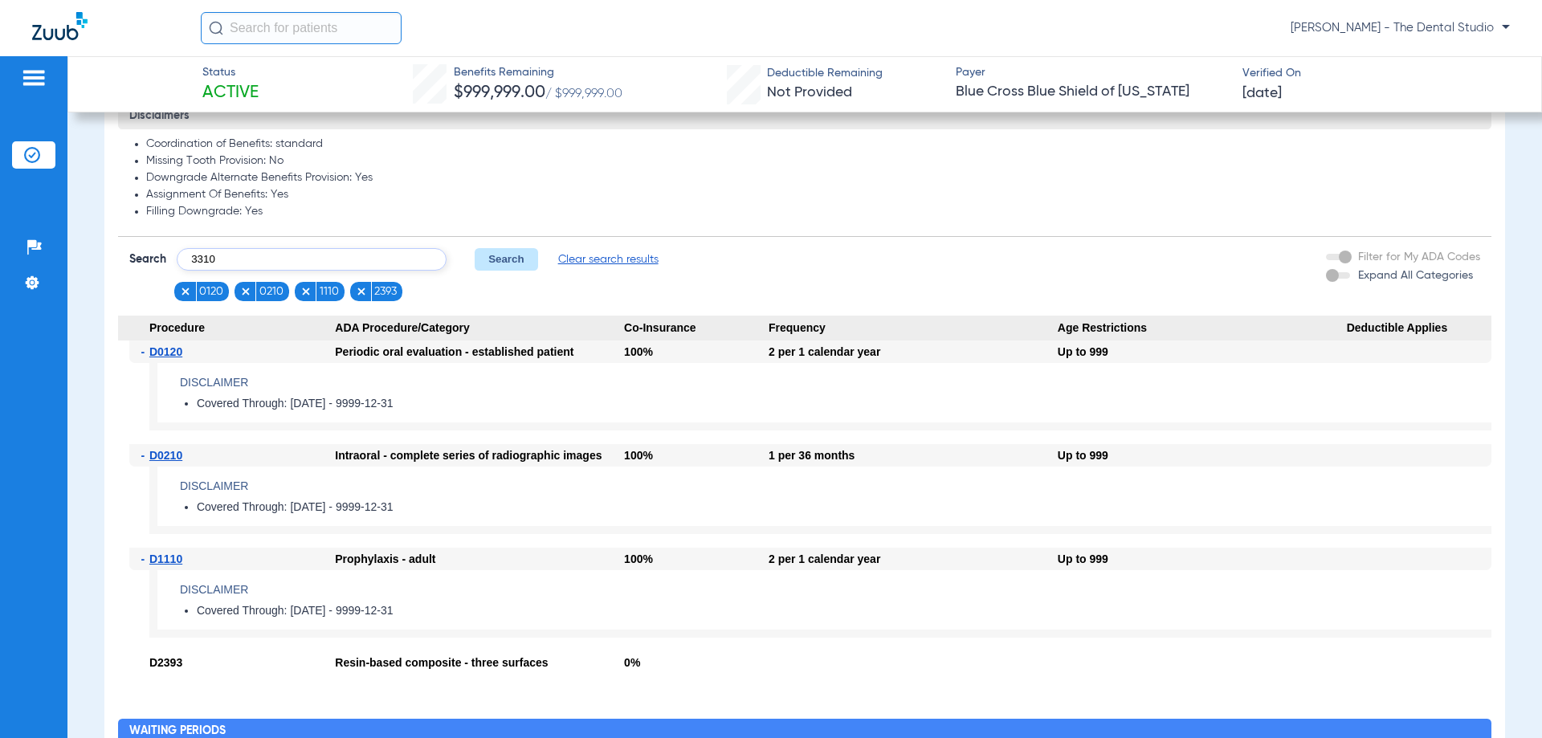
type input "3310"
click button "Search" at bounding box center [506, 259] width 63 height 22
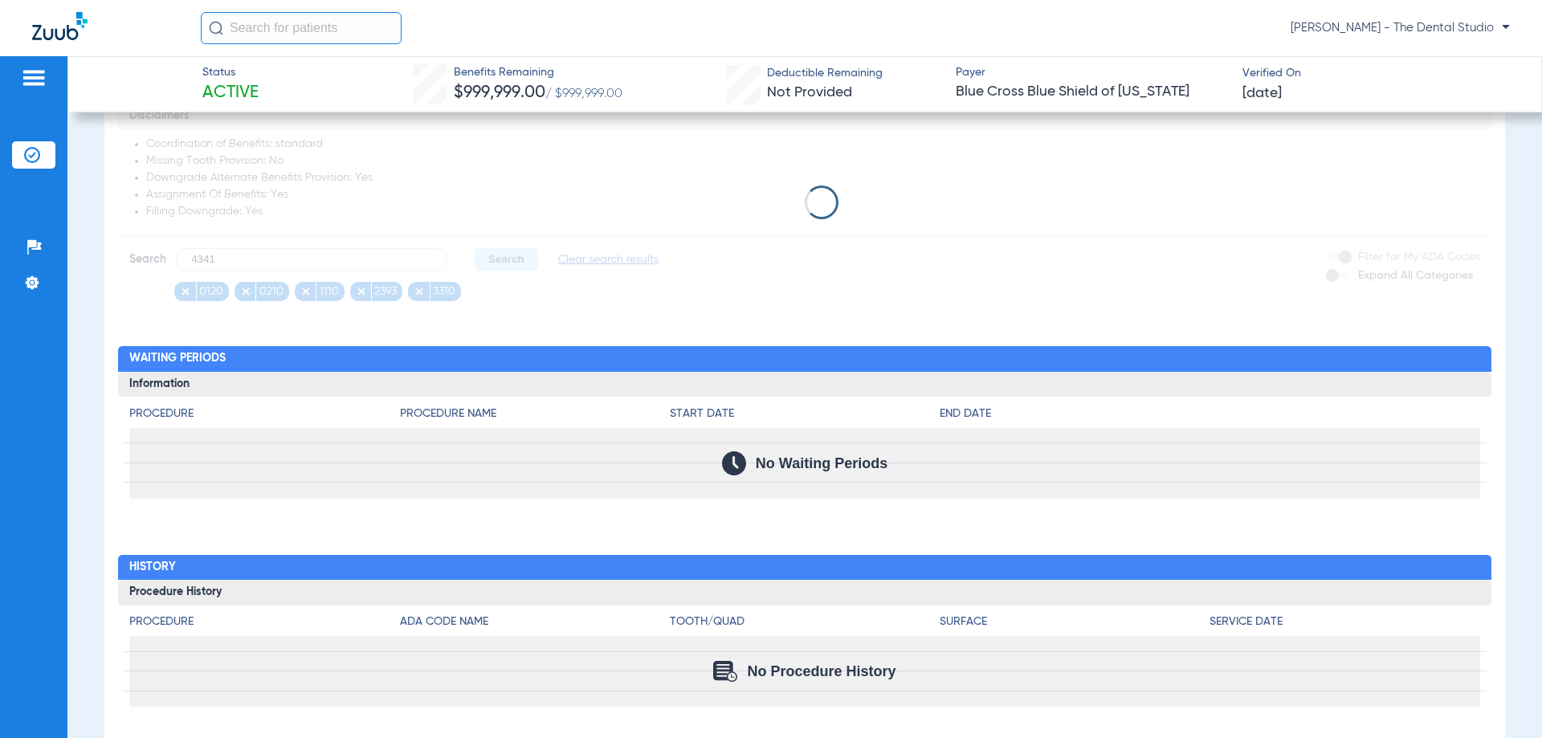
type input "4341"
click button "Search" at bounding box center [506, 259] width 63 height 22
type input "7210"
click button "Search" at bounding box center [506, 259] width 63 height 22
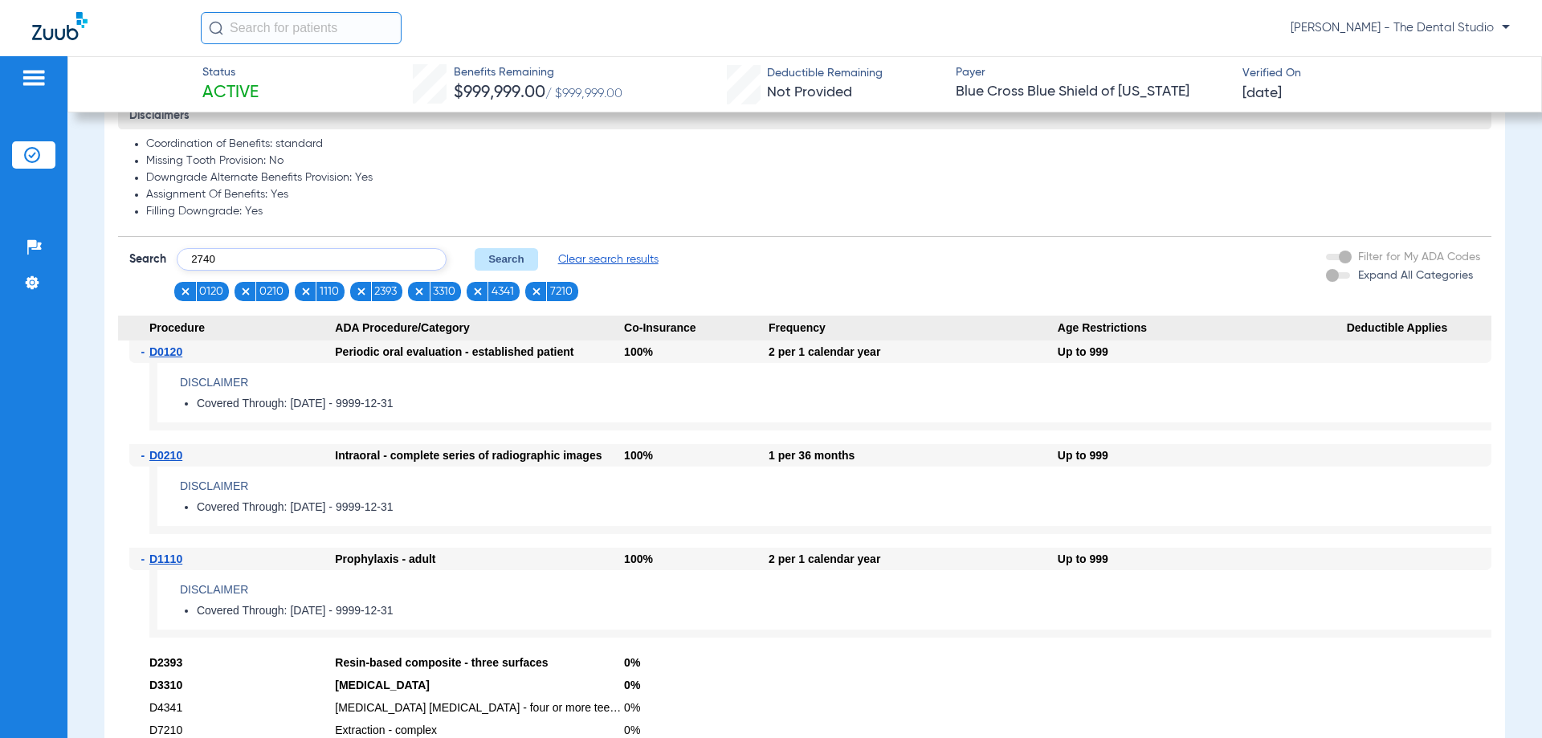
type input "2740"
click button "Search" at bounding box center [506, 259] width 63 height 22
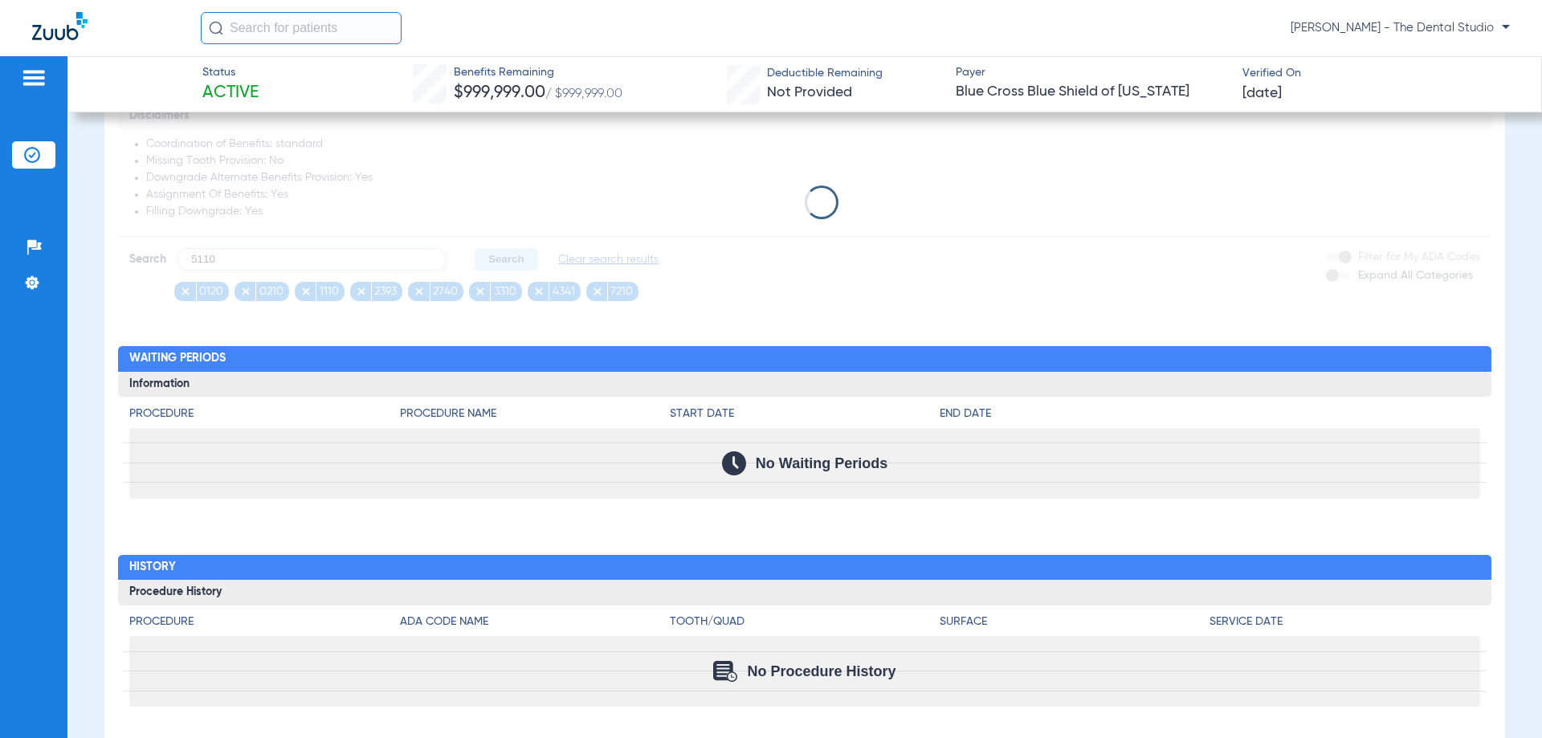
type input "5110"
click button "Search" at bounding box center [506, 259] width 63 height 22
type input "6010"
click button "Search" at bounding box center [506, 259] width 63 height 22
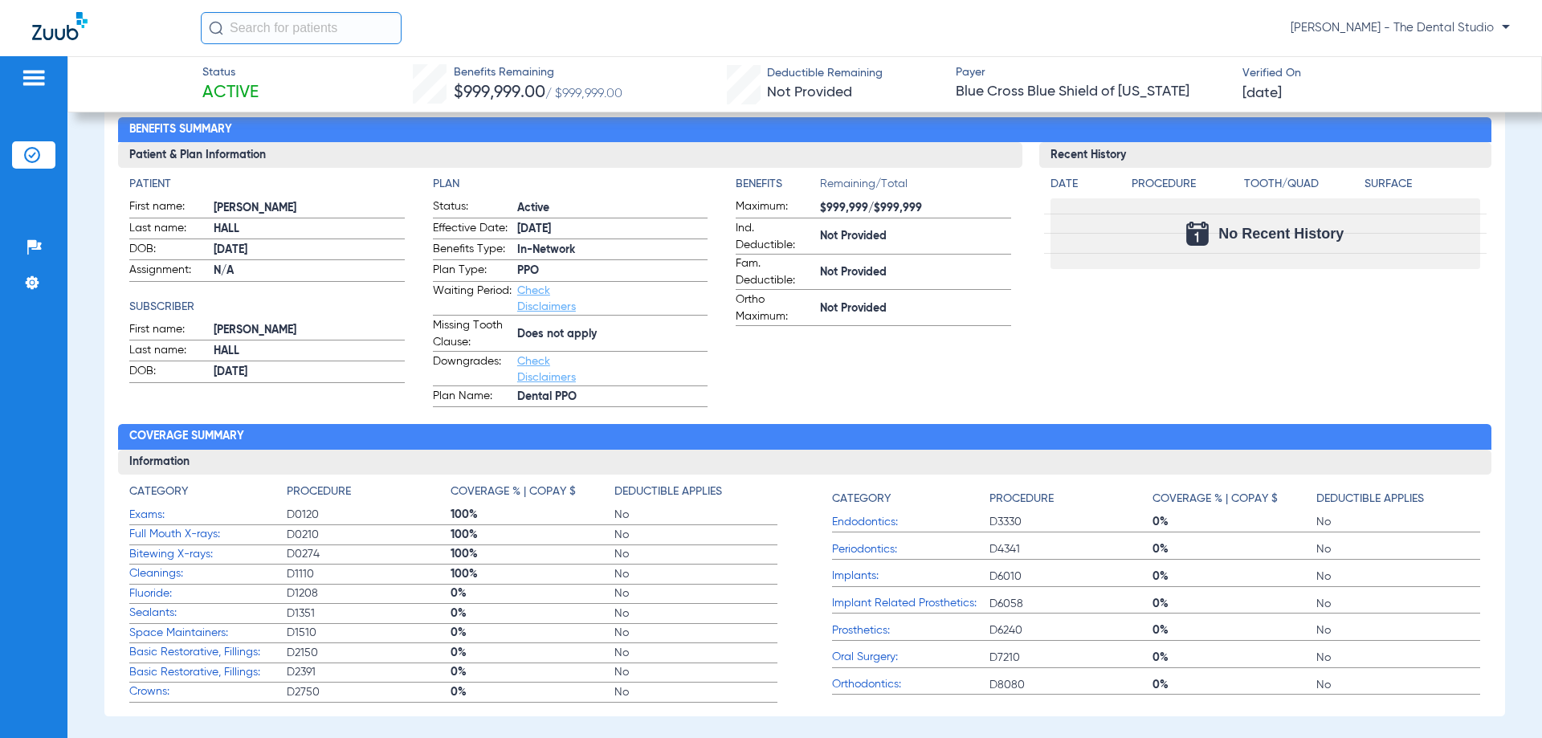
scroll to position [642, 0]
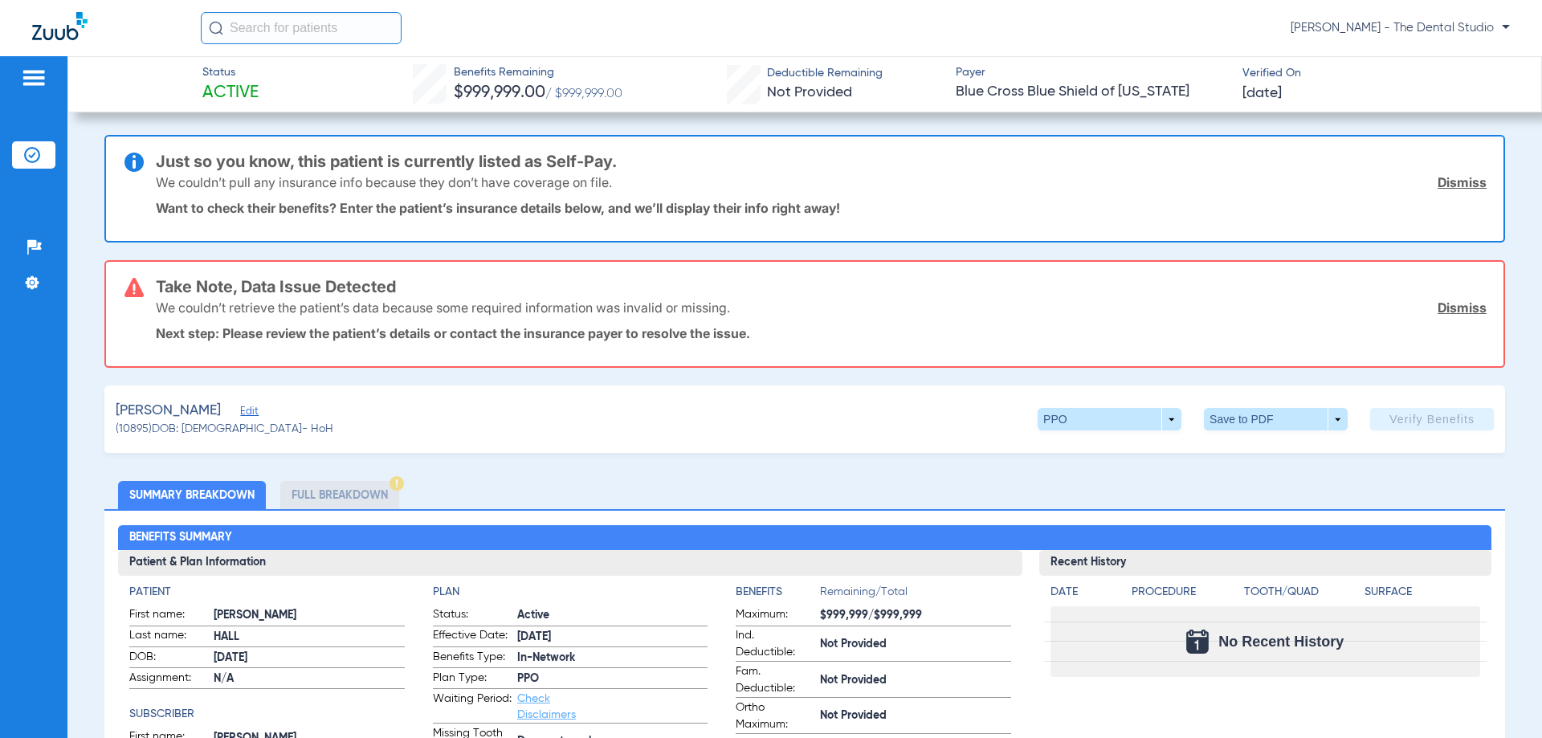
click at [240, 416] on span "Edit" at bounding box center [247, 413] width 14 height 15
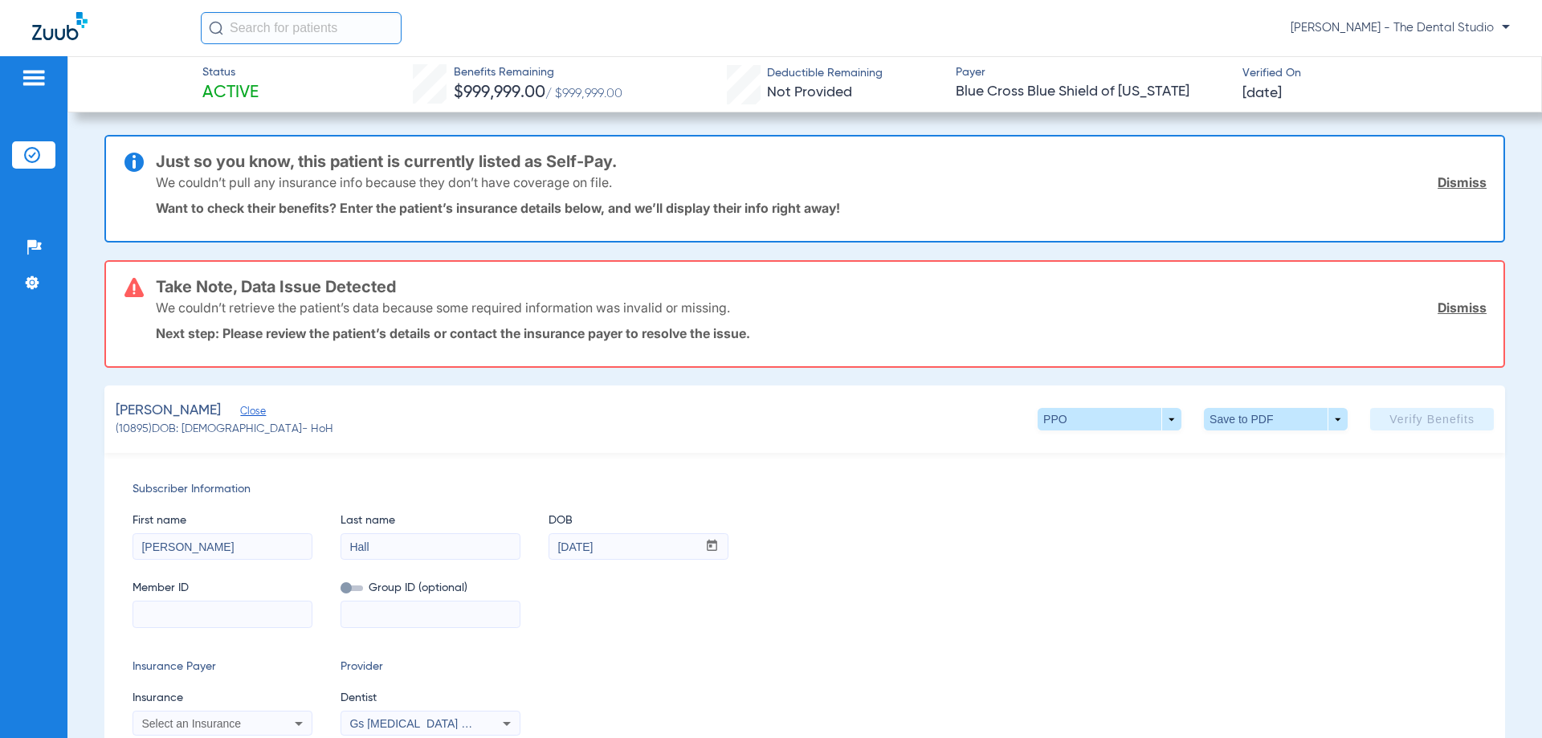
scroll to position [80, 0]
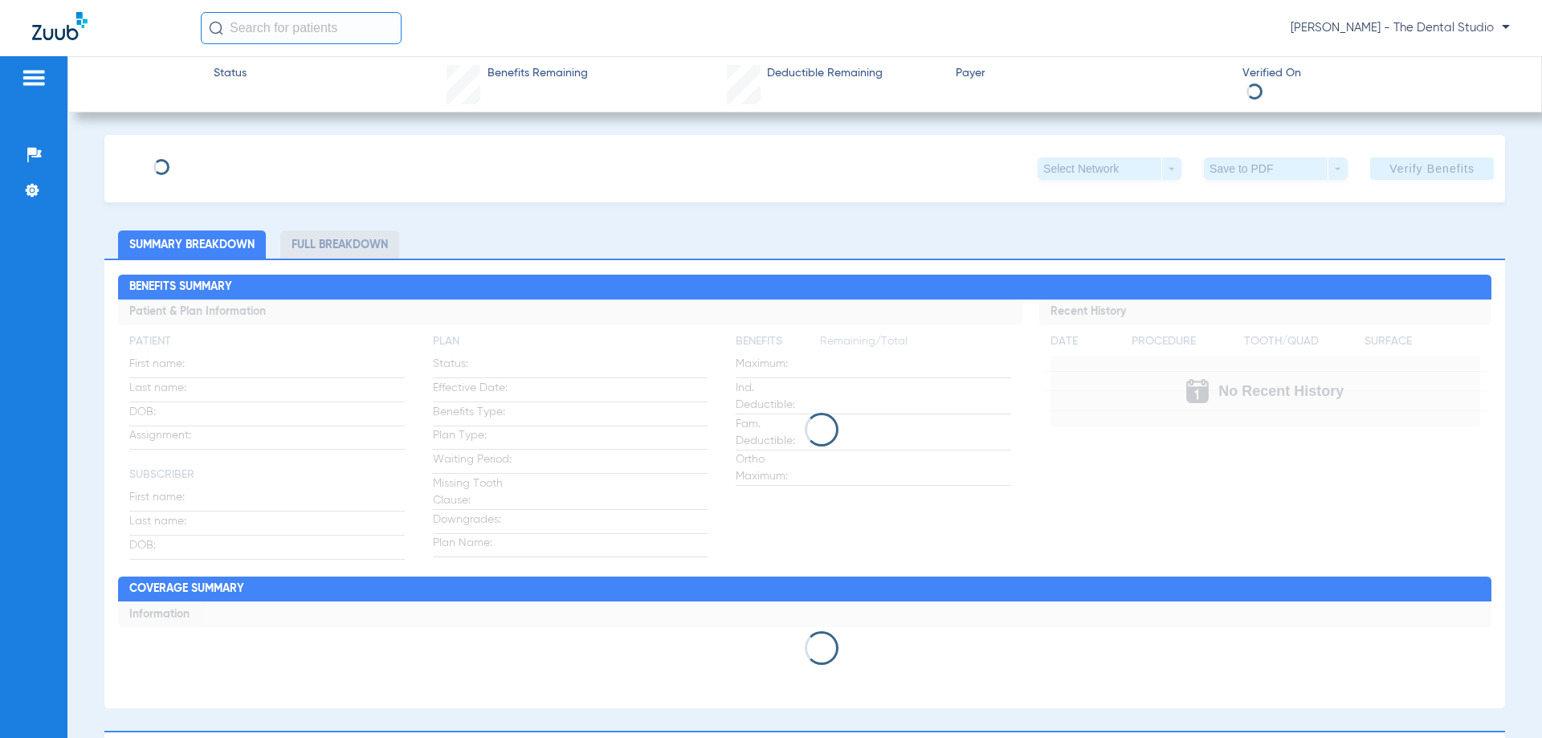
type input "Juveria"
type input "Sarwat"
type input "10/23/1988"
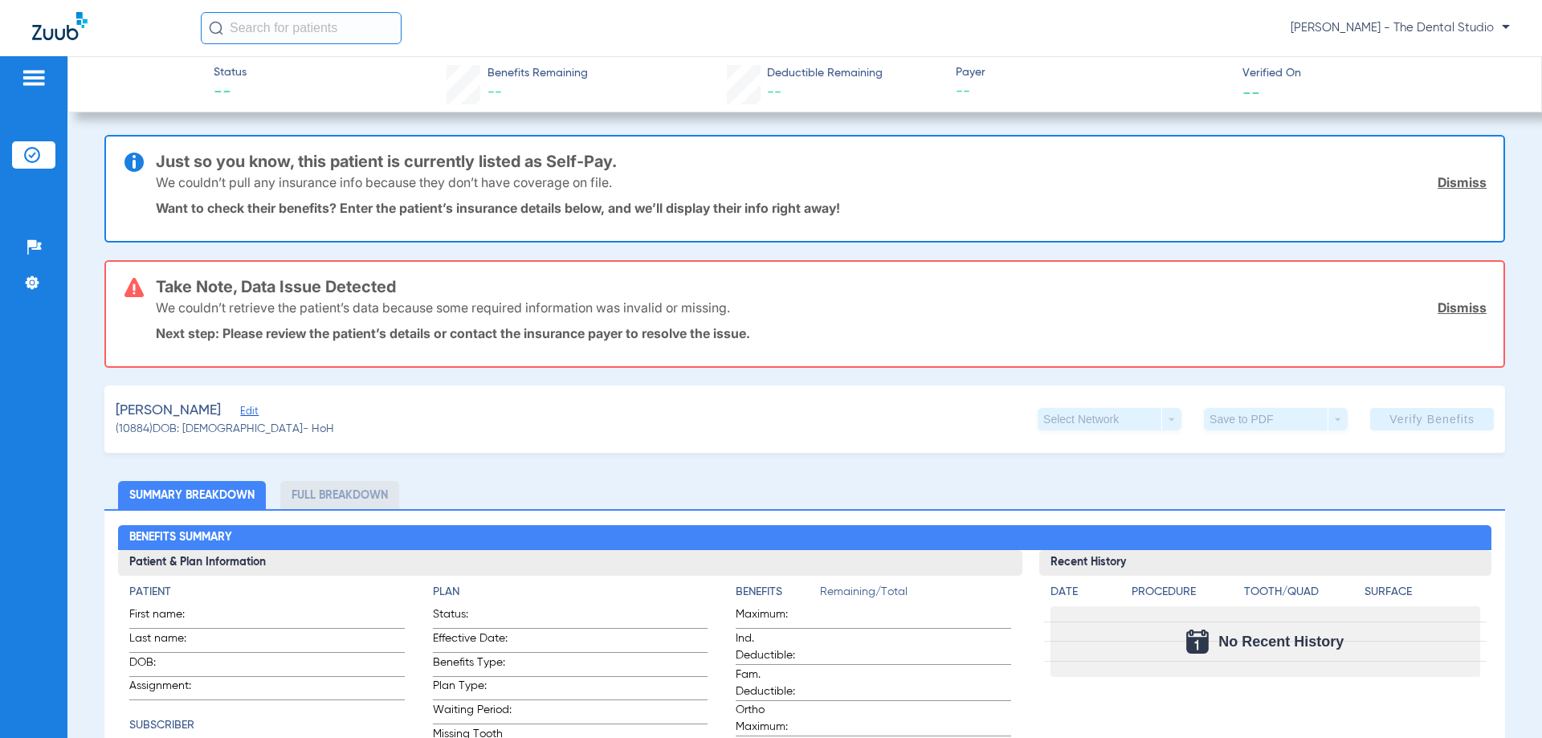
click at [234, 408] on div "Sarwat, Juveria Edit" at bounding box center [225, 411] width 218 height 20
click at [240, 413] on span "Edit" at bounding box center [247, 413] width 14 height 15
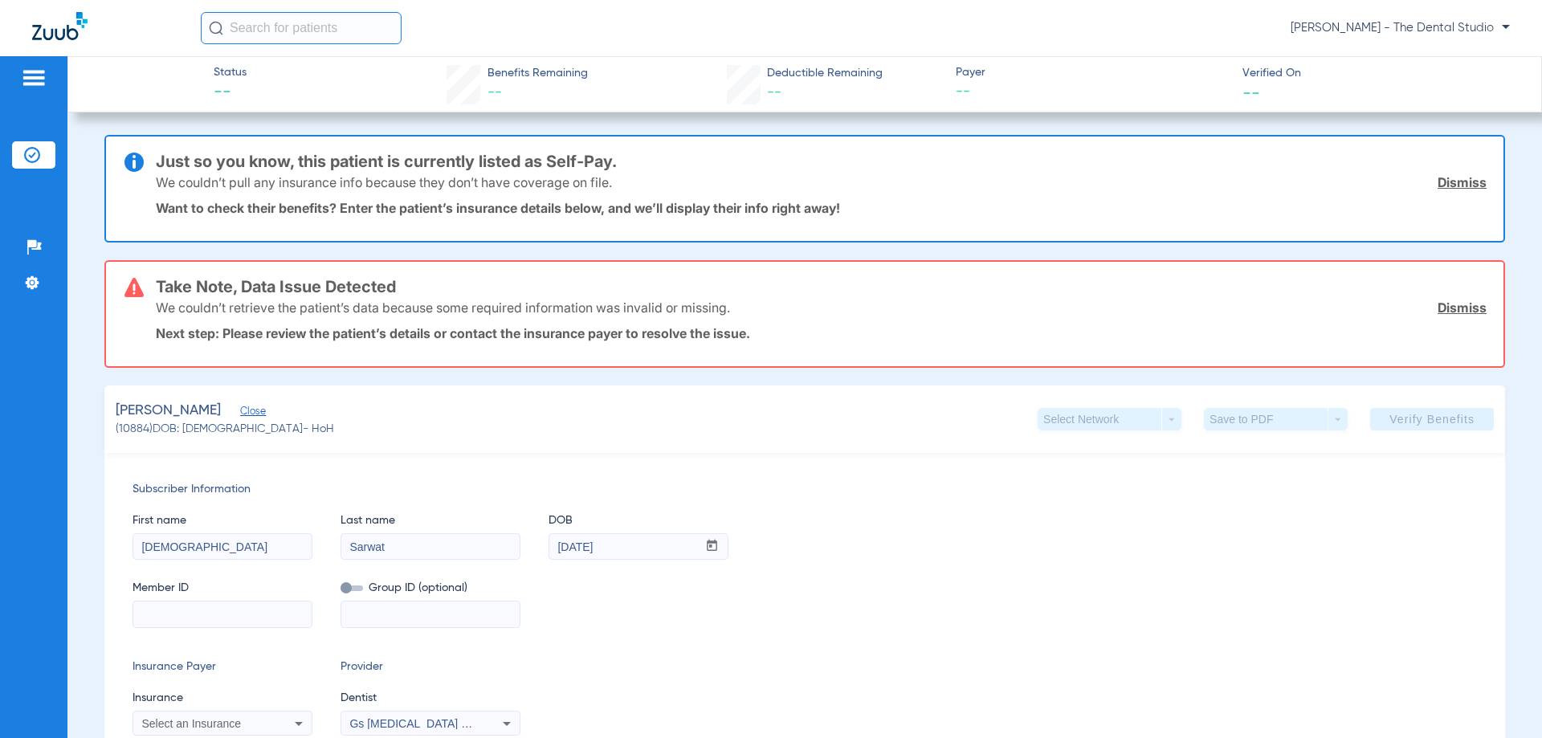
scroll to position [80, 0]
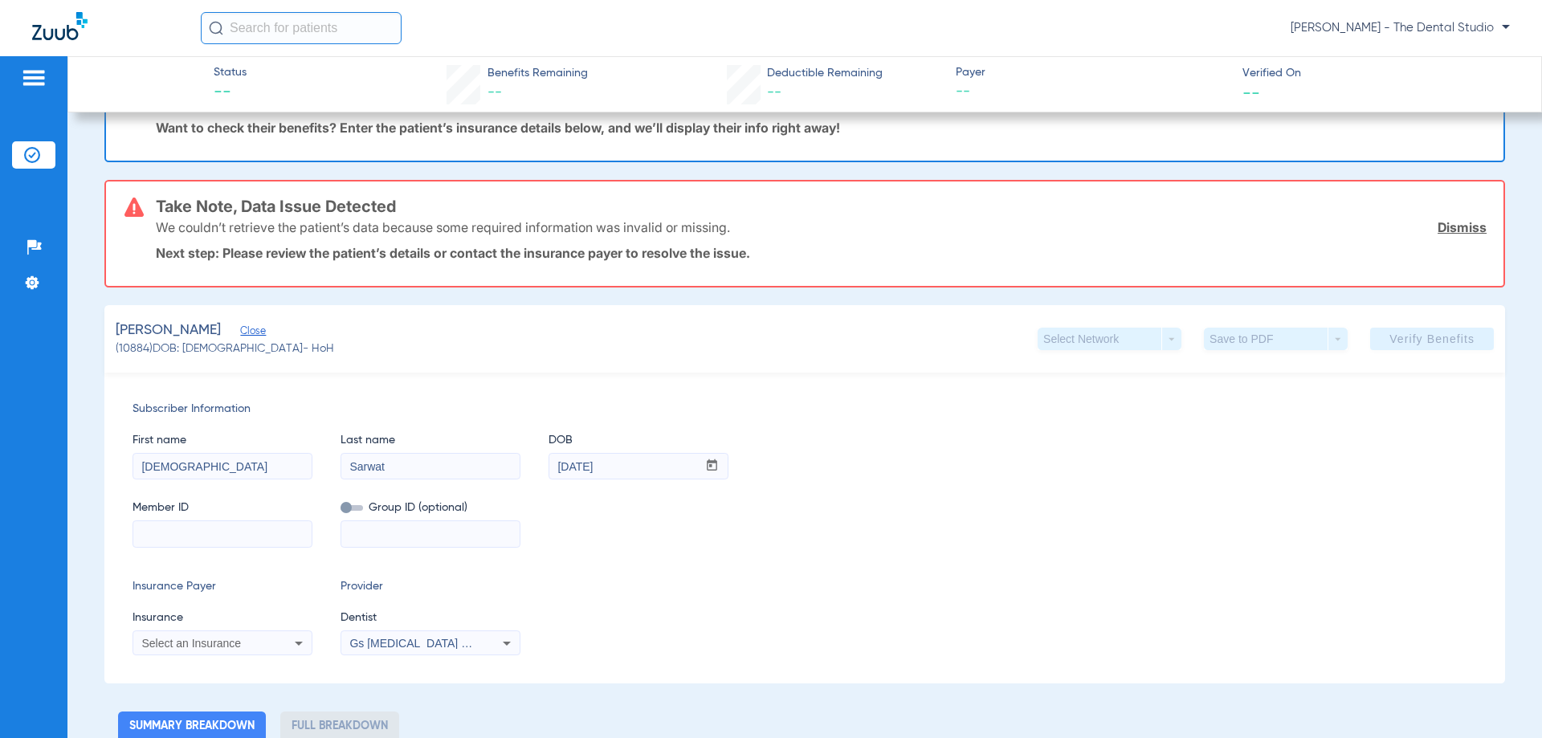
paste input "618-37-5068"
click at [183, 532] on input "618-37-5068" at bounding box center [222, 534] width 178 height 26
click at [164, 534] on input "618-375068" at bounding box center [222, 534] width 178 height 26
type input "61375068"
click at [218, 643] on span "Select an Insurance" at bounding box center [191, 643] width 100 height 13
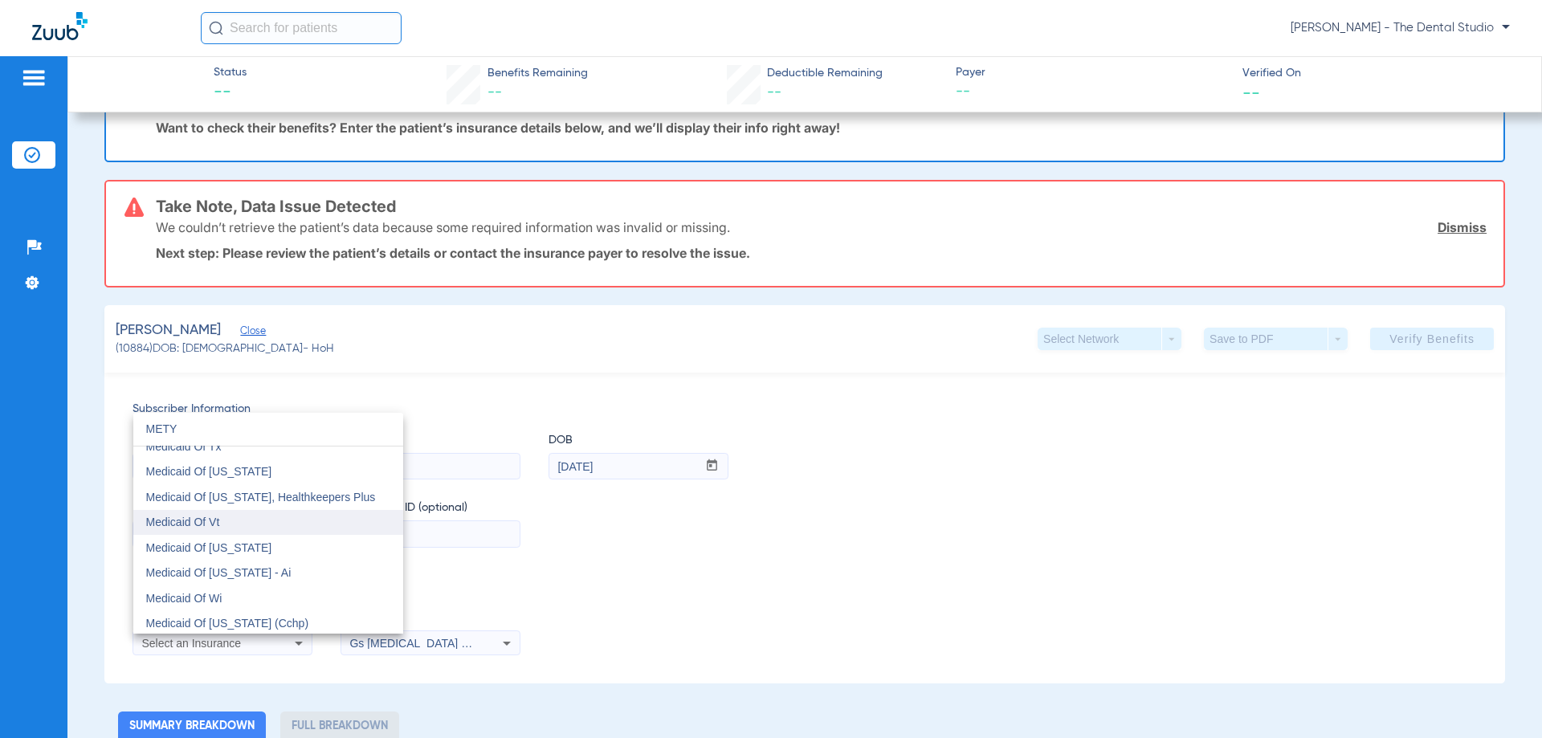
scroll to position [0, 0]
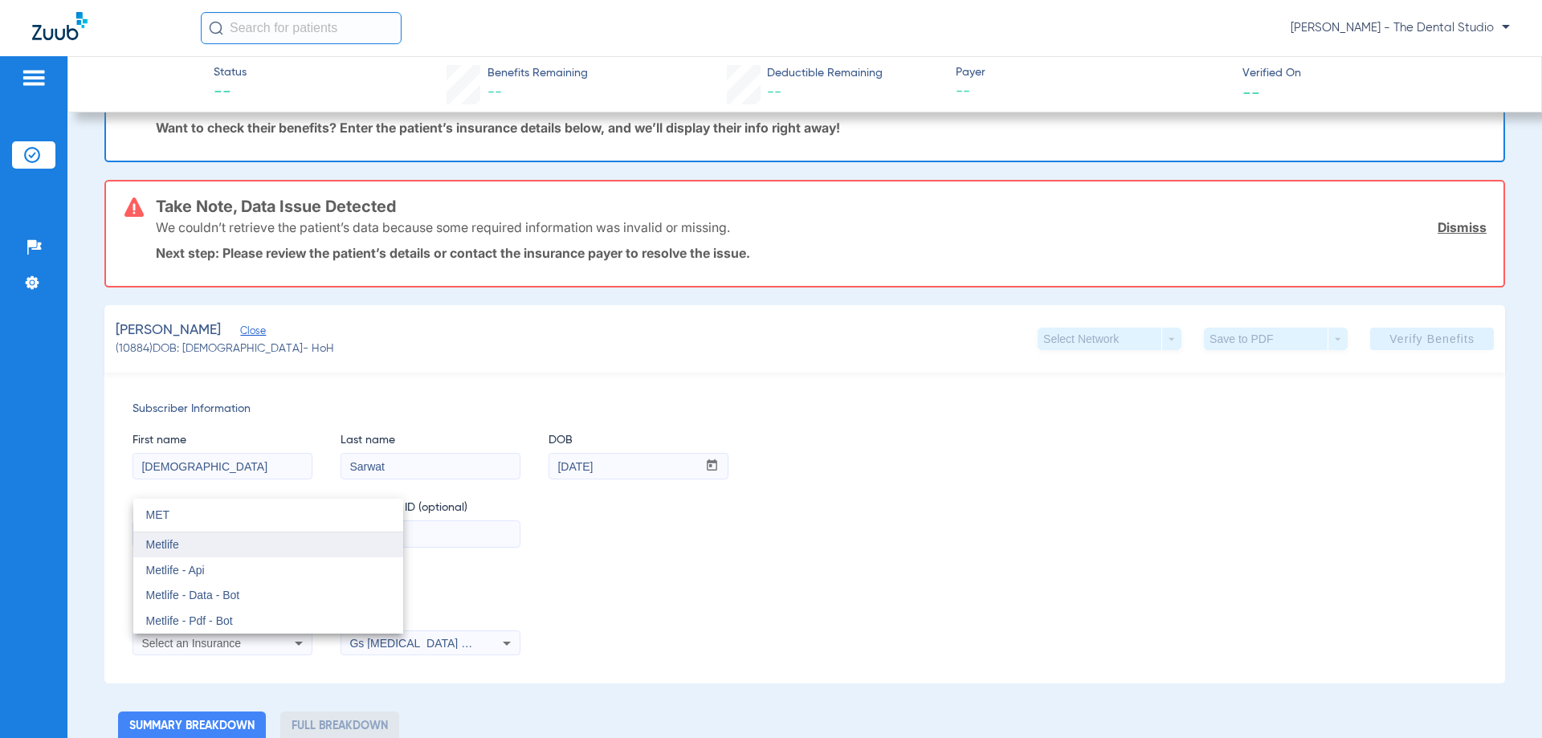
type input "MET"
click at [201, 542] on mat-option "Metlife" at bounding box center [268, 545] width 270 height 26
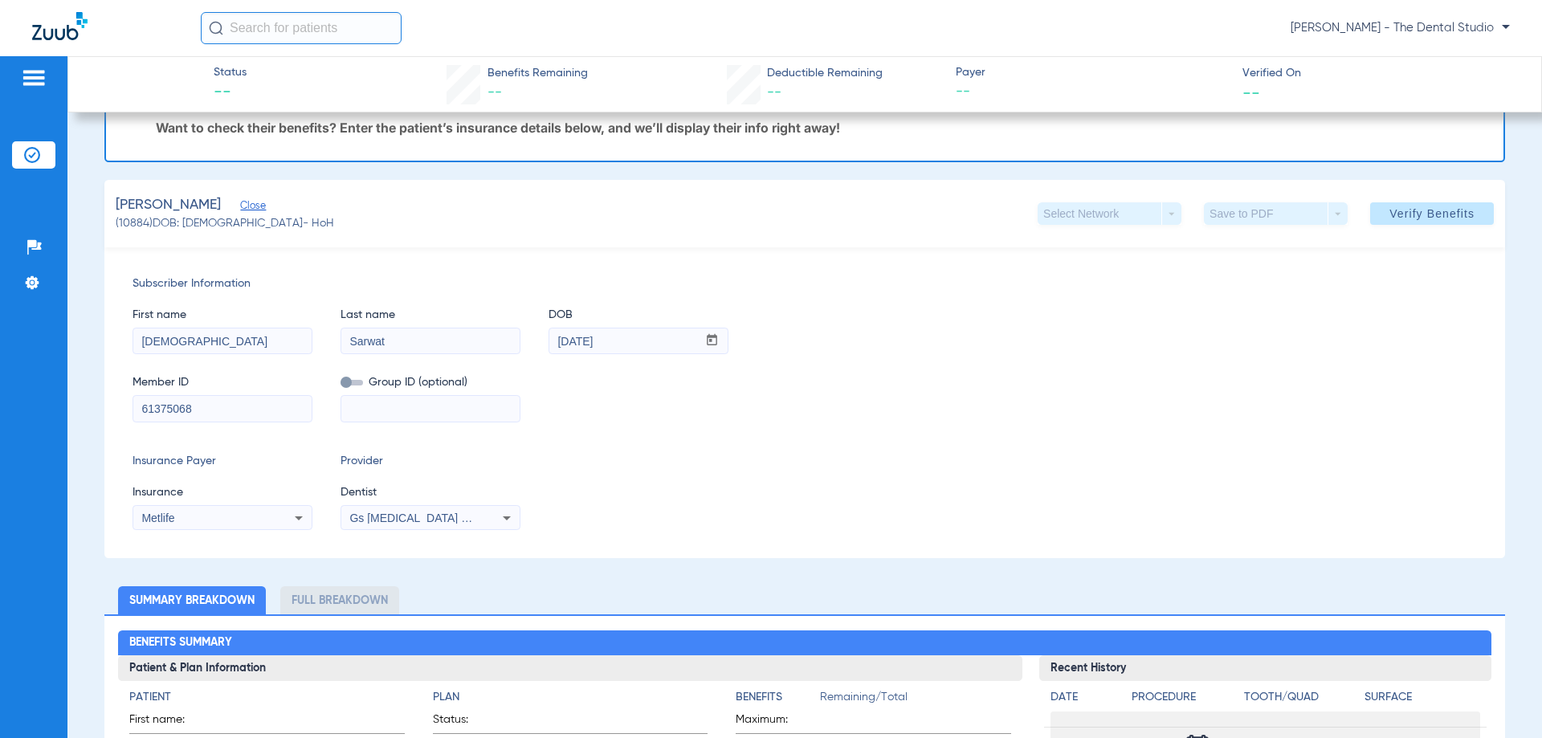
click at [378, 518] on span "Gs Prosthodontics Pllc 1972170603" at bounding box center [446, 518] width 195 height 13
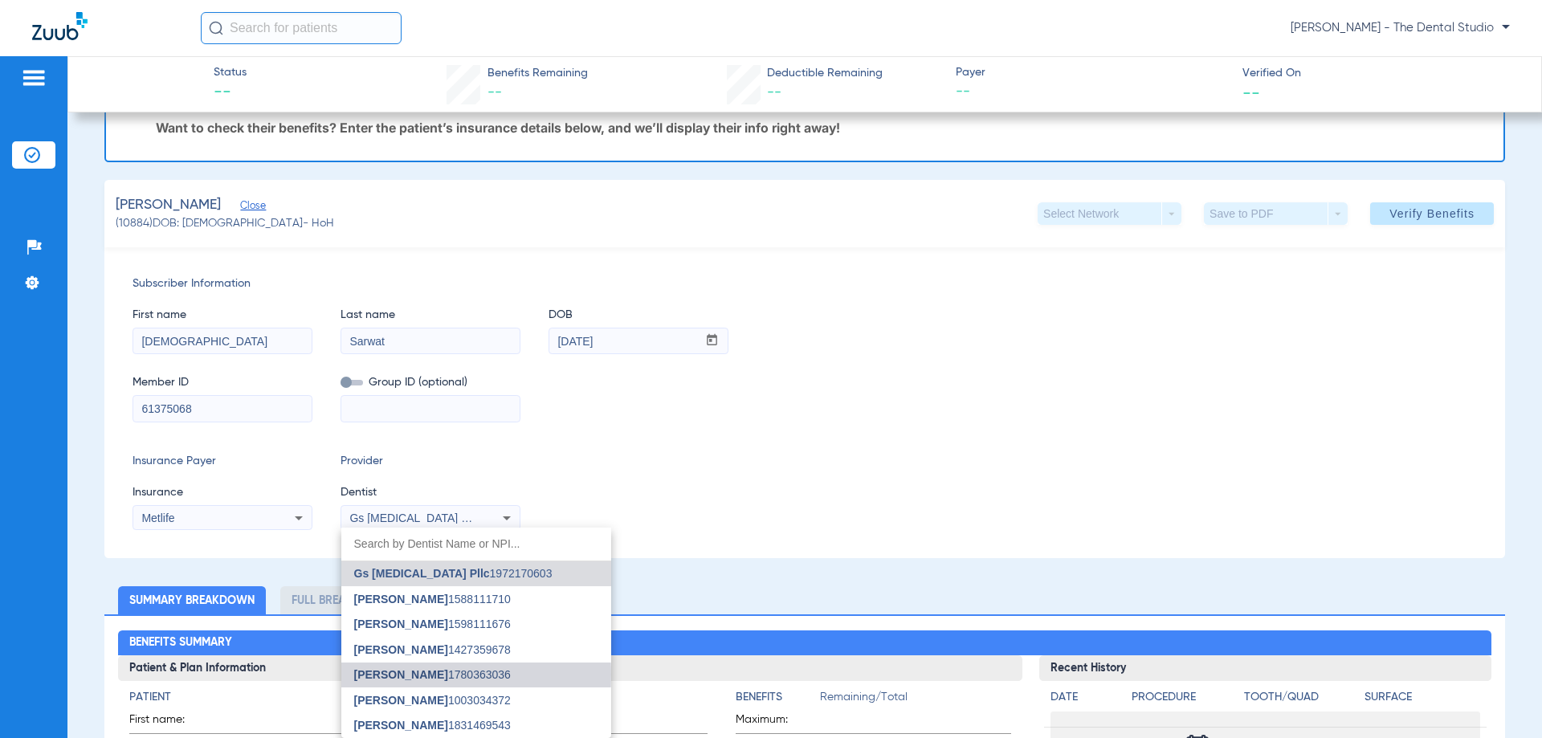
click at [396, 675] on span "Yahiled Garza" at bounding box center [401, 674] width 94 height 13
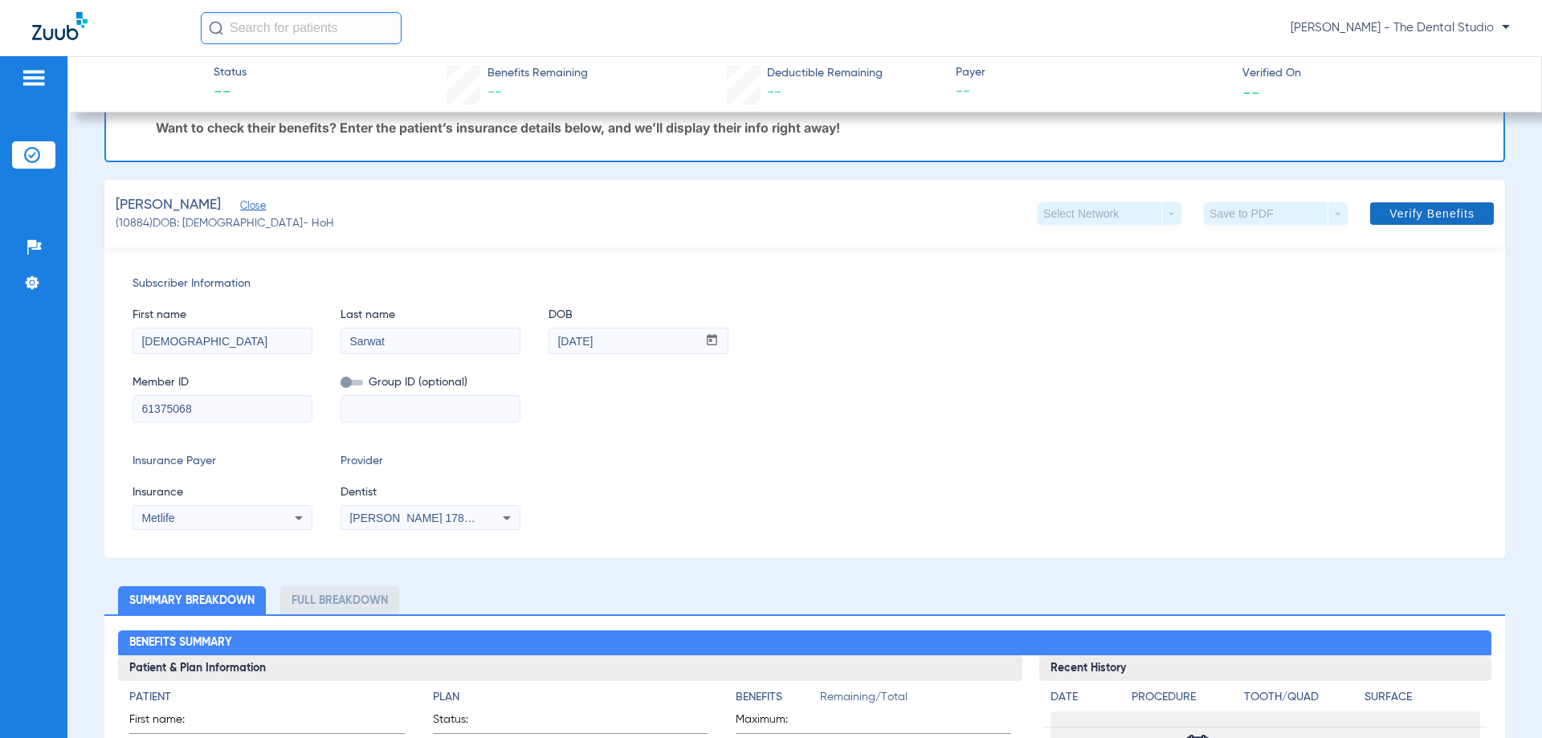
click at [1392, 210] on span "Verify Benefits" at bounding box center [1431, 213] width 85 height 13
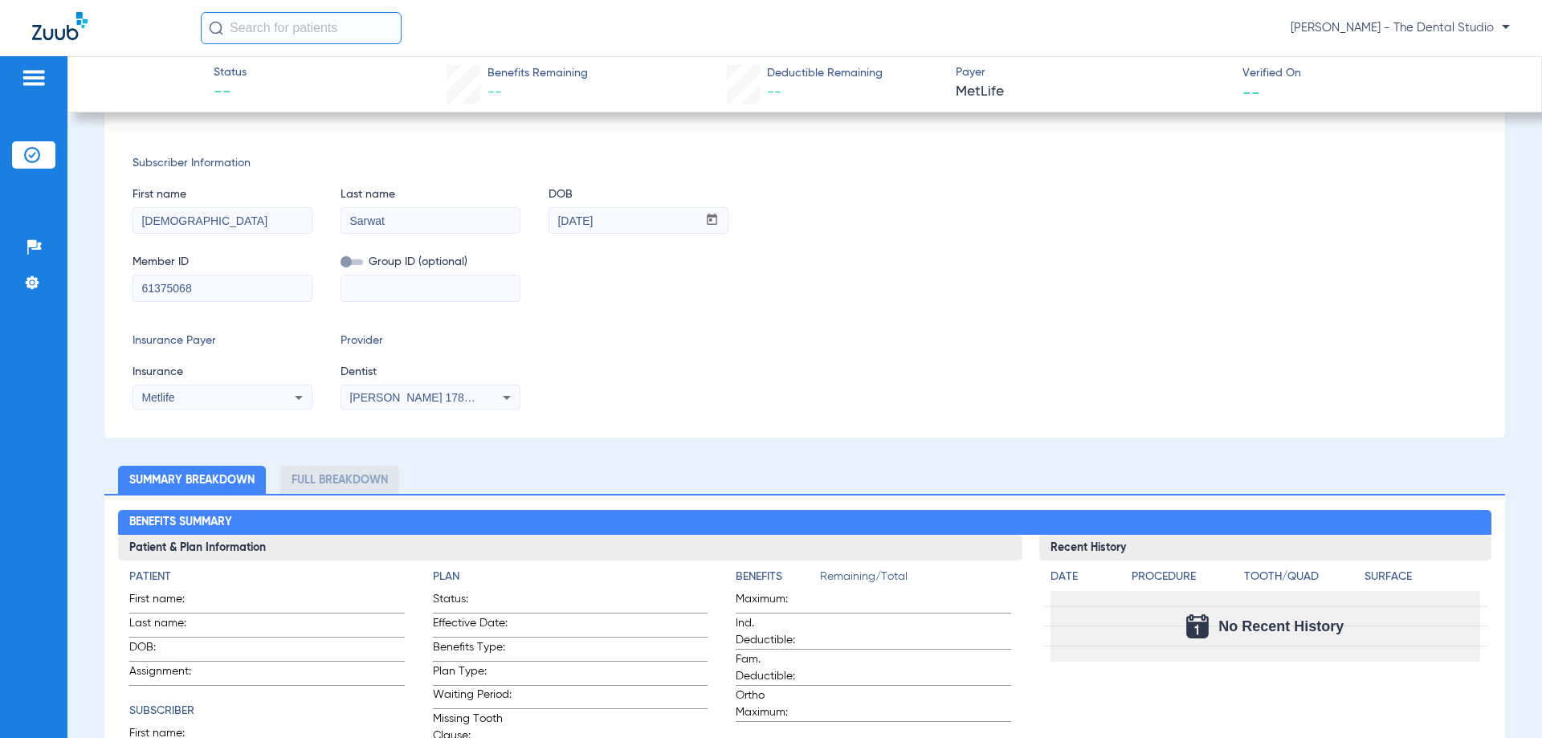
scroll to position [161, 0]
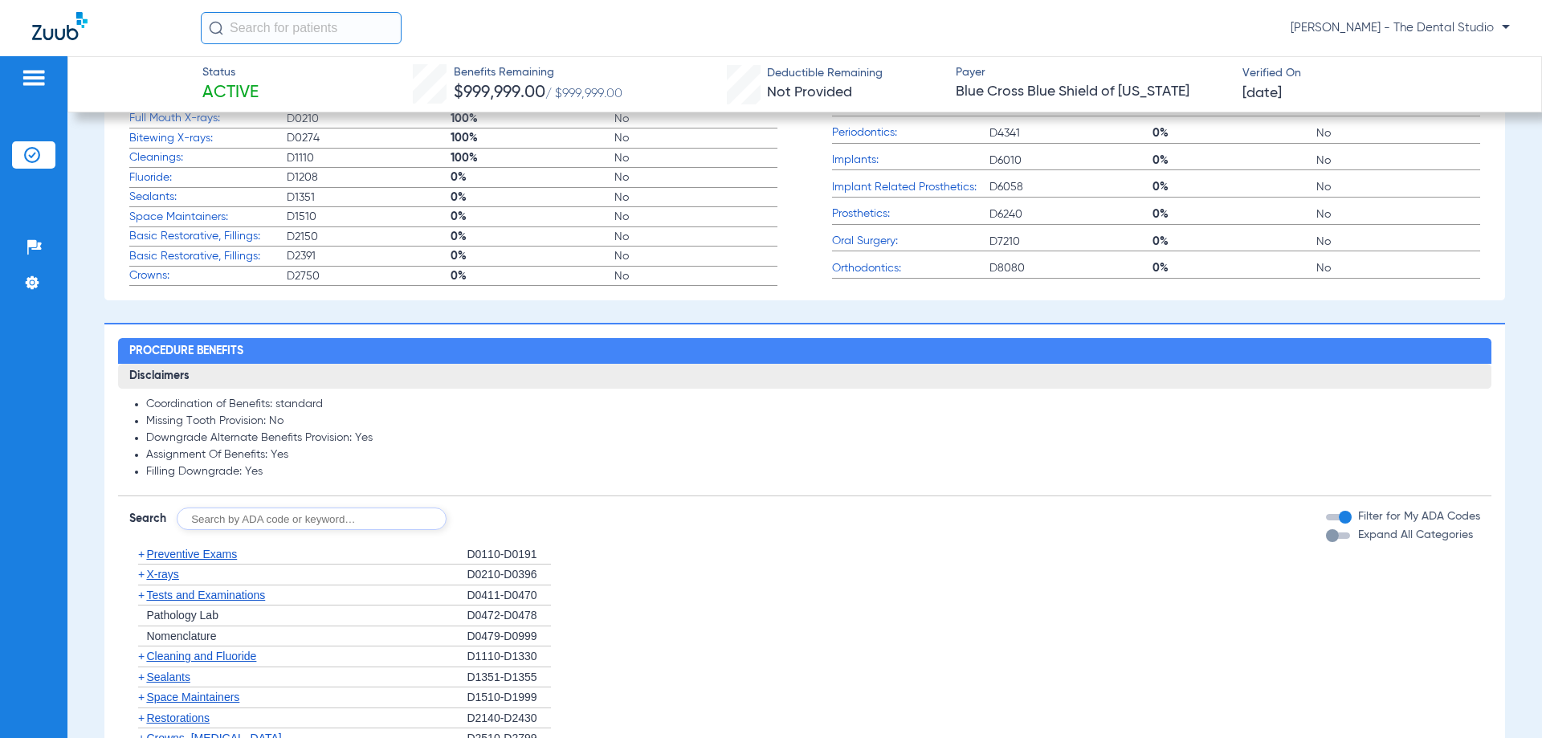
scroll to position [801, 0]
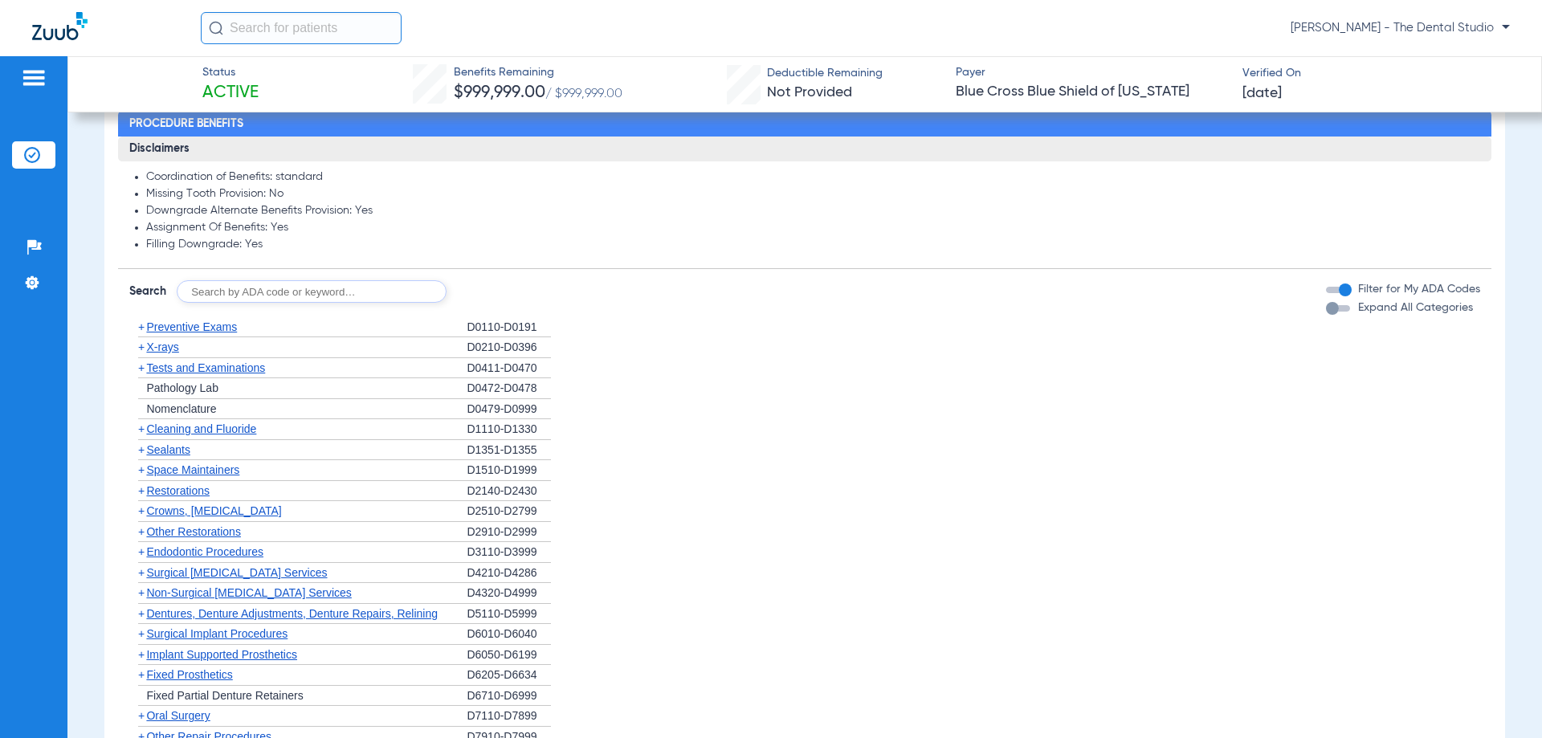
click at [288, 287] on input "text" at bounding box center [312, 291] width 270 height 22
type input "0210"
click button "Search" at bounding box center [506, 291] width 63 height 22
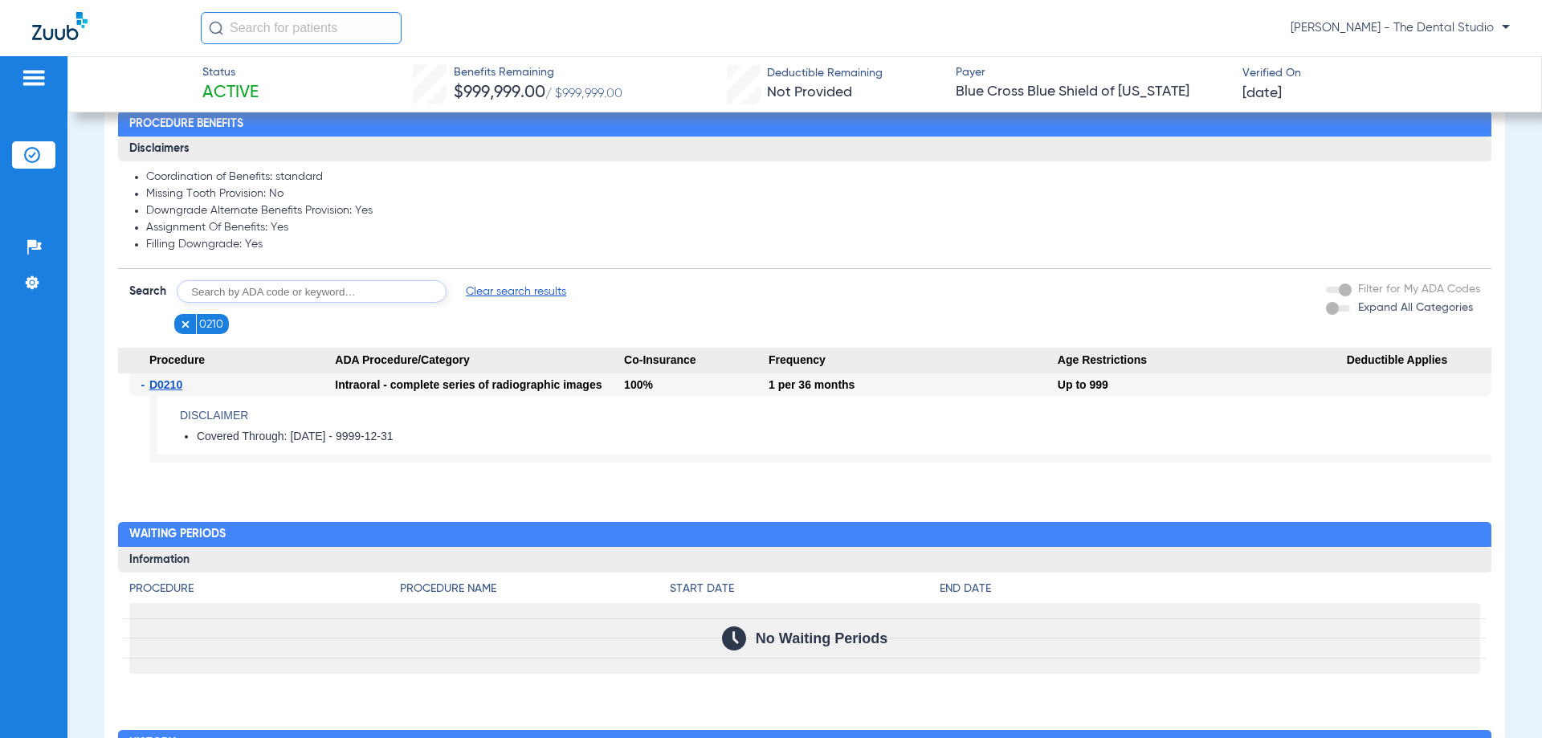
drag, startPoint x: 758, startPoint y: 387, endPoint x: 858, endPoint y: 389, distance: 99.6
click at [858, 389] on div "- D0210 Intraoral - complete series of radiographic images 100% 1 per 36 months…" at bounding box center [804, 425] width 1372 height 104
click at [858, 389] on div "1 per 36 months" at bounding box center [913, 384] width 289 height 22
click at [322, 286] on input "text" at bounding box center [312, 291] width 270 height 22
type input "0274"
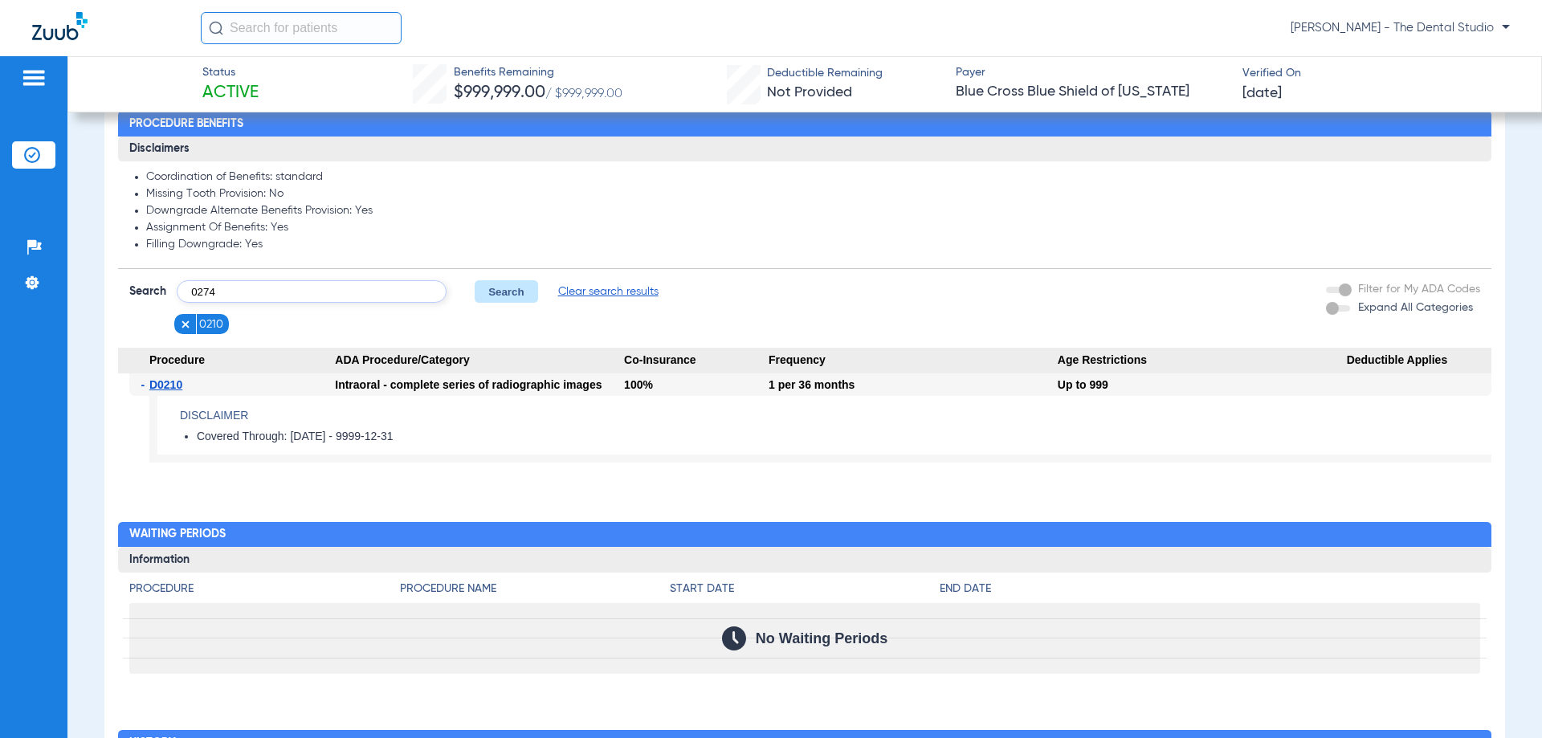
click button "Search" at bounding box center [506, 291] width 63 height 22
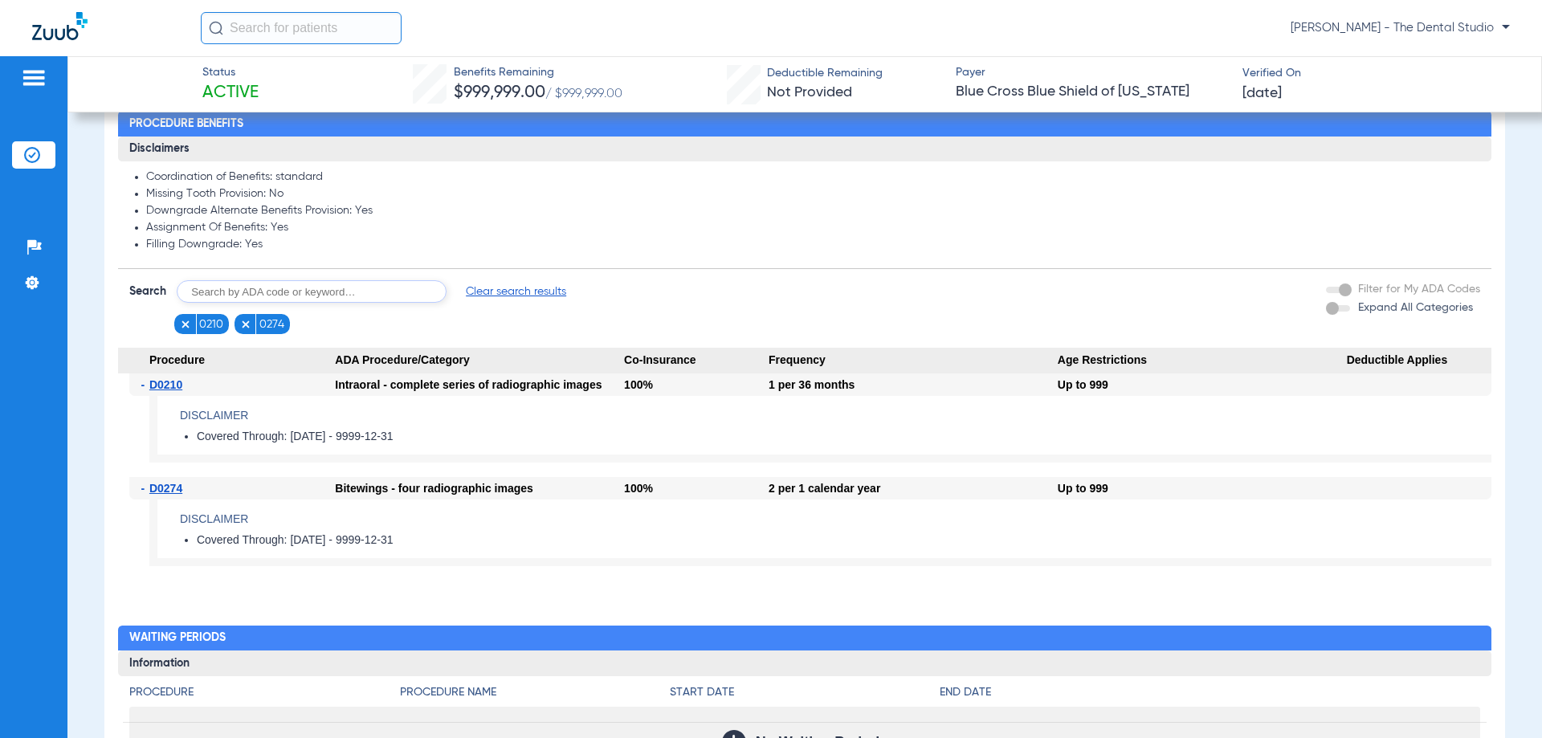
click at [356, 293] on input "text" at bounding box center [312, 291] width 270 height 22
type input "0150"
click button "Search" at bounding box center [506, 291] width 63 height 22
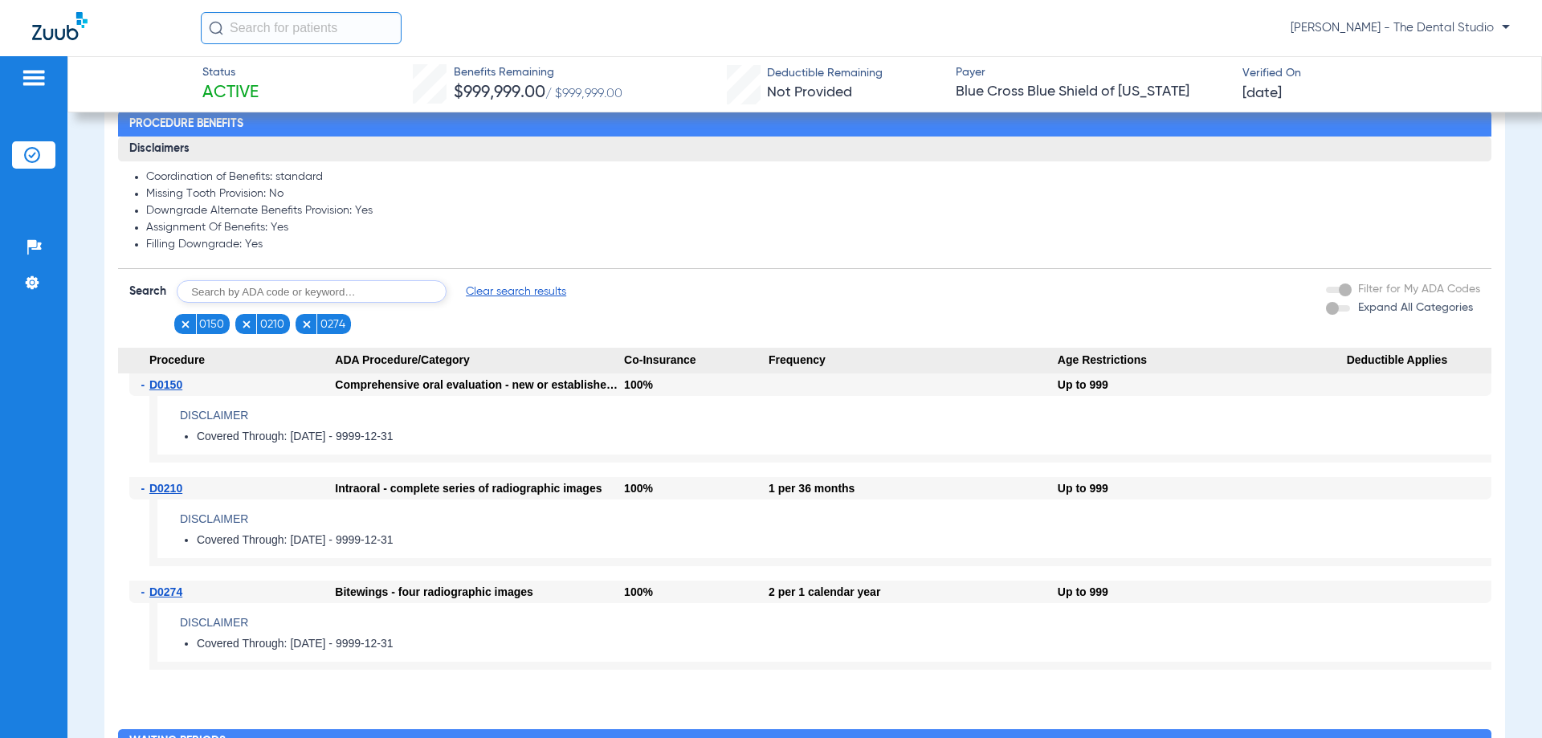
drag, startPoint x: 203, startPoint y: 449, endPoint x: 453, endPoint y: 451, distance: 249.8
click at [447, 456] on app-benefits-detail "Disclaimer Covered Through: 2025-01-01 - 9999-12-31" at bounding box center [820, 429] width 1342 height 67
click at [453, 451] on app-benefits-detail "Disclaimer Covered Through: 2025-01-01 - 9999-12-31" at bounding box center [820, 429] width 1342 height 67
click at [236, 290] on input "text" at bounding box center [312, 291] width 270 height 22
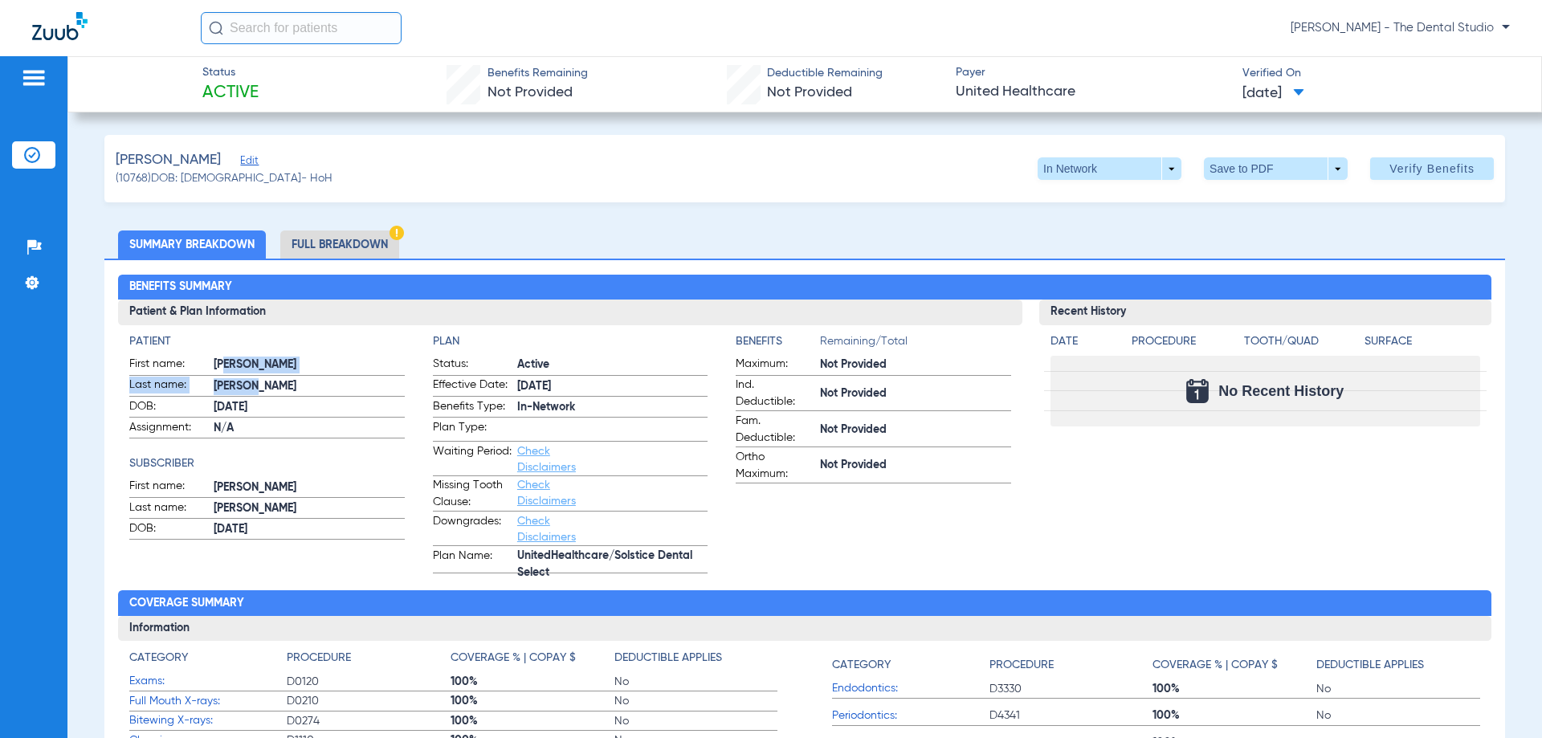
drag, startPoint x: 222, startPoint y: 367, endPoint x: 267, endPoint y: 397, distance: 53.9
click at [259, 395] on form "First name: [PERSON_NAME] Last name: [PERSON_NAME]: [DEMOGRAPHIC_DATA] Assignme…" at bounding box center [266, 397] width 275 height 83
click at [269, 397] on form "First name: [PERSON_NAME] Last name: [PERSON_NAME]: [DEMOGRAPHIC_DATA] Assignme…" at bounding box center [266, 397] width 275 height 83
click at [216, 161] on div "[PERSON_NAME] Edit" at bounding box center [224, 160] width 217 height 20
click at [240, 163] on span "Edit" at bounding box center [247, 162] width 14 height 15
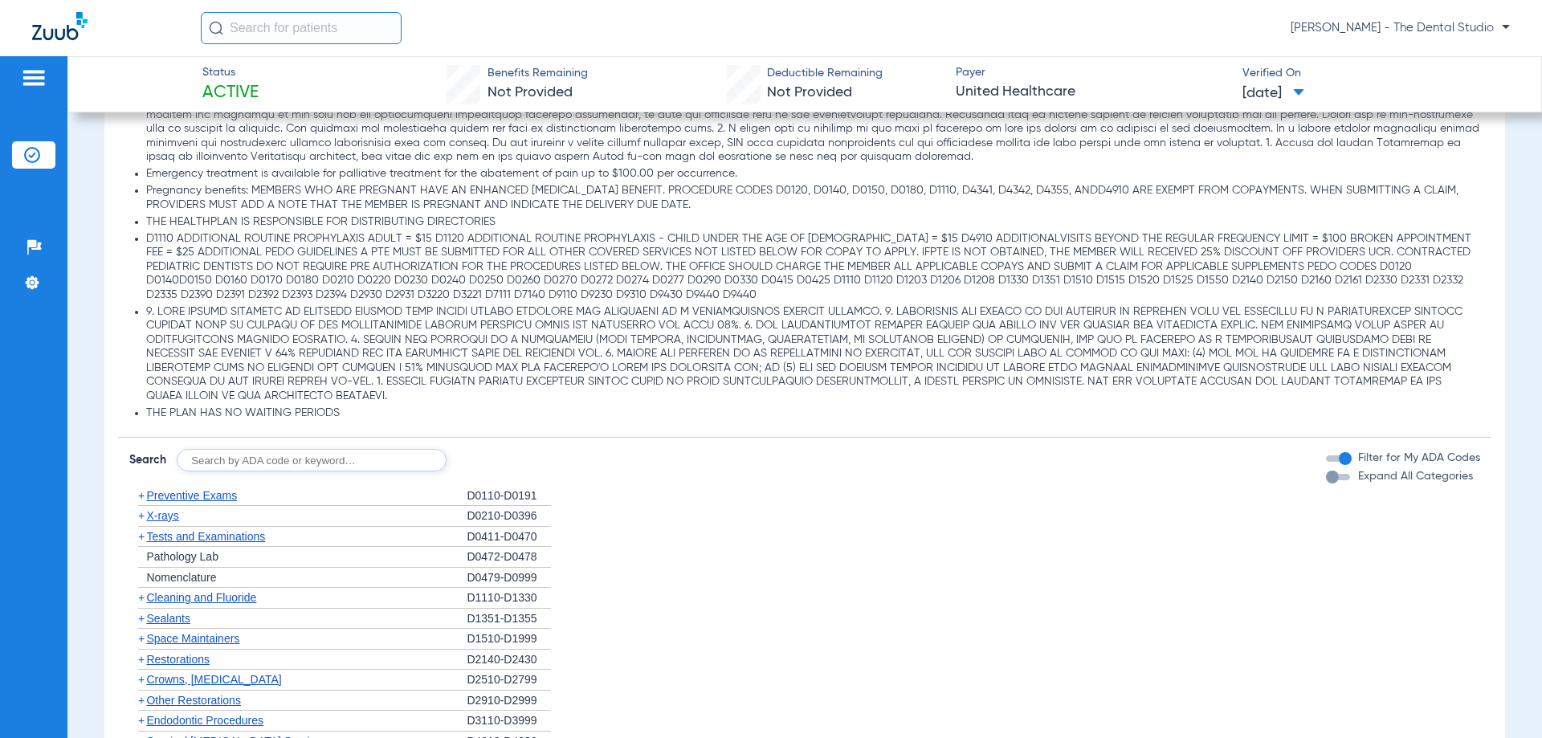
scroll to position [1686, 0]
click at [217, 468] on input "text" at bounding box center [312, 457] width 270 height 22
type input "0120"
click button "Search" at bounding box center [506, 457] width 63 height 22
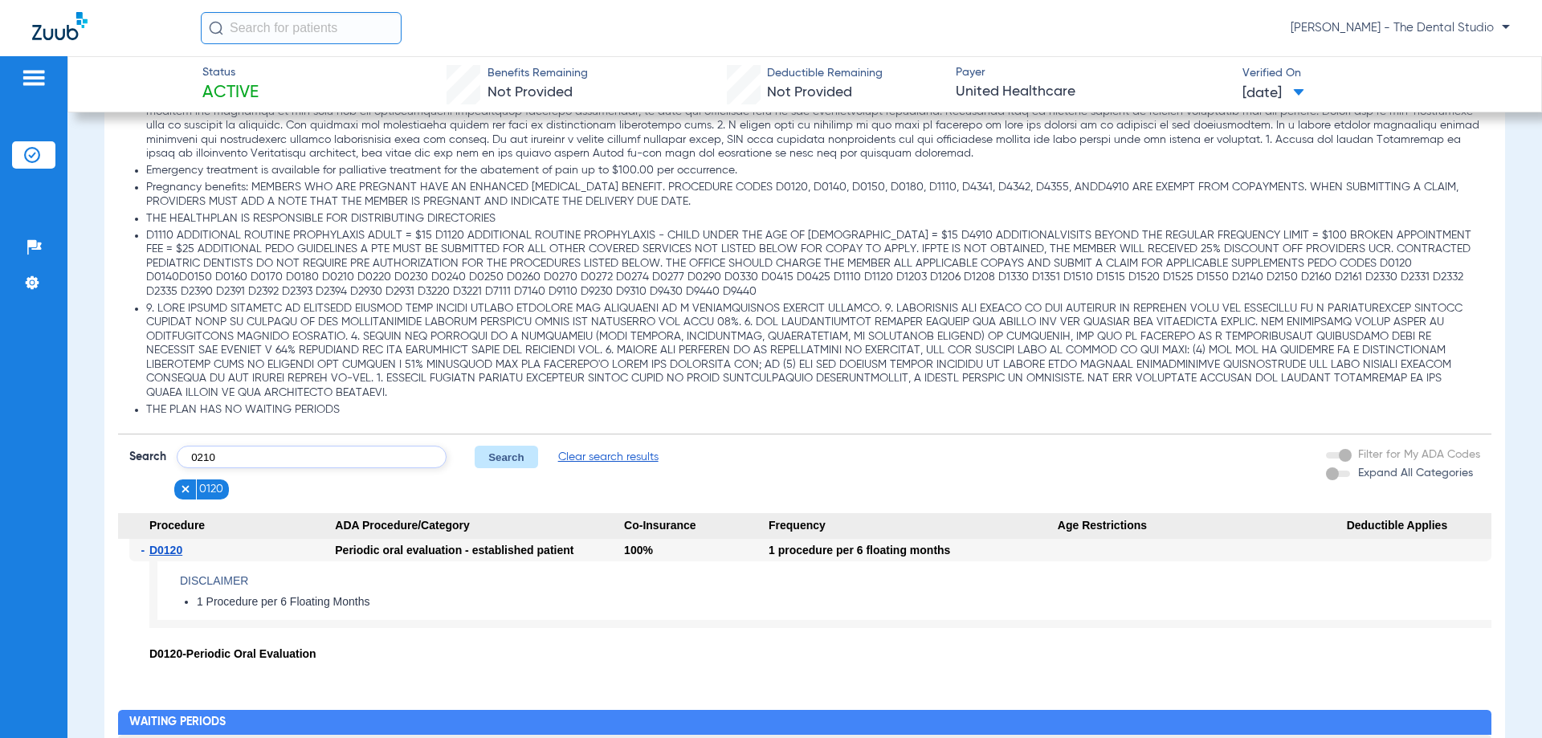
type input "0210"
click button "Search" at bounding box center [506, 457] width 63 height 22
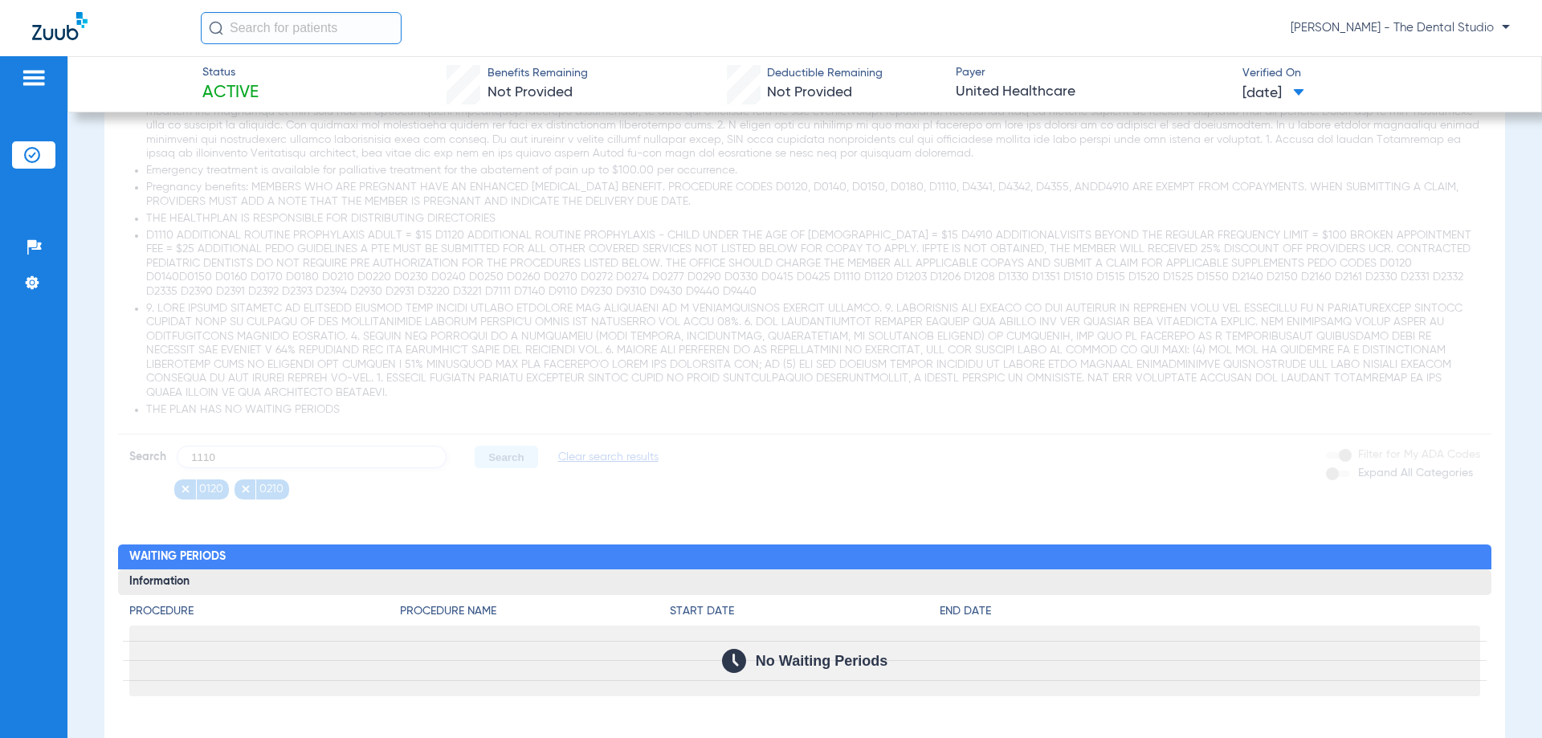
type input "1110"
click button "Search" at bounding box center [506, 457] width 63 height 22
type input "2393"
click button "Search" at bounding box center [506, 457] width 63 height 22
type input "3310"
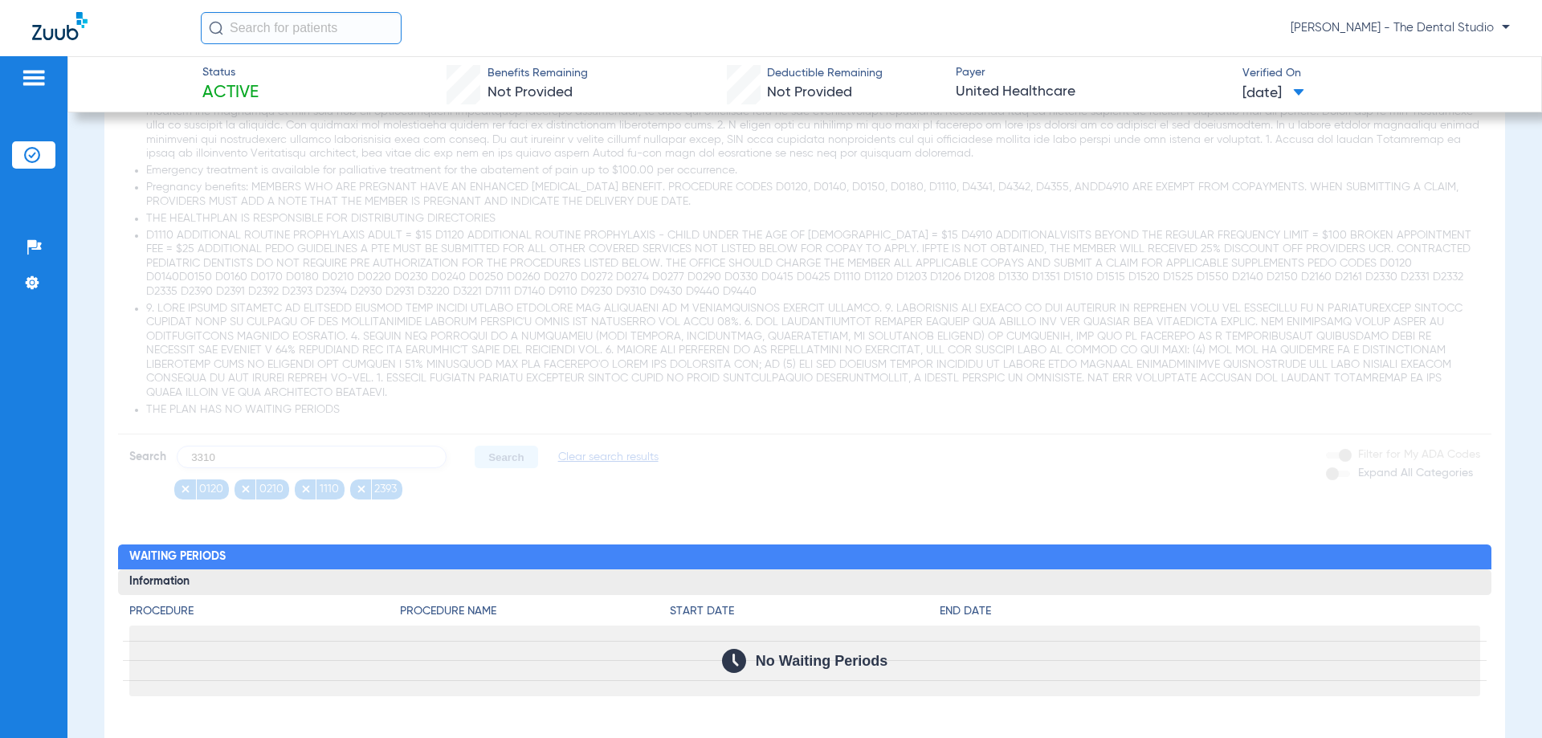
click button "Search" at bounding box center [506, 457] width 63 height 22
type input "4341"
click button "Search" at bounding box center [506, 457] width 63 height 22
type input "7210"
click button "Search" at bounding box center [506, 457] width 63 height 22
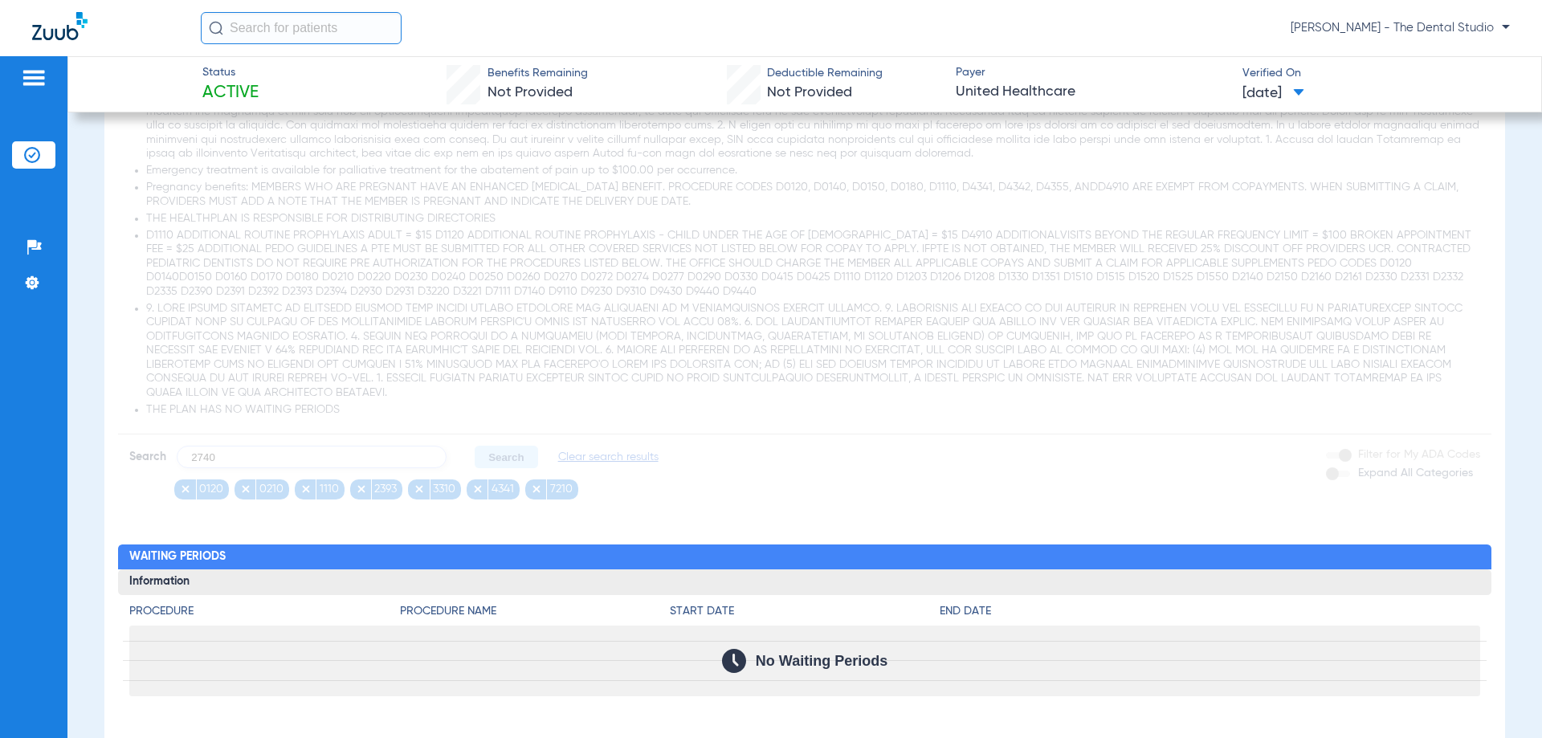
type input "2740"
click button "Search" at bounding box center [506, 457] width 63 height 22
type input "5110"
click button "Search" at bounding box center [506, 457] width 63 height 22
type input "2"
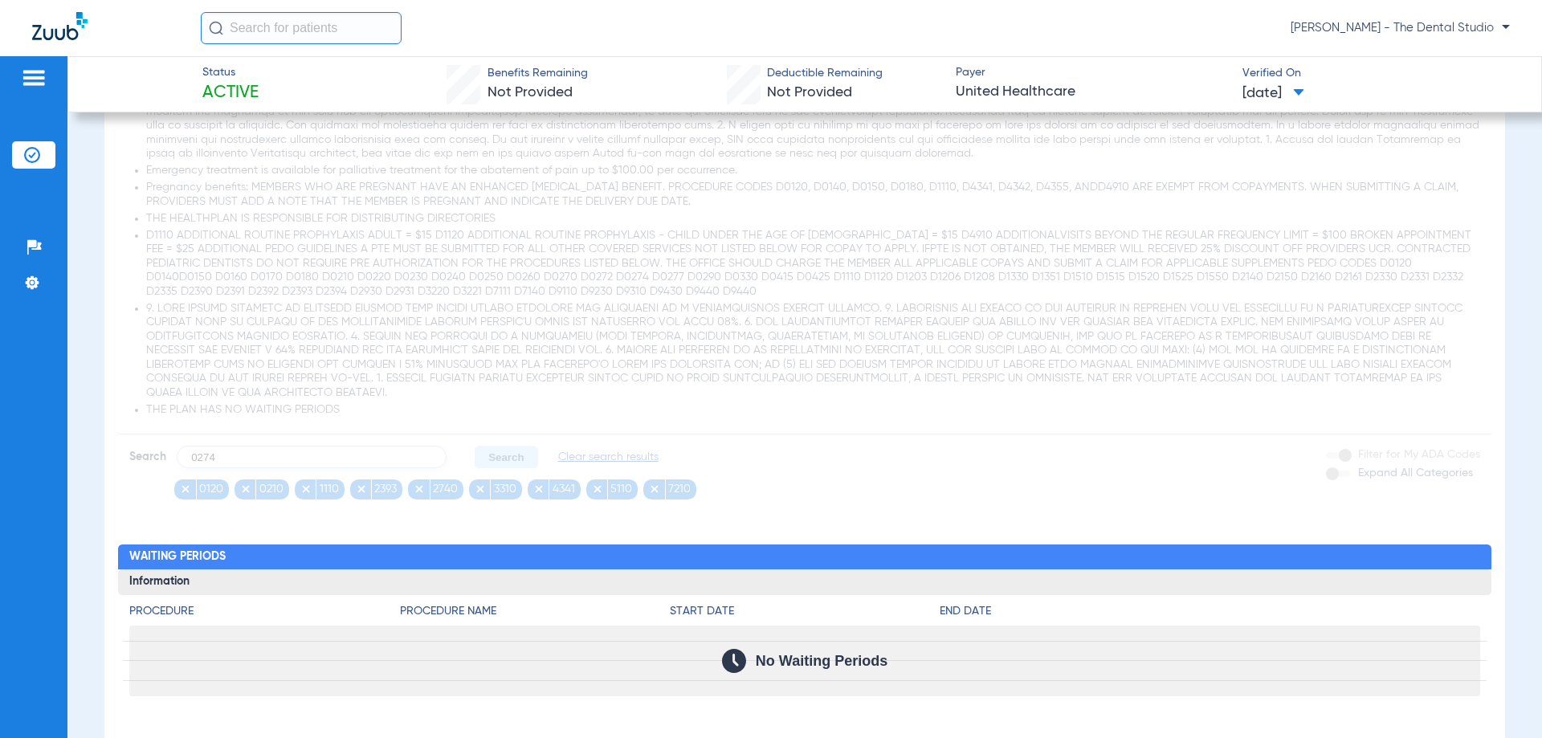
type input "0274"
click button "Search" at bounding box center [506, 457] width 63 height 22
type input "1206"
click button "Search" at bounding box center [506, 457] width 63 height 22
type input "1351"
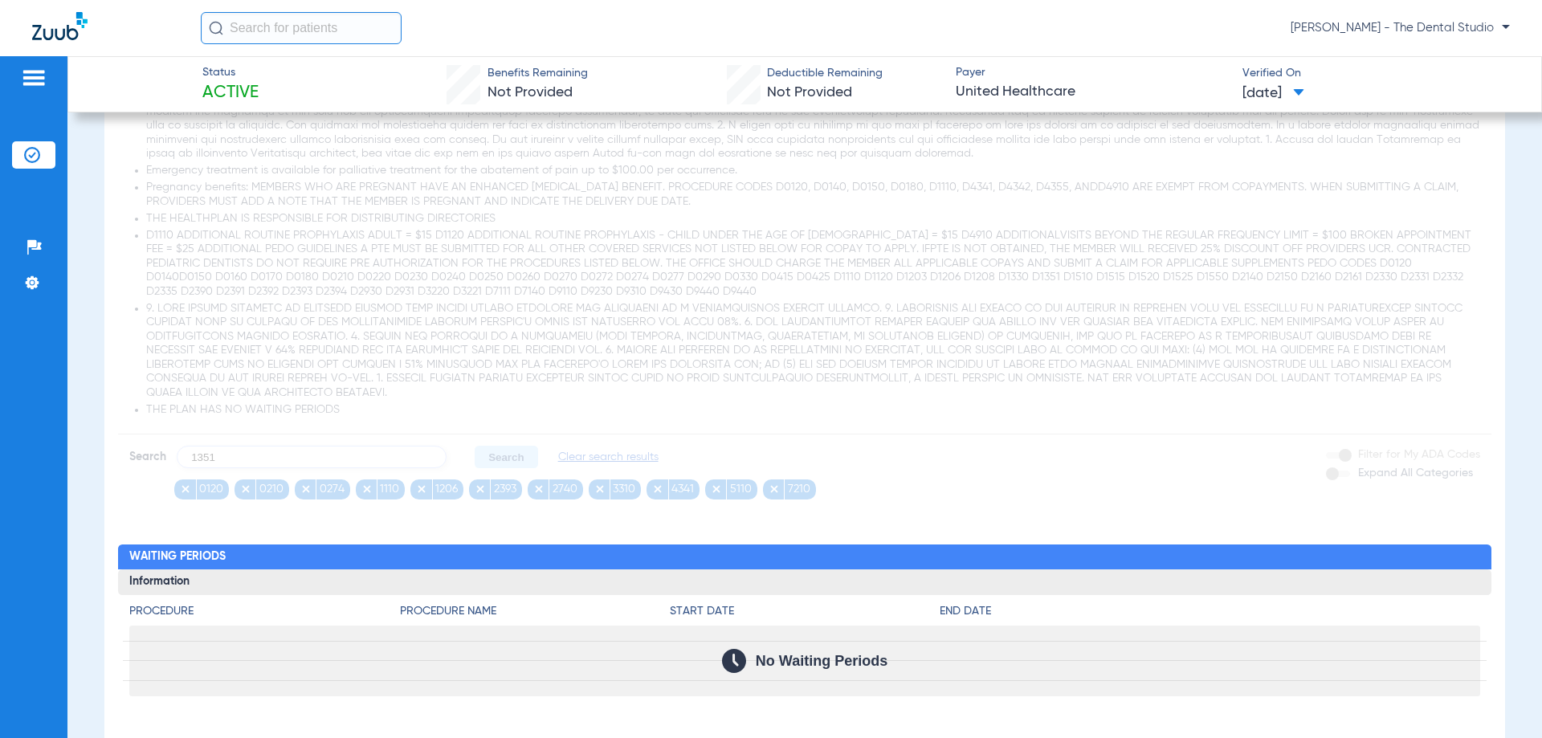
click button "Search" at bounding box center [506, 457] width 63 height 22
type input "4355"
click button "Search" at bounding box center [506, 457] width 63 height 22
type input "4910"
click button "Search" at bounding box center [506, 457] width 63 height 22
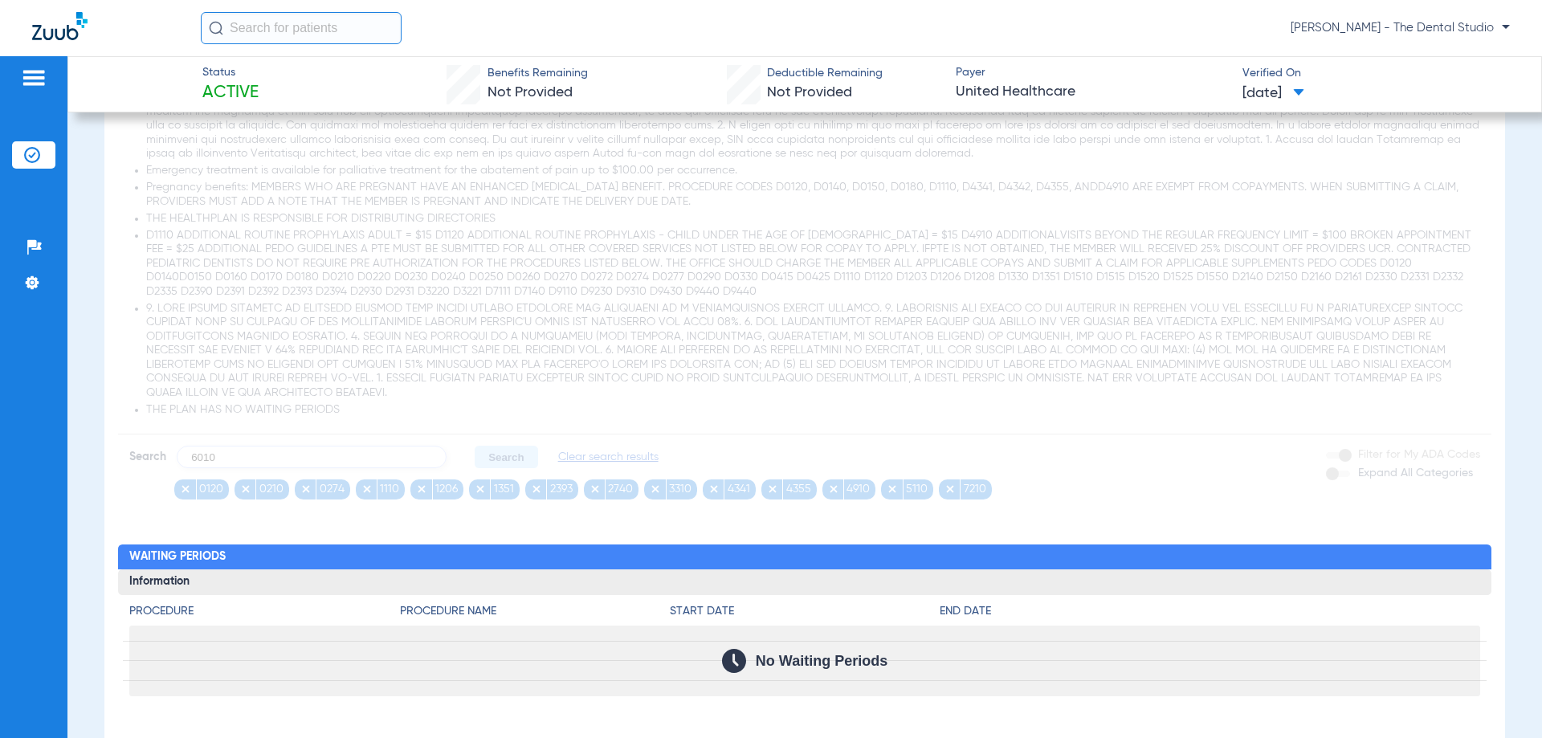
type input "6010"
click button "Search" at bounding box center [506, 457] width 63 height 22
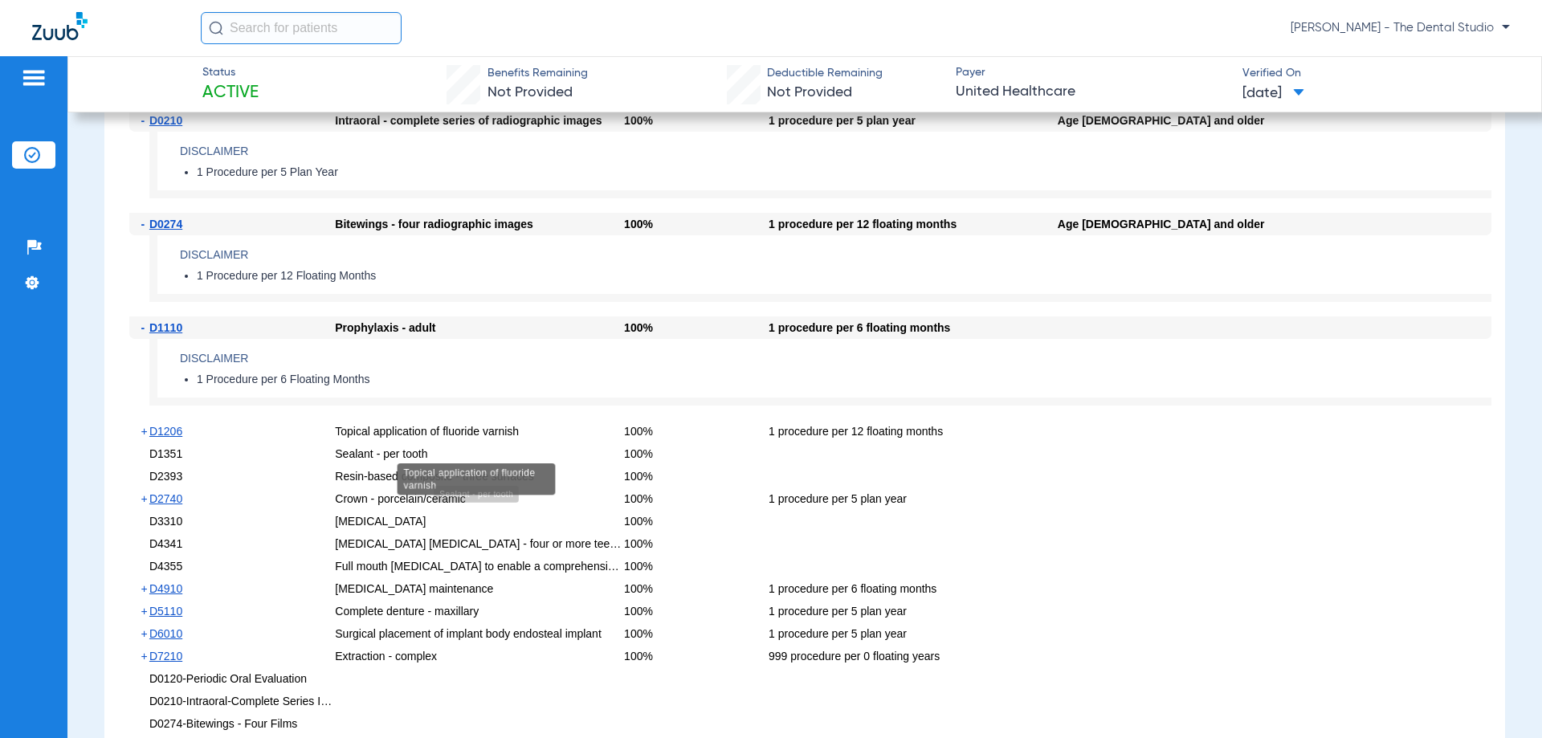
scroll to position [2329, 0]
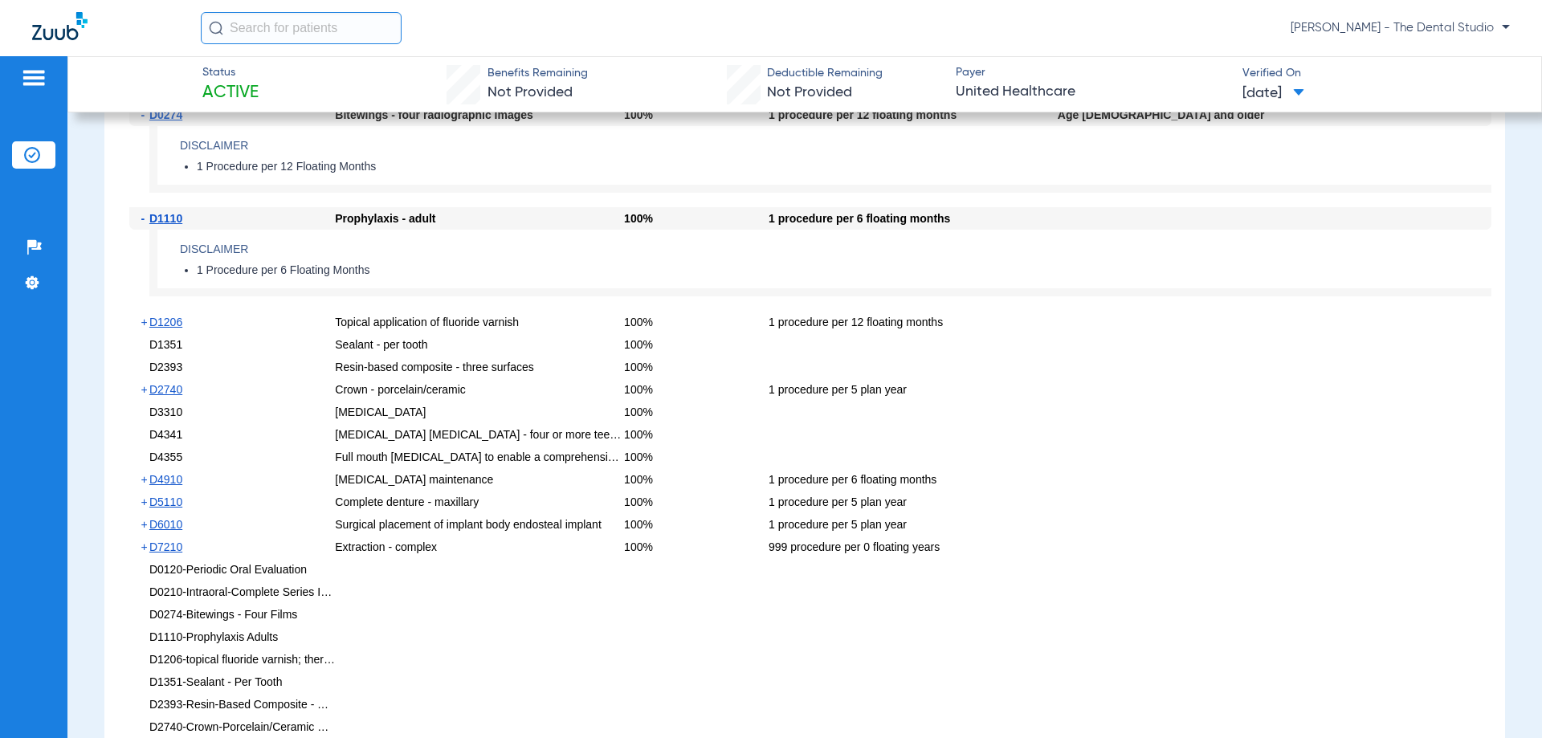
click at [170, 329] on div "+ D1206" at bounding box center [232, 322] width 206 height 22
click at [169, 328] on span "D1206" at bounding box center [165, 322] width 33 height 13
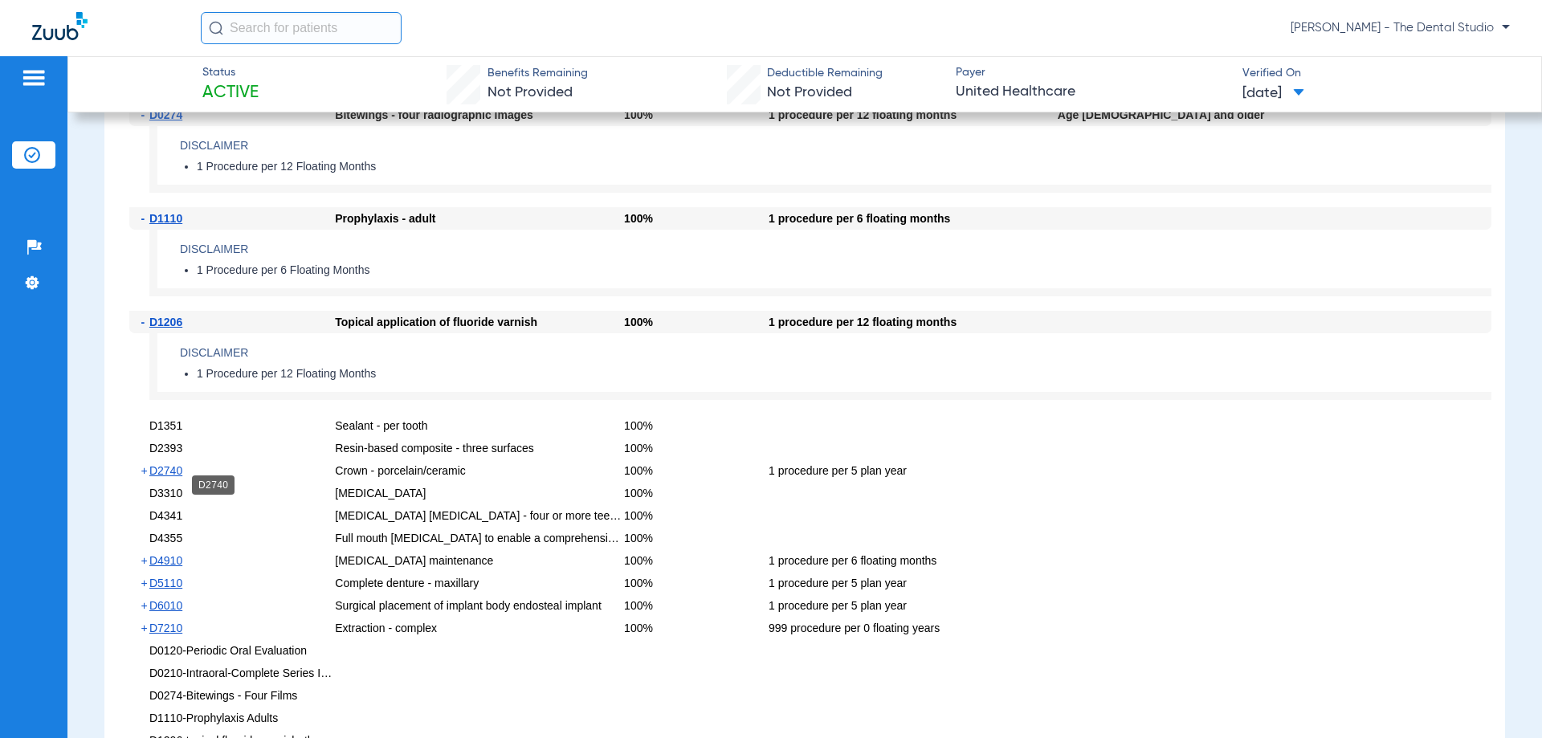
click at [157, 477] on span "D2740" at bounding box center [165, 470] width 33 height 13
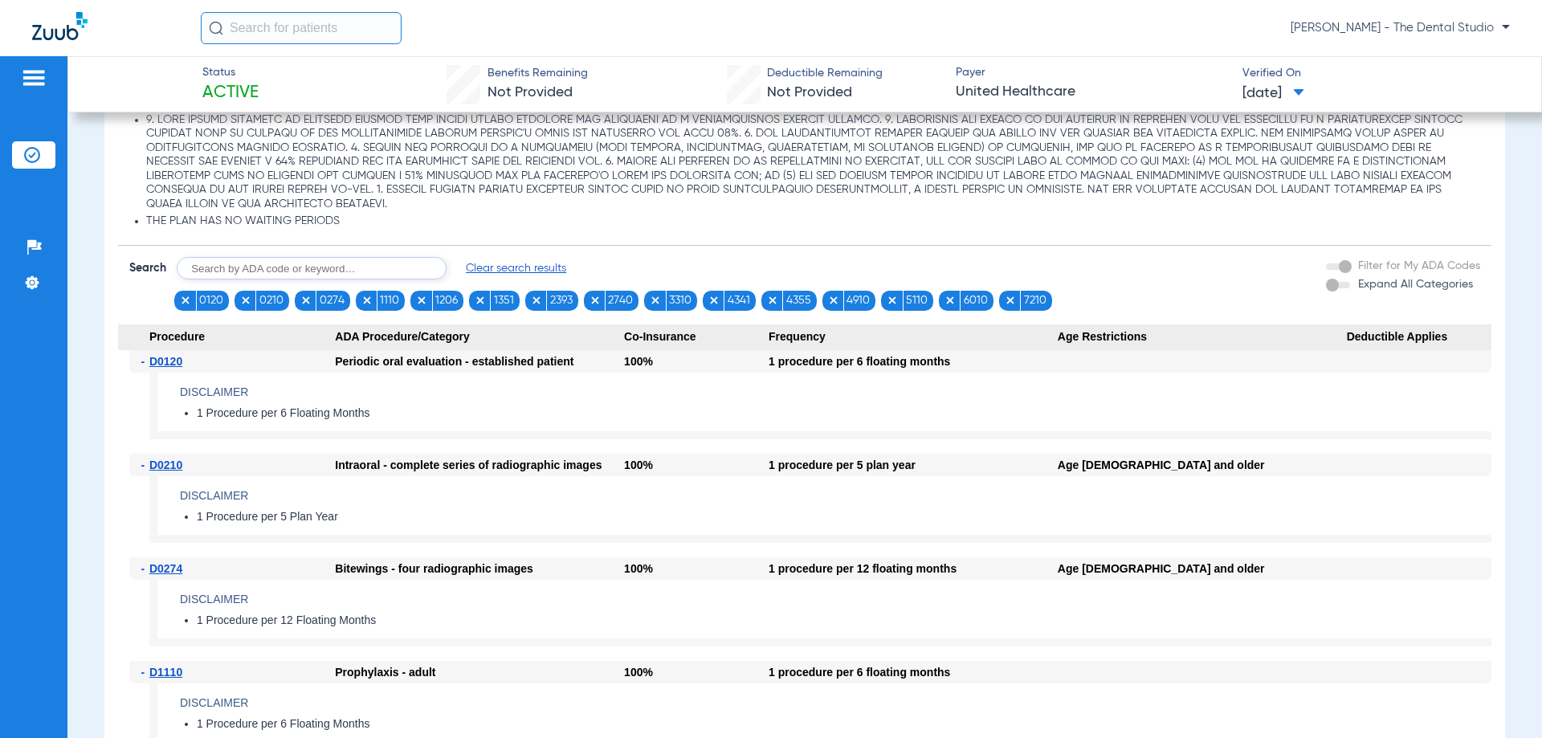
scroll to position [1847, 0]
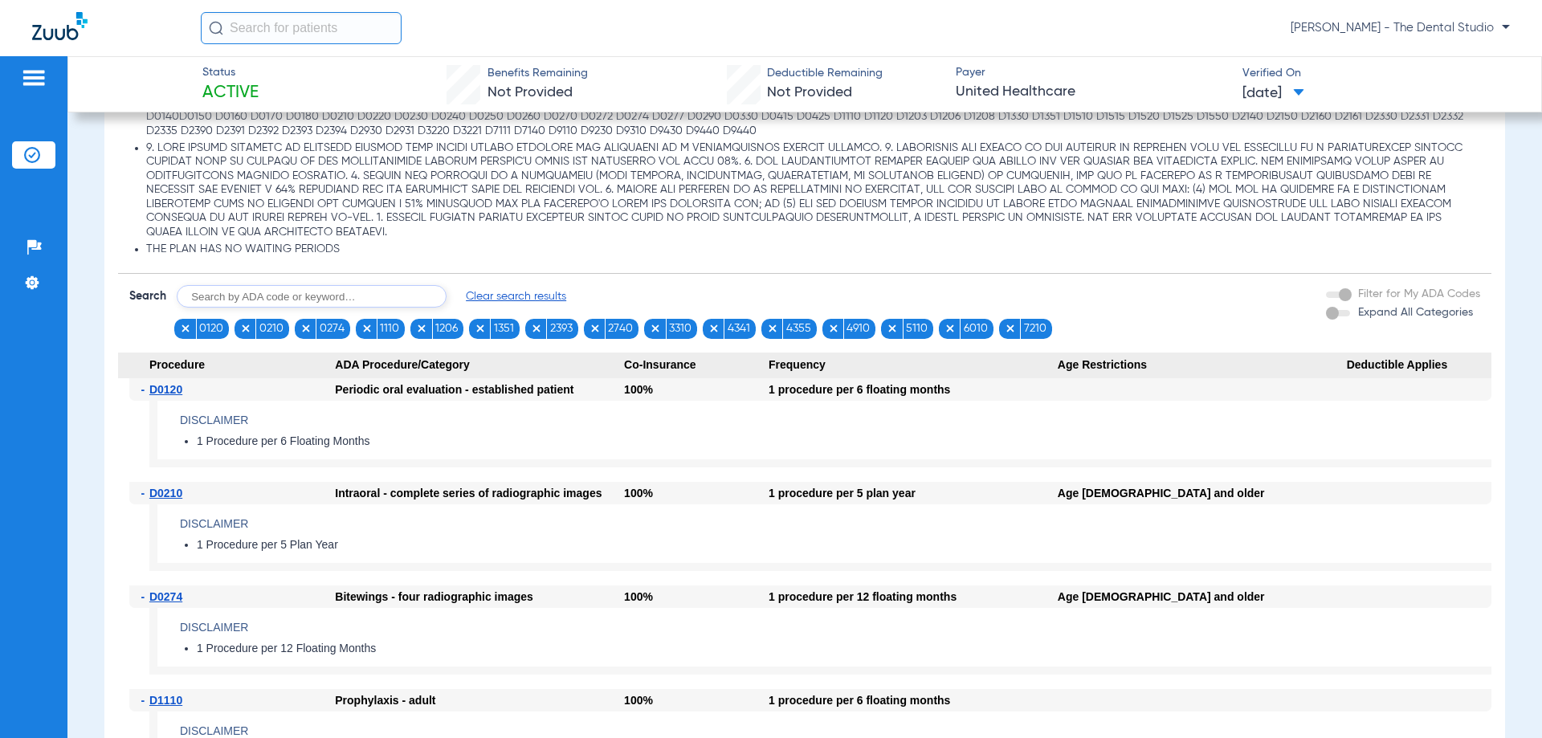
click at [236, 307] on input "text" at bounding box center [312, 296] width 270 height 22
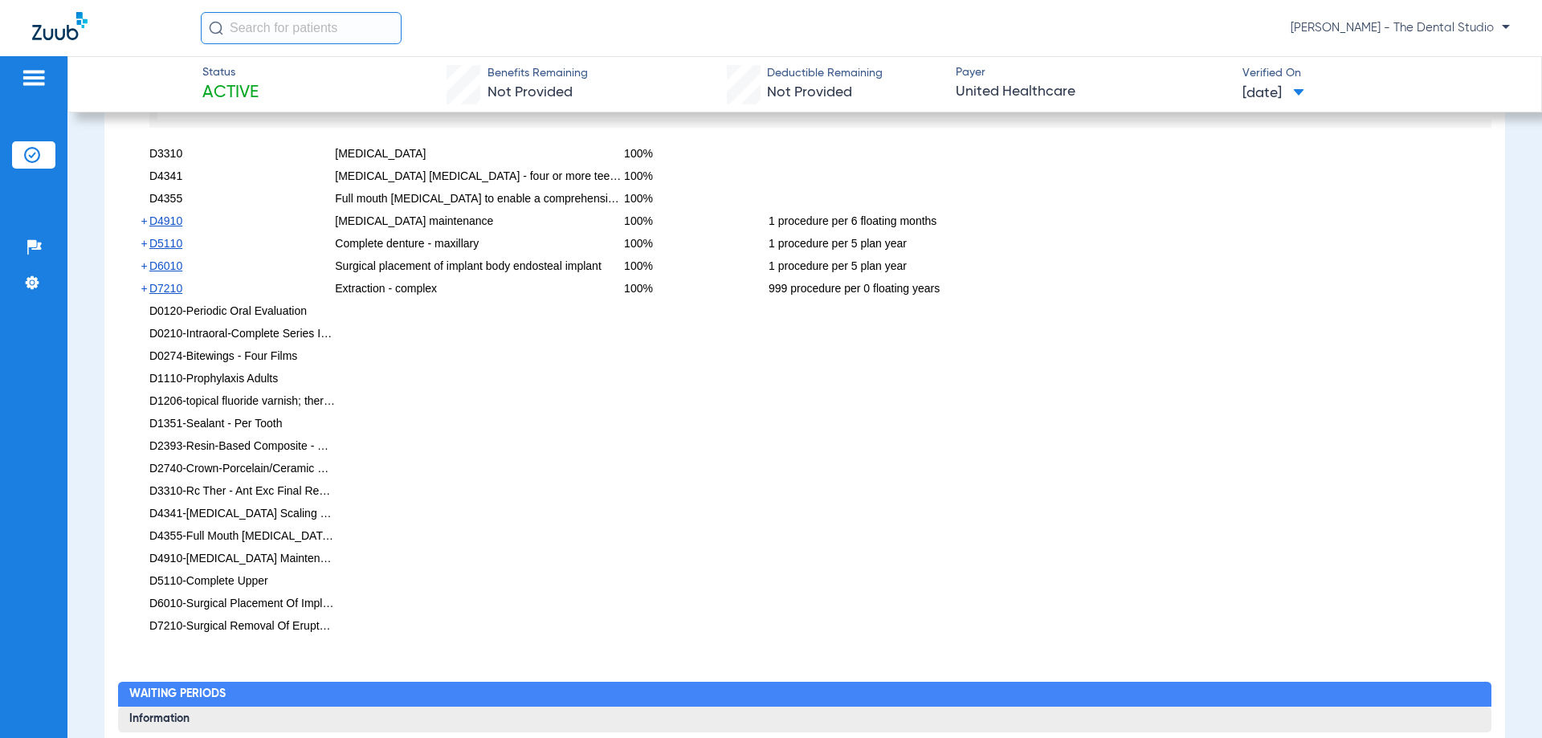
scroll to position [2730, 0]
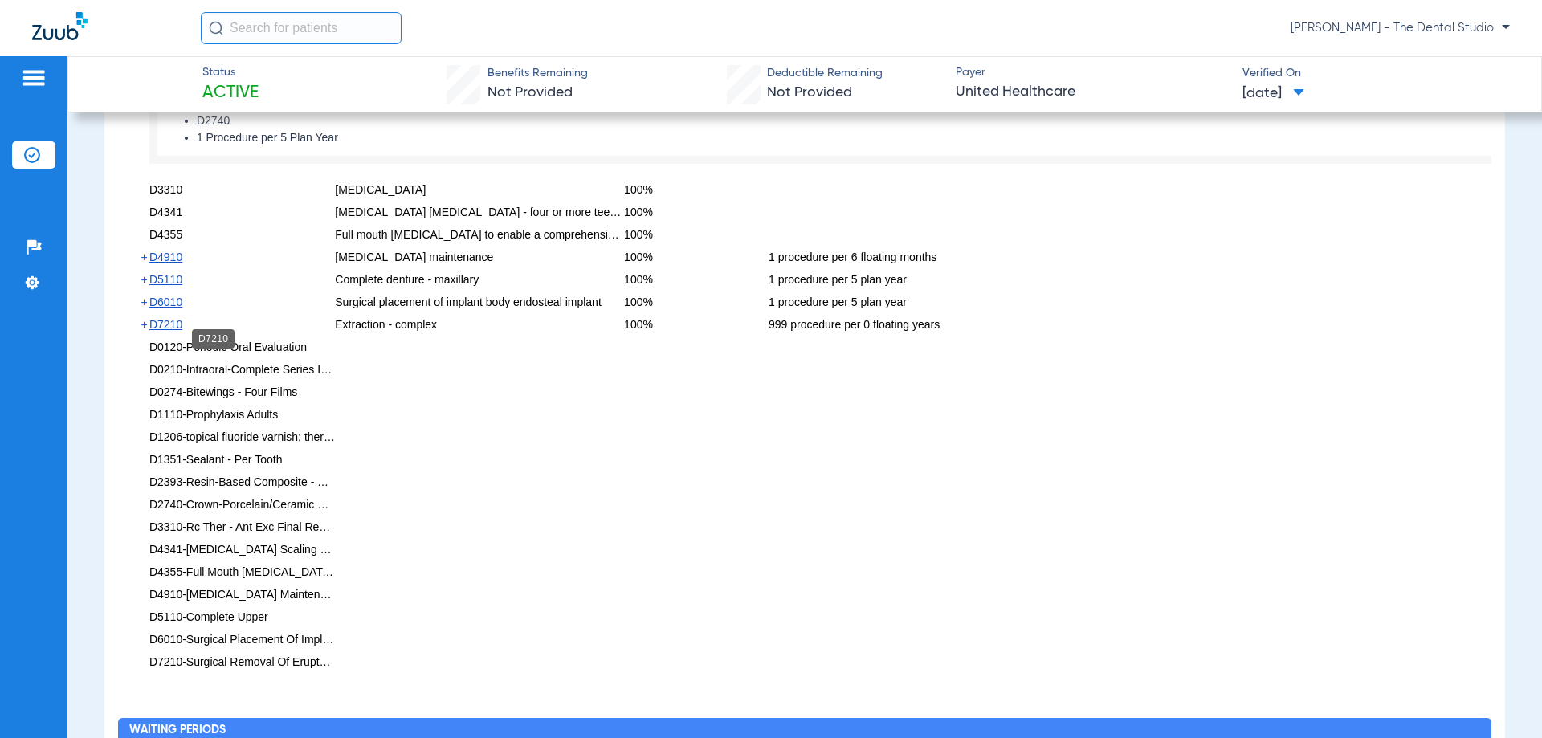
click at [178, 331] on span "D7210" at bounding box center [165, 324] width 33 height 13
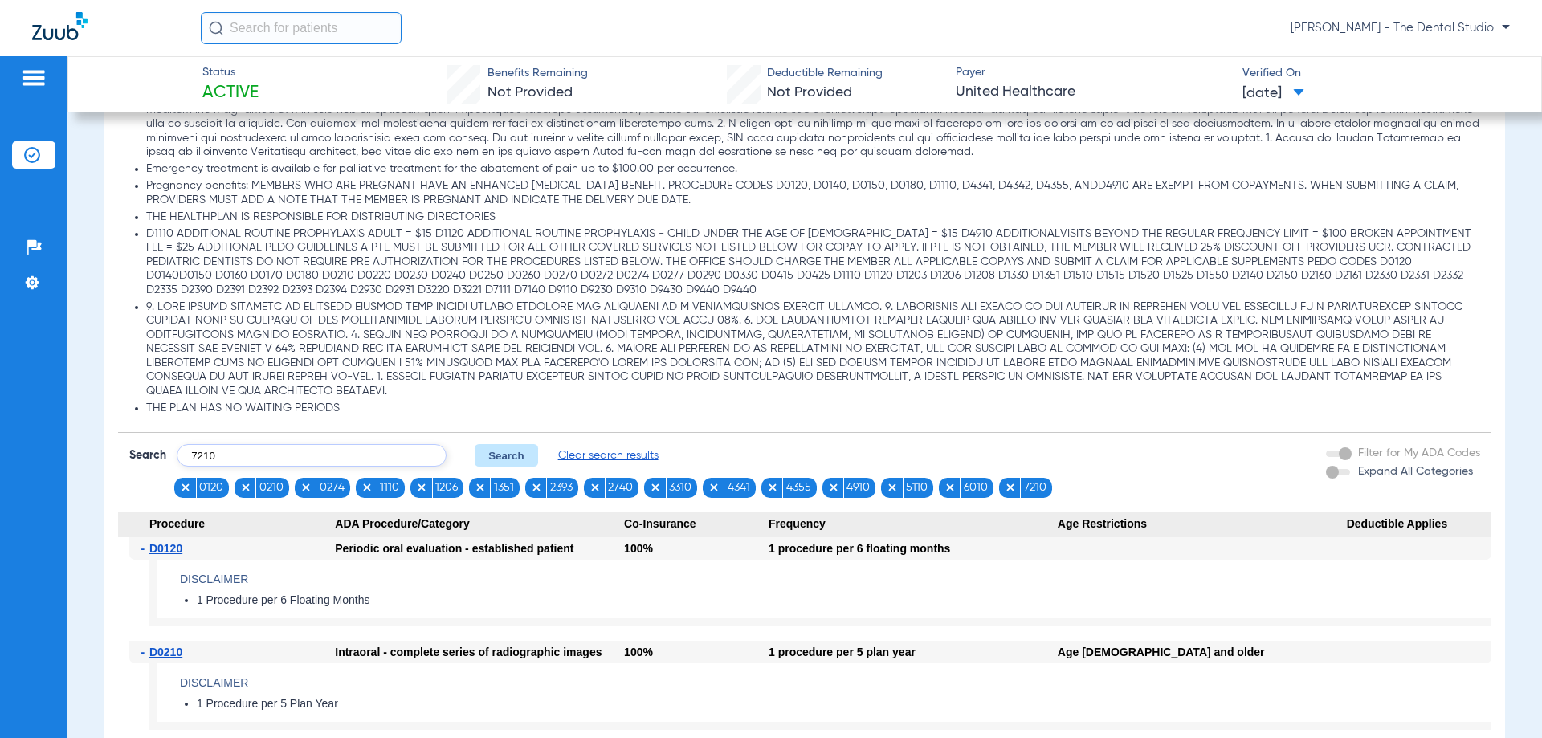
scroll to position [1686, 0]
drag, startPoint x: 253, startPoint y: 476, endPoint x: 82, endPoint y: 465, distance: 171.4
click at [90, 477] on app-member-insurance-verification-view "Status Active Benefits Remaining Not Provided Deductible Remaining Not Provided…" at bounding box center [804, 322] width 1474 height 3904
type input "0274"
click button "Search" at bounding box center [506, 457] width 63 height 22
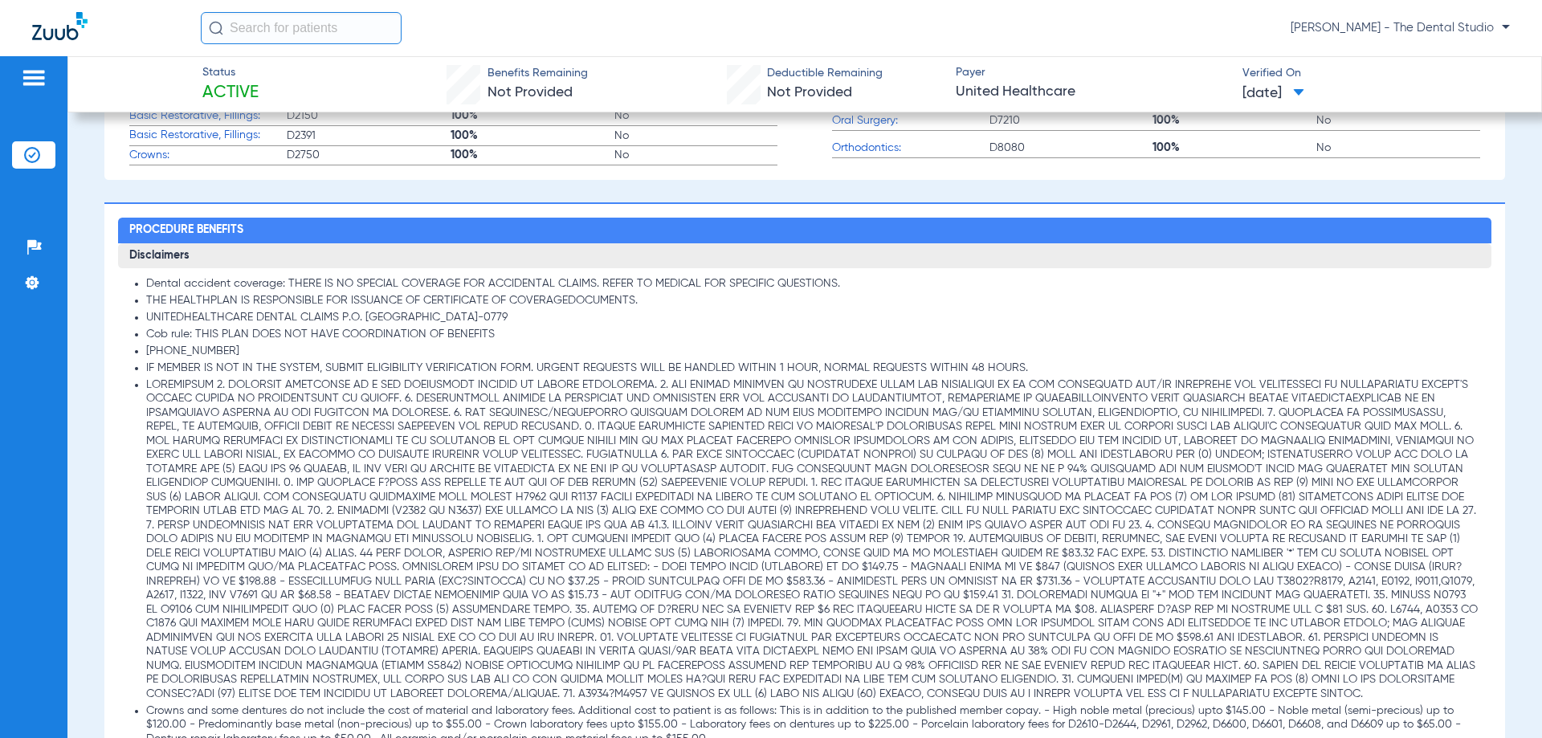
scroll to position [1426, 0]
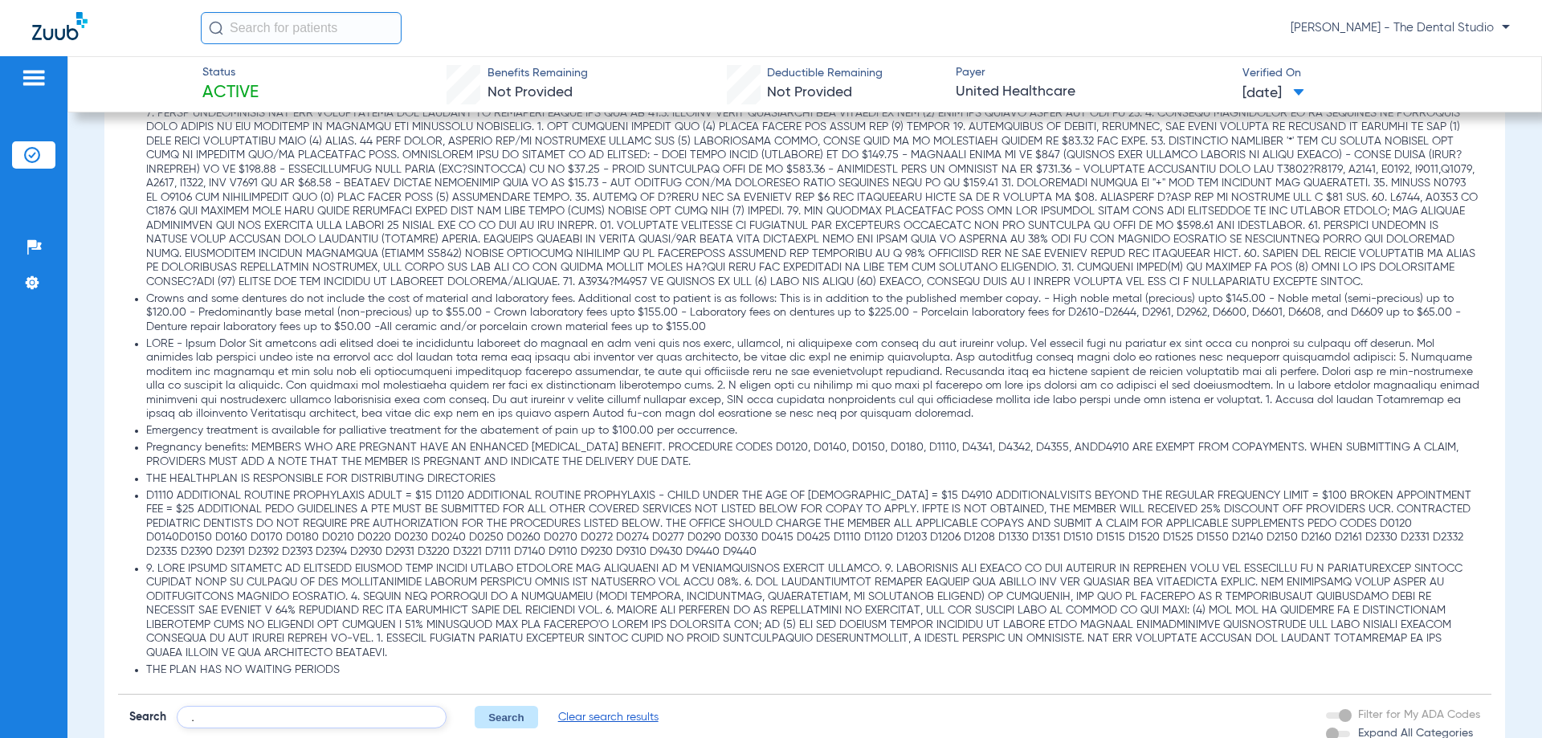
type input "."
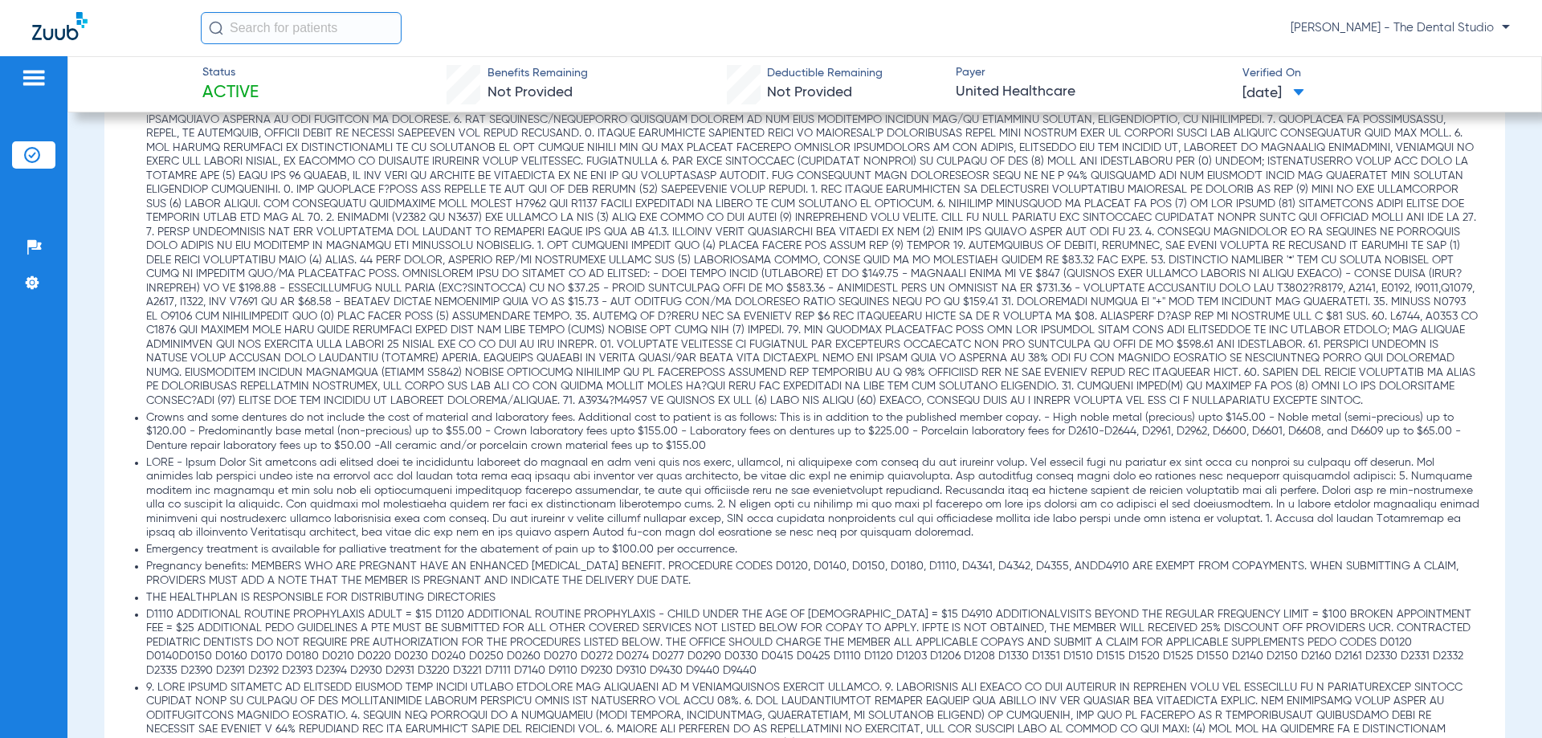
scroll to position [1185, 0]
